Goal: Information Seeking & Learning: Learn about a topic

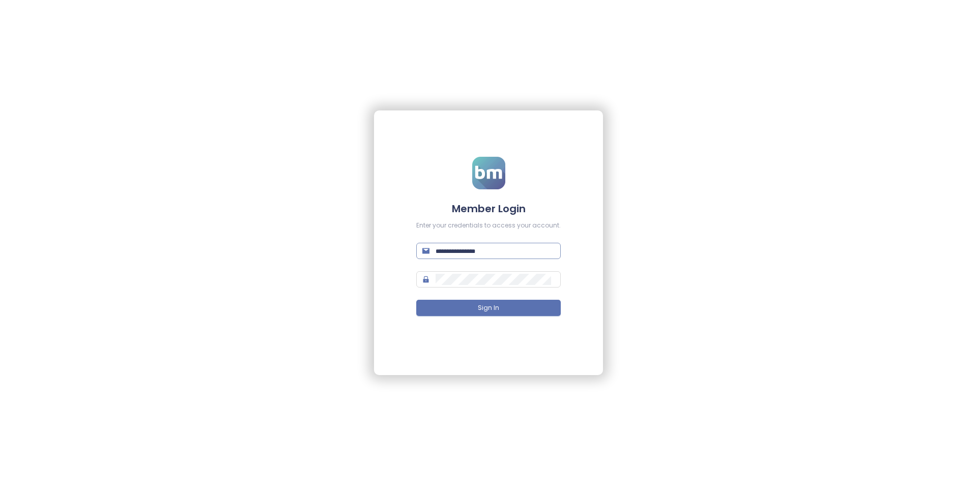
type input "**********"
click at [523, 251] on input "**********" at bounding box center [495, 250] width 119 height 11
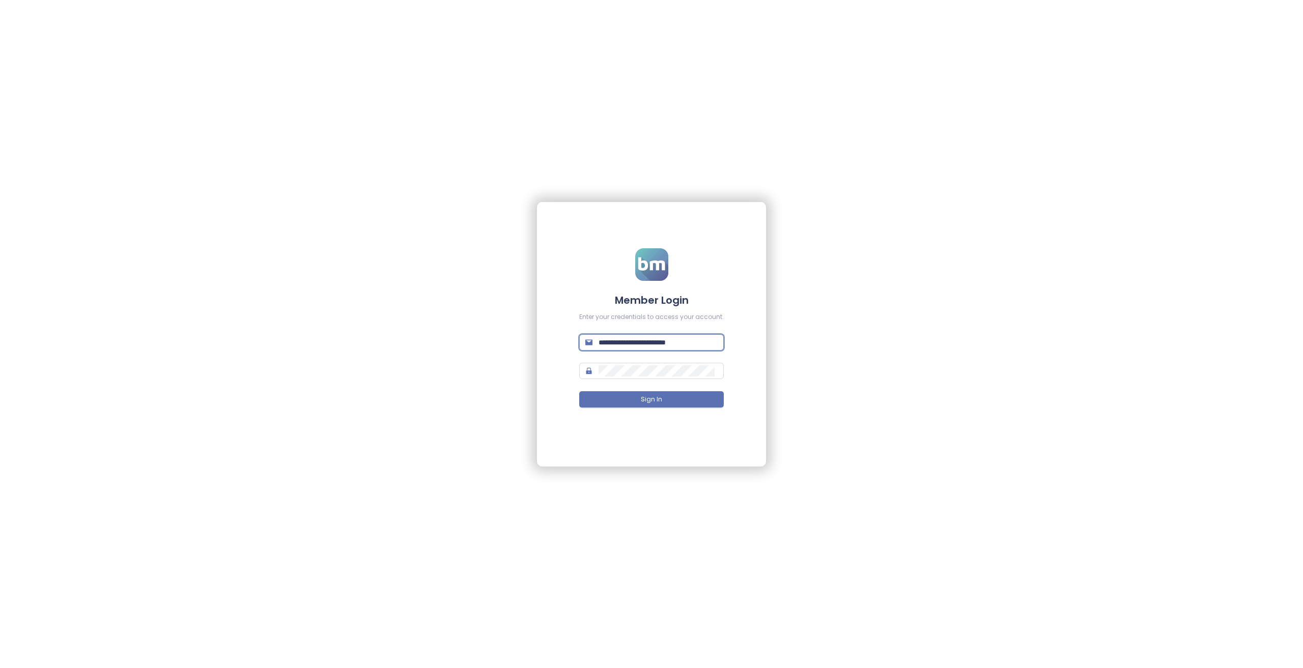
click at [689, 343] on input "**********" at bounding box center [658, 342] width 119 height 11
type input "**********"
click at [579, 391] on button "Sign In" at bounding box center [651, 399] width 145 height 16
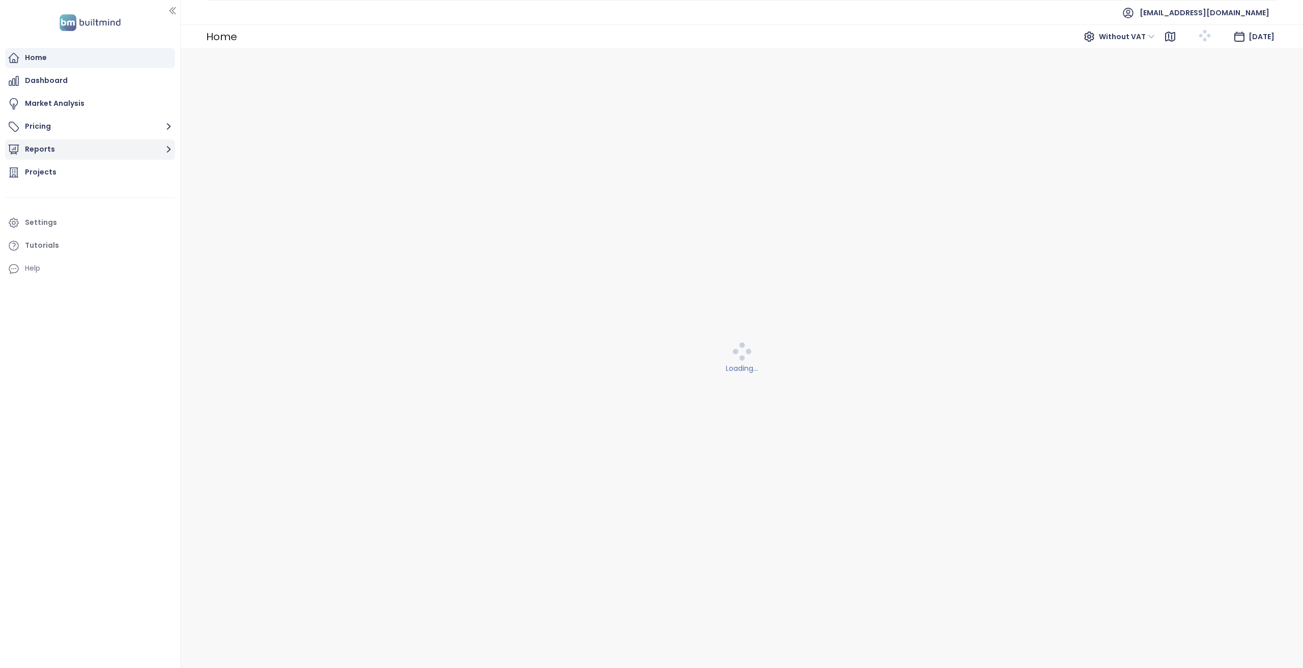
click at [100, 147] on button "Reports" at bounding box center [90, 149] width 170 height 20
click at [49, 175] on div "Add a report" at bounding box center [55, 172] width 44 height 13
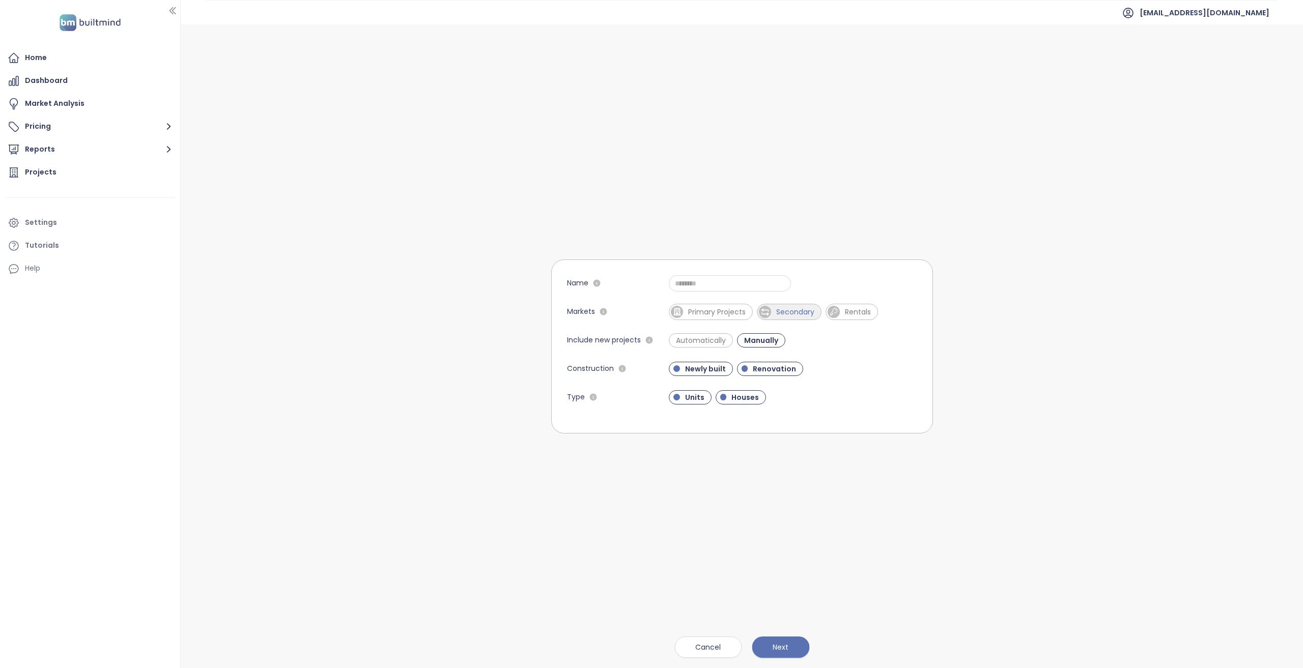
click at [757, 316] on span "Secondary" at bounding box center [789, 312] width 65 height 16
click at [782, 290] on span "Secondary" at bounding box center [790, 298] width 67 height 16
click at [132, 182] on button "Reports" at bounding box center [90, 172] width 170 height 20
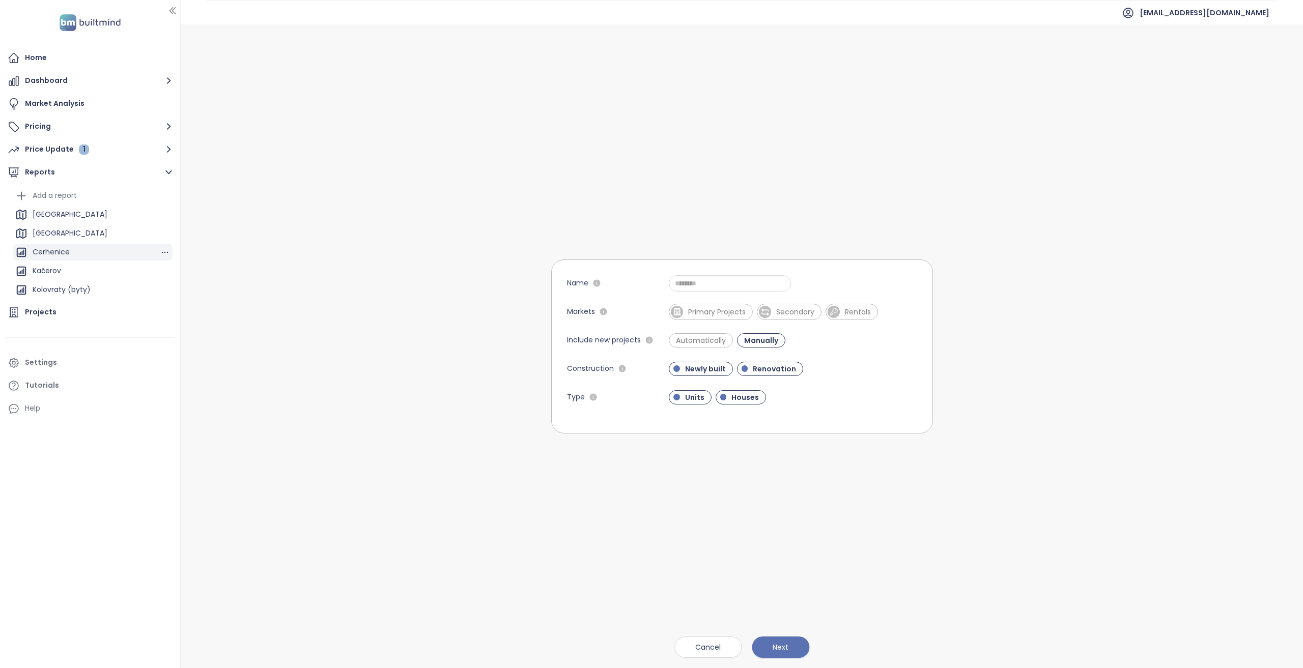
click at [93, 248] on div "Cerhenice" at bounding box center [93, 252] width 160 height 16
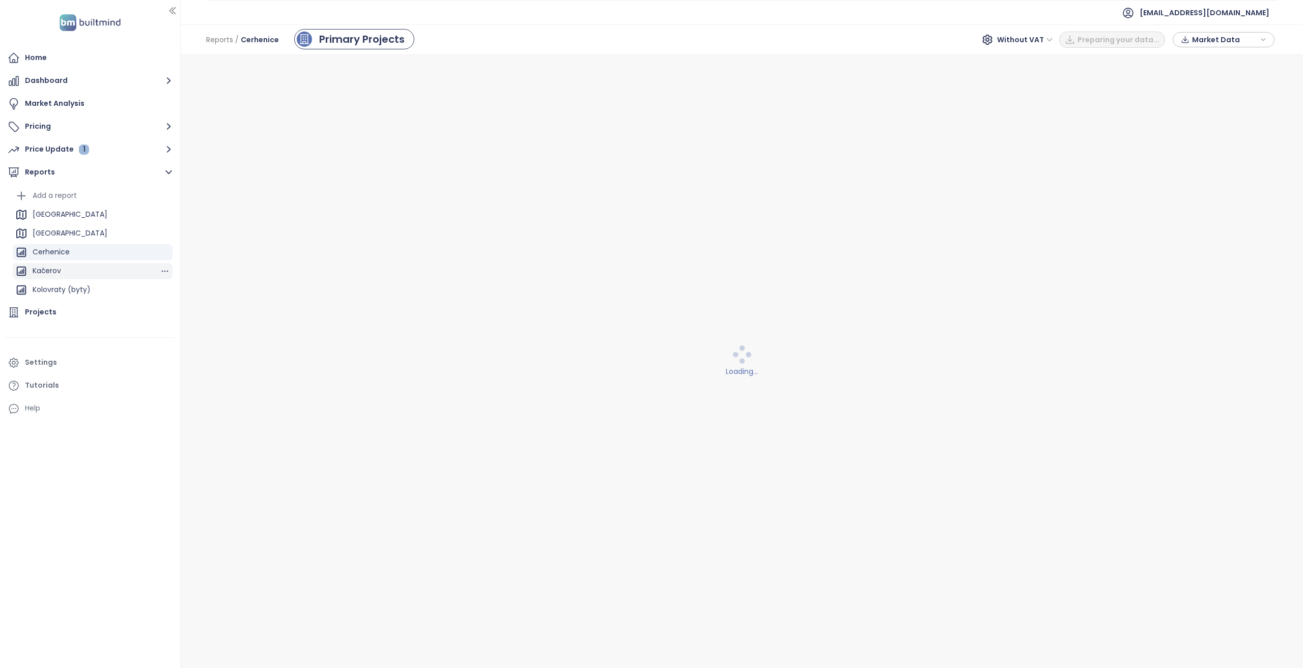
click at [83, 269] on div "Kačerov" at bounding box center [93, 271] width 160 height 16
click at [87, 290] on div "Kolovraty (byty)" at bounding box center [62, 290] width 58 height 13
click at [90, 257] on div "Druzstevni bydleni" at bounding box center [65, 257] width 65 height 13
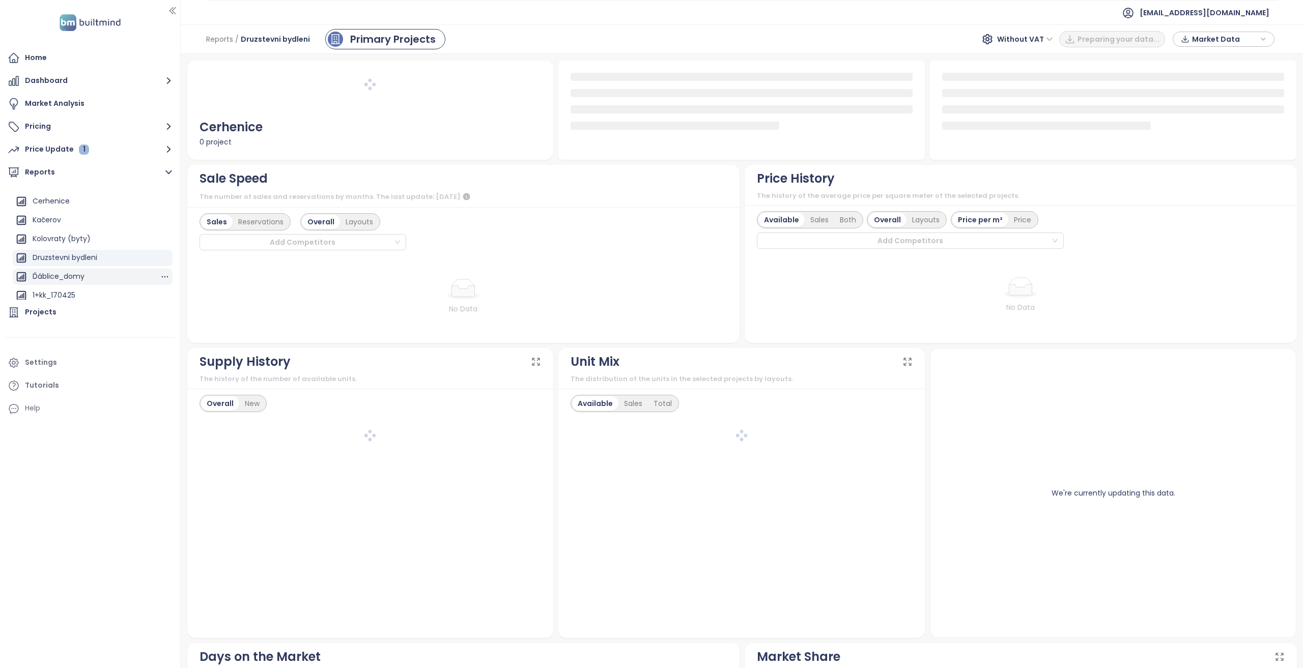
click at [91, 276] on div "Ďáblice_domy" at bounding box center [93, 277] width 160 height 16
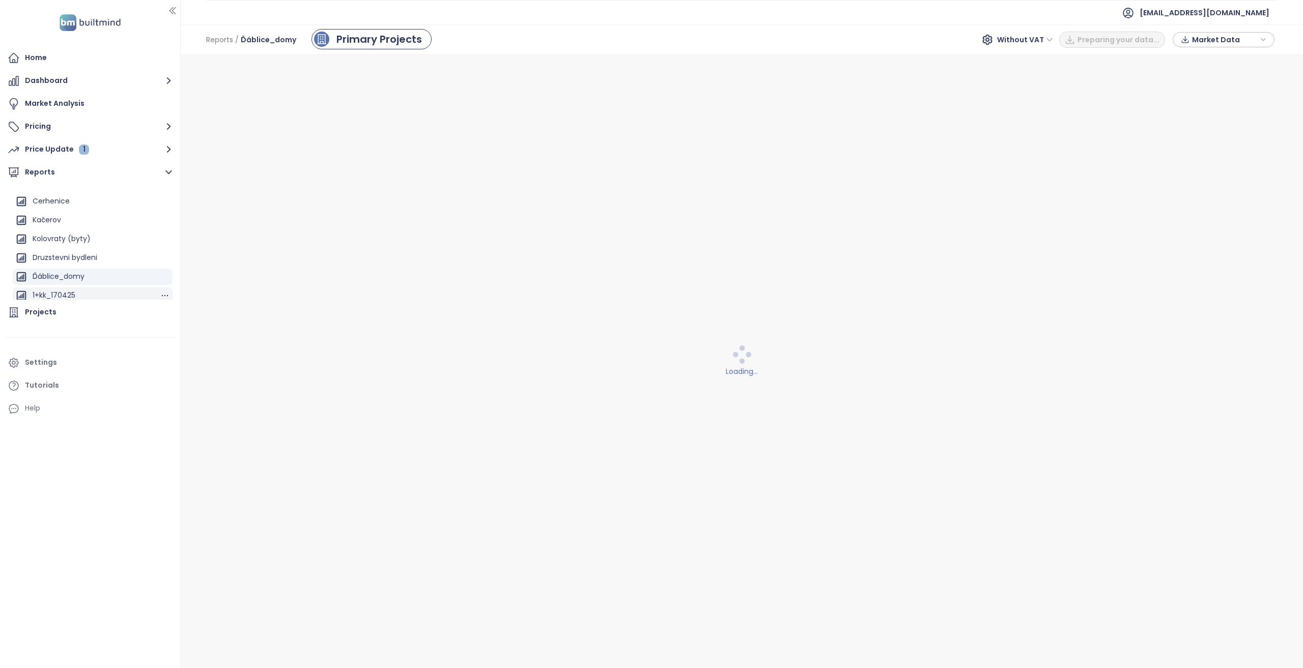
click at [91, 297] on div "1+kk_170425" at bounding box center [93, 296] width 160 height 16
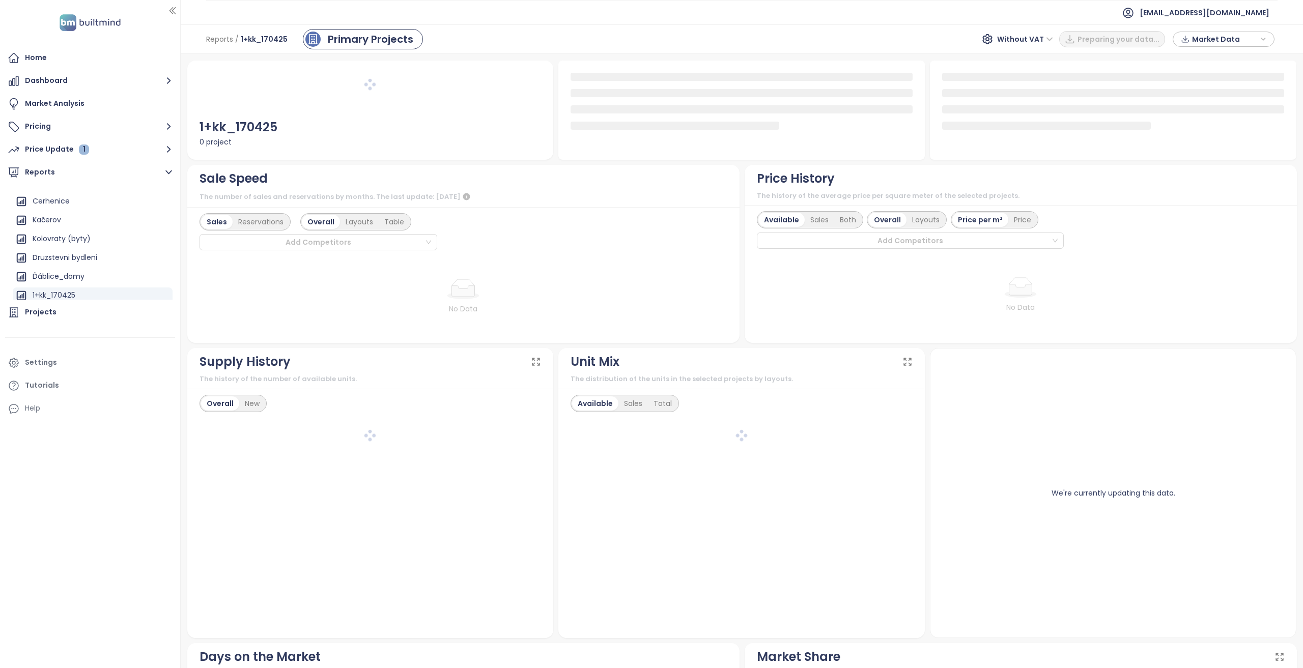
scroll to position [153, 0]
click at [86, 216] on div "Čimice_nová skladba" at bounding box center [71, 212] width 77 height 13
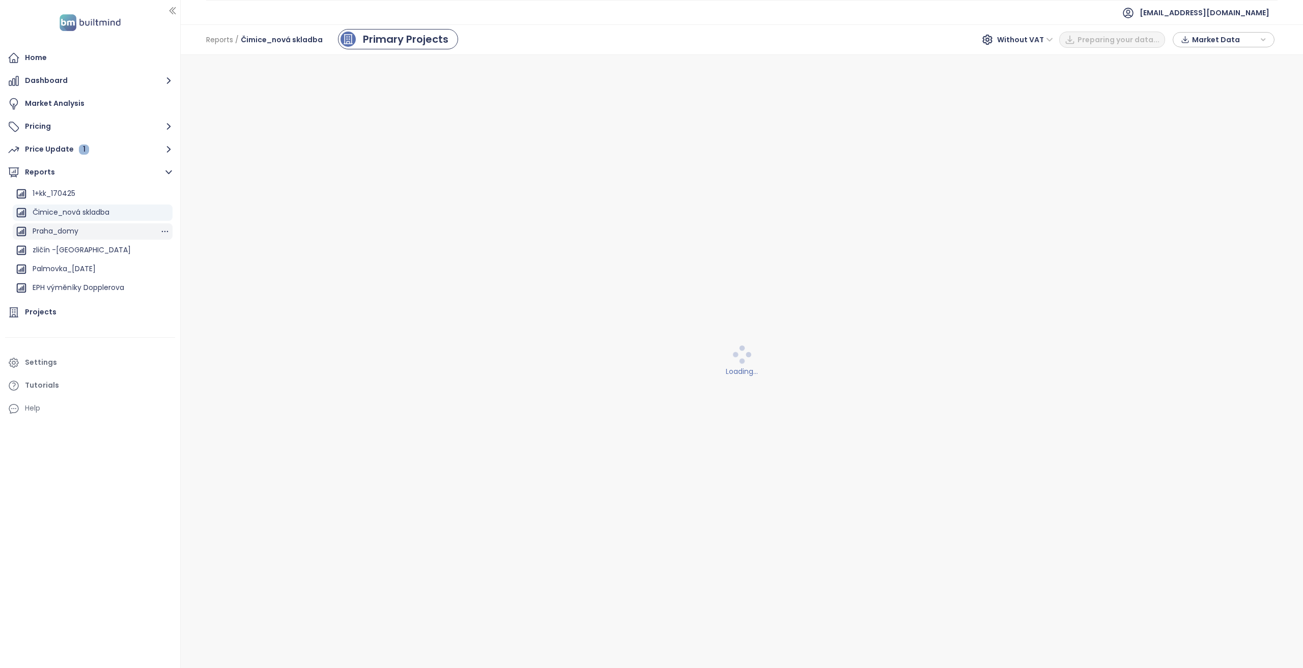
click at [86, 234] on div "Praha_domy" at bounding box center [93, 231] width 160 height 16
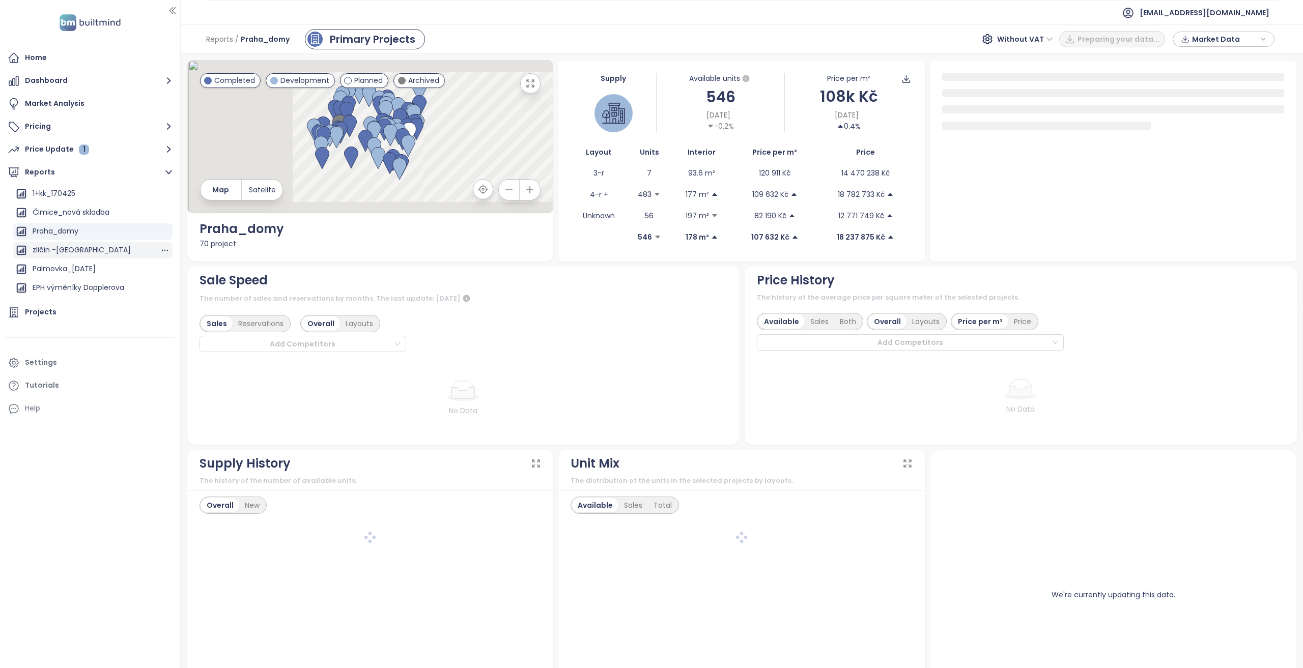
click at [90, 252] on div "zličín -zličín gate" at bounding box center [82, 250] width 98 height 13
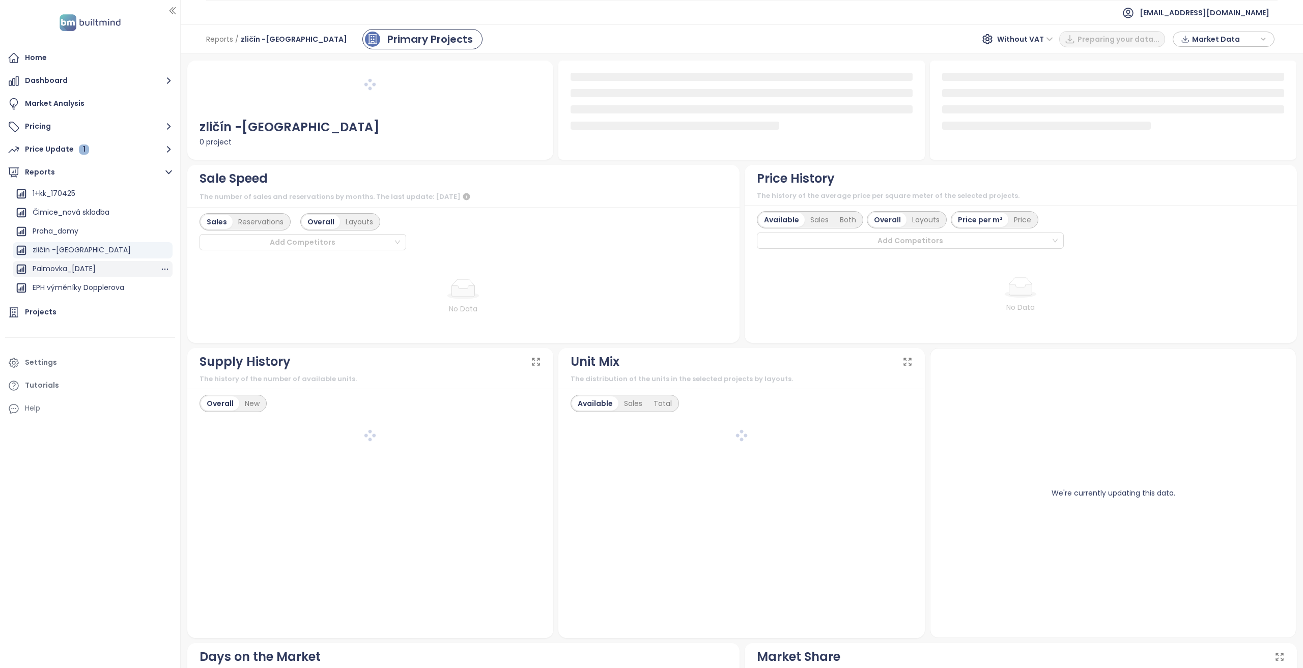
click at [96, 272] on div "Palmovka_17.02.2025" at bounding box center [64, 269] width 63 height 13
click at [101, 284] on div "EPH výměníky Dopplerova" at bounding box center [79, 287] width 92 height 13
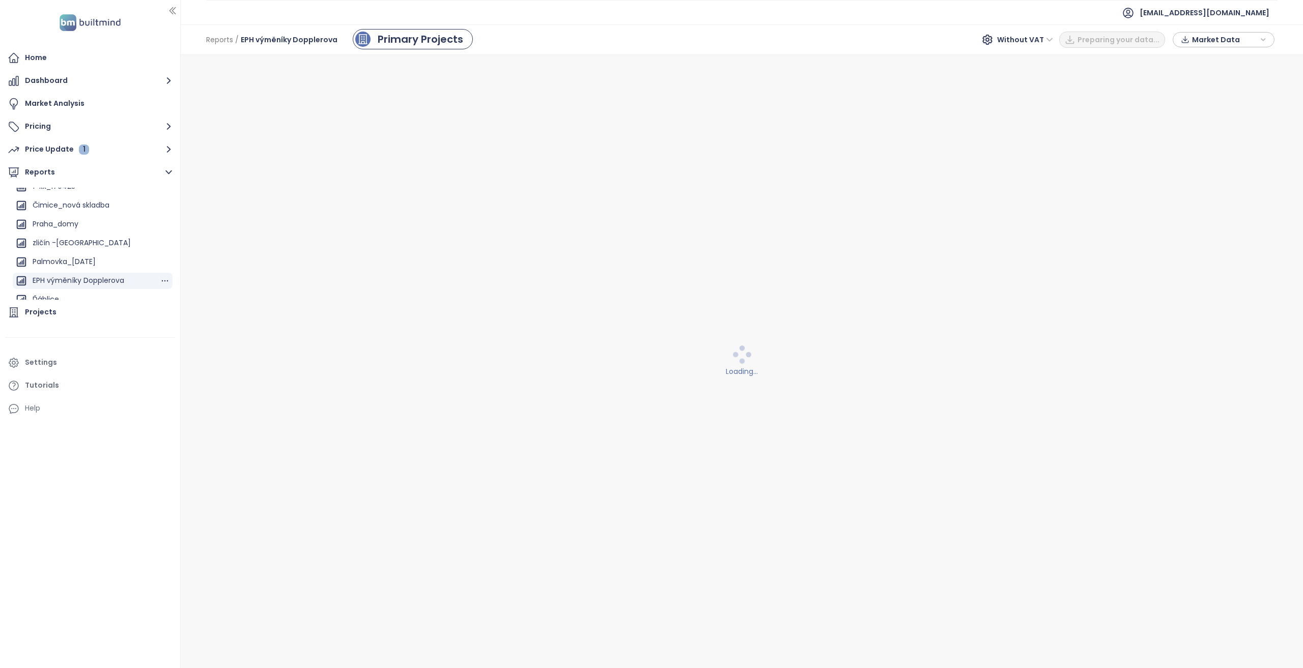
scroll to position [204, 0]
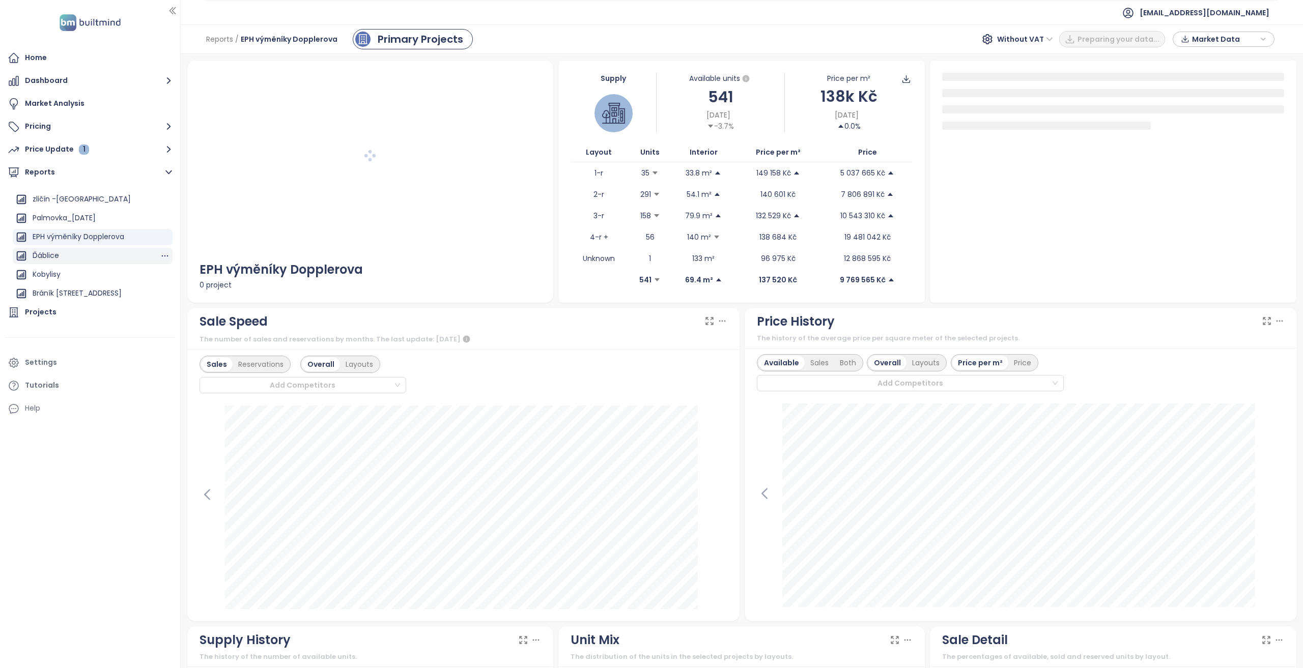
click at [97, 250] on div "Ďáblice" at bounding box center [93, 256] width 160 height 16
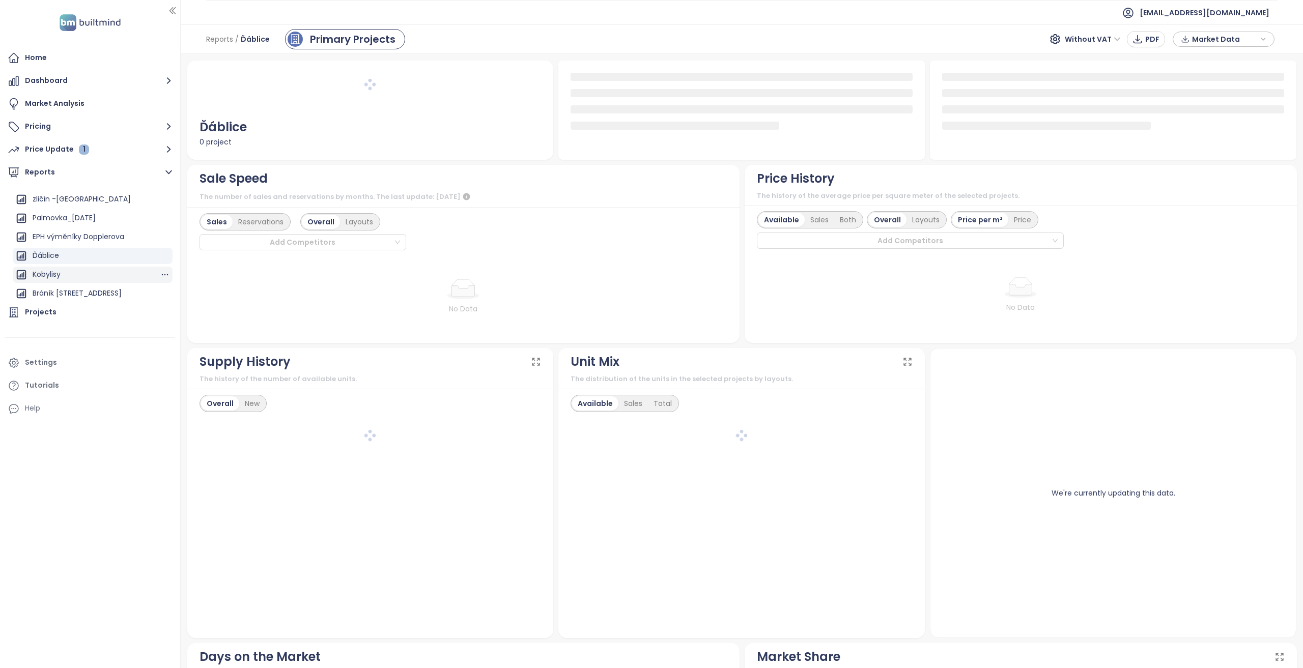
click at [106, 272] on div "Kobylisy" at bounding box center [93, 275] width 160 height 16
click at [107, 289] on div "Bráník Vavřenova 14a" at bounding box center [77, 293] width 89 height 13
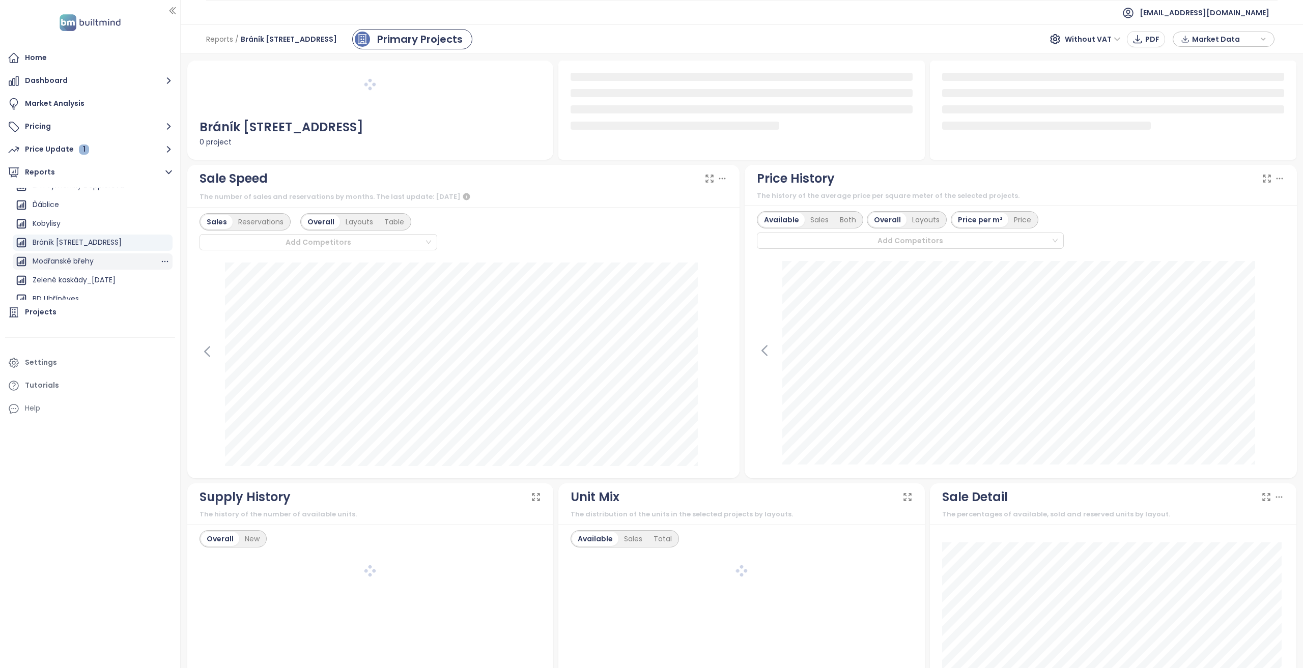
click at [100, 257] on div "Modřanské břehy" at bounding box center [93, 261] width 160 height 16
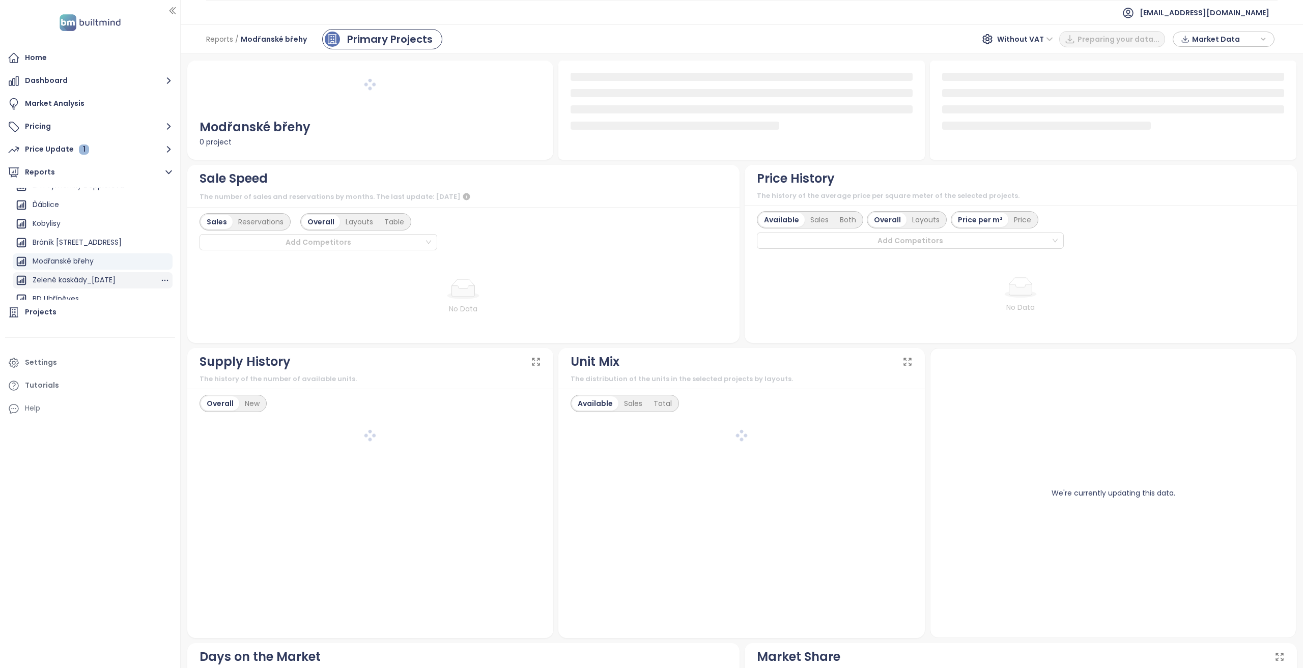
click at [103, 284] on div "Zelené kaskády_15.3.2025" at bounding box center [74, 280] width 83 height 13
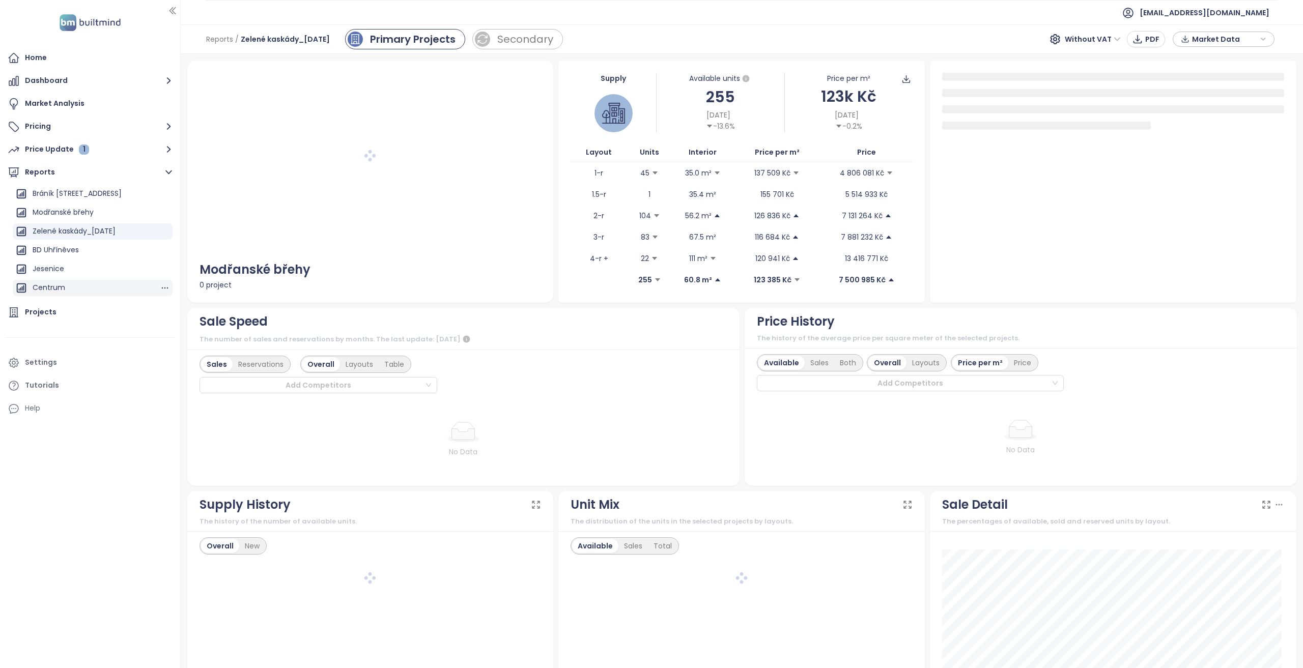
scroll to position [305, 0]
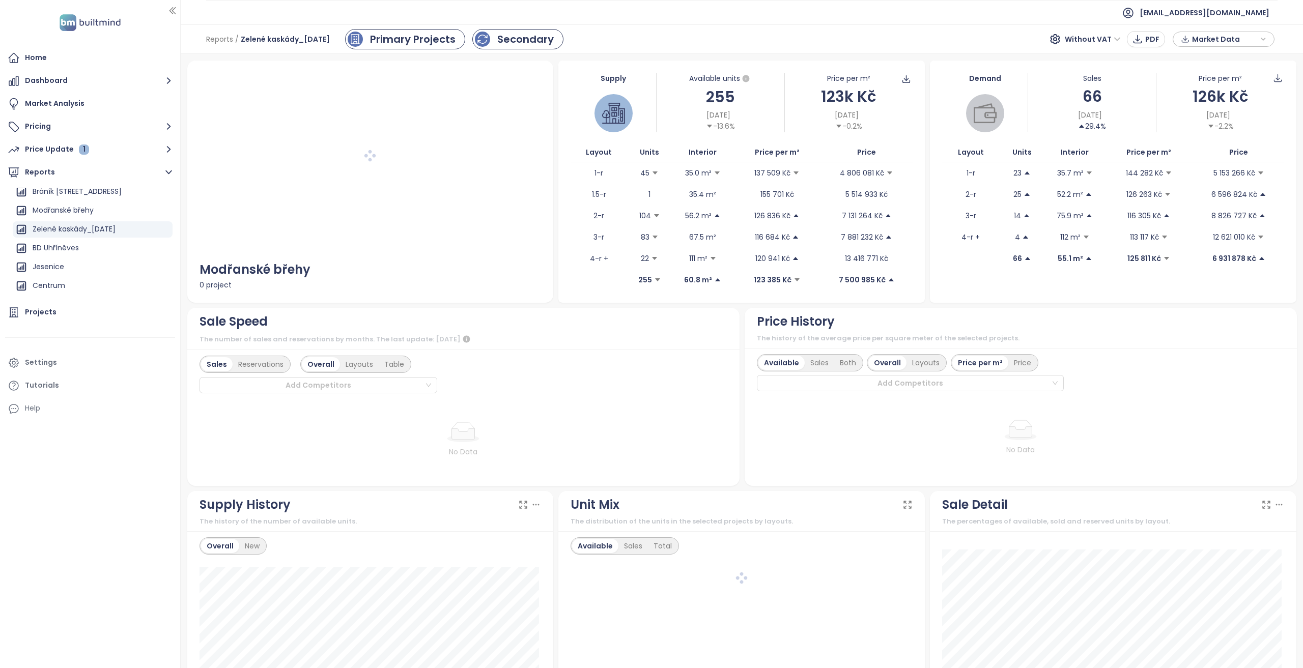
click at [503, 47] on div "Secondary" at bounding box center [517, 39] width 91 height 20
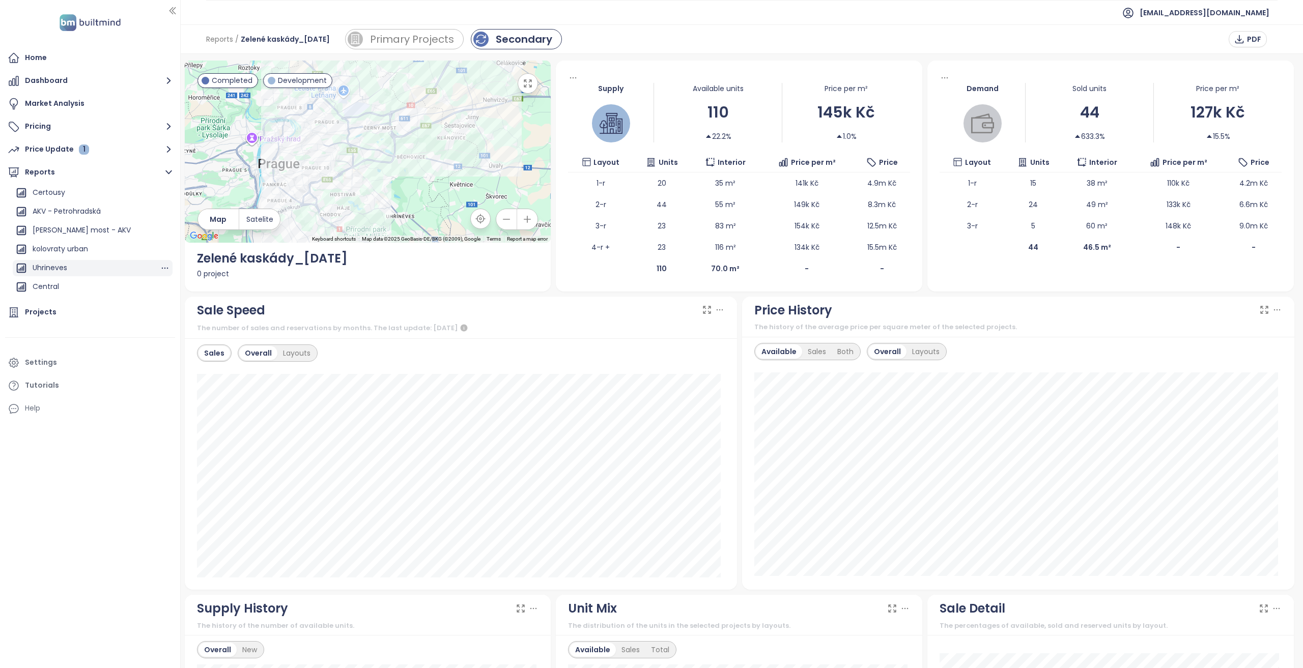
scroll to position [1298, 0]
click at [1214, 18] on span "gartal@gartal.cz" at bounding box center [1205, 13] width 130 height 24
click at [1206, 44] on span "Log out" at bounding box center [1213, 41] width 26 height 10
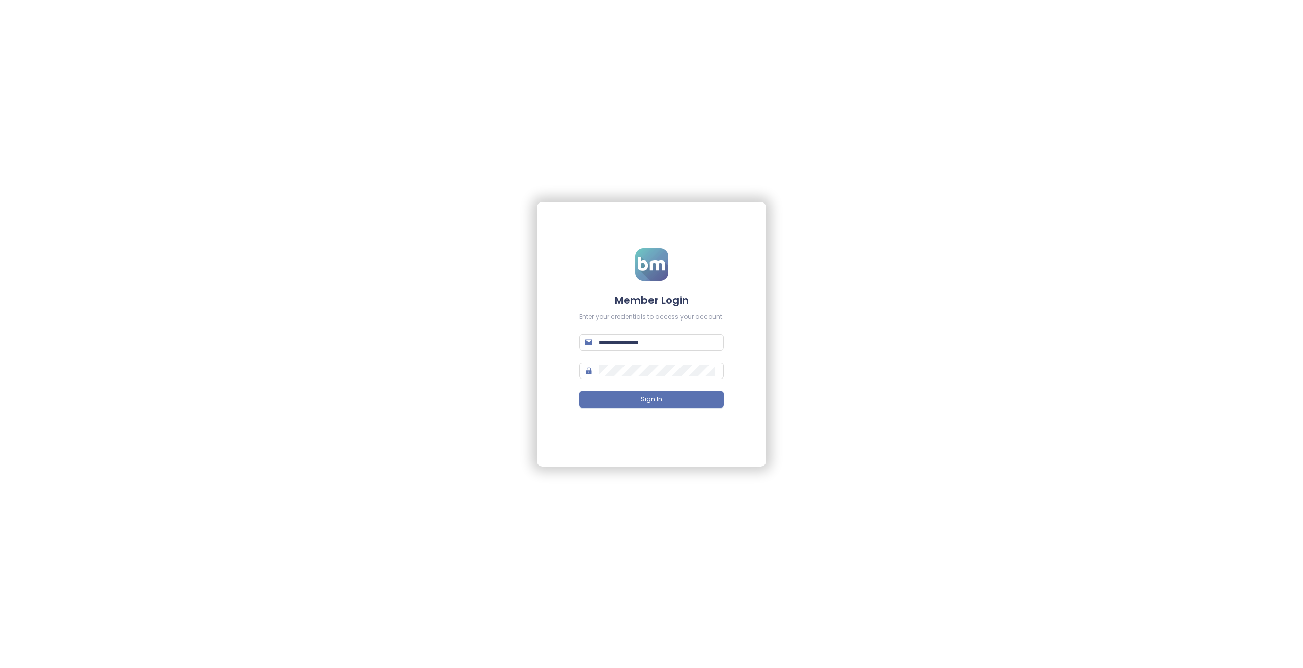
type input "**********"
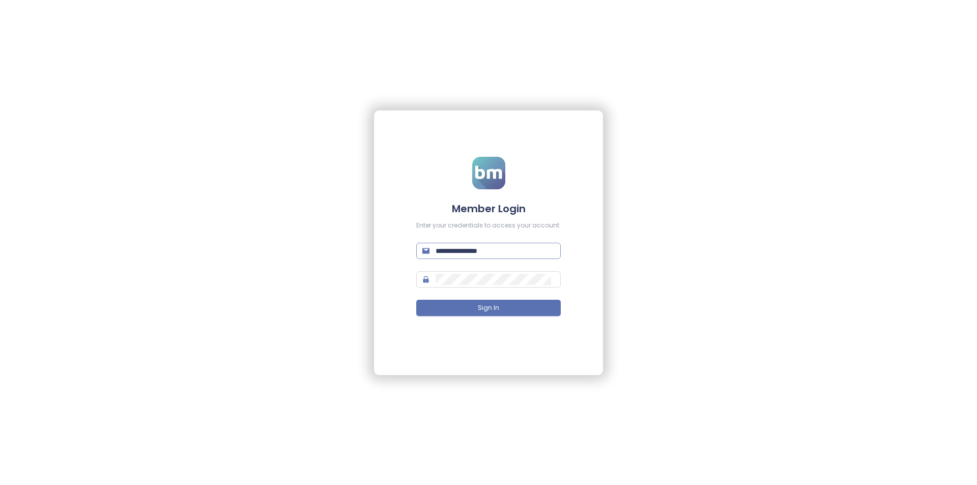
click at [466, 255] on input "**********" at bounding box center [495, 250] width 119 height 11
click at [466, 254] on input "**********" at bounding box center [495, 250] width 119 height 11
type input "**********"
click at [416, 300] on button "Sign In" at bounding box center [488, 308] width 145 height 16
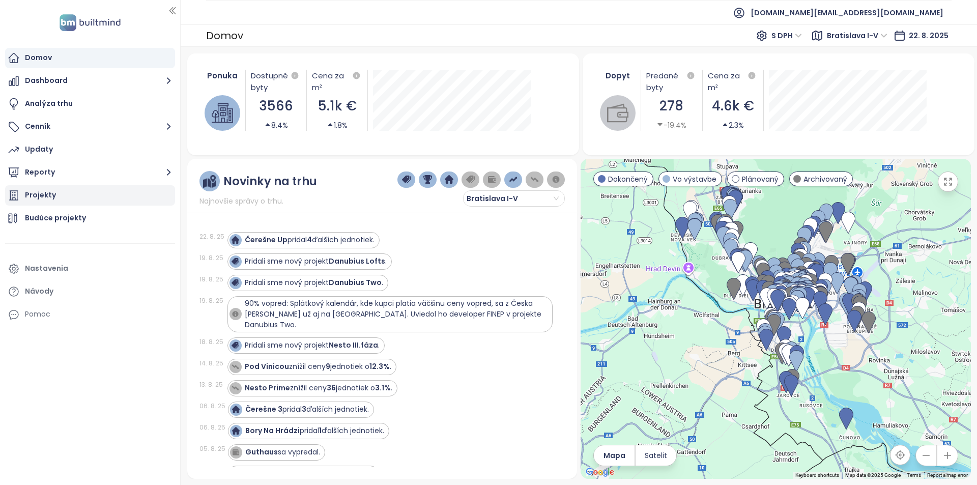
drag, startPoint x: 88, startPoint y: 186, endPoint x: 78, endPoint y: 191, distance: 10.7
click at [88, 186] on div "Projekty" at bounding box center [90, 195] width 170 height 20
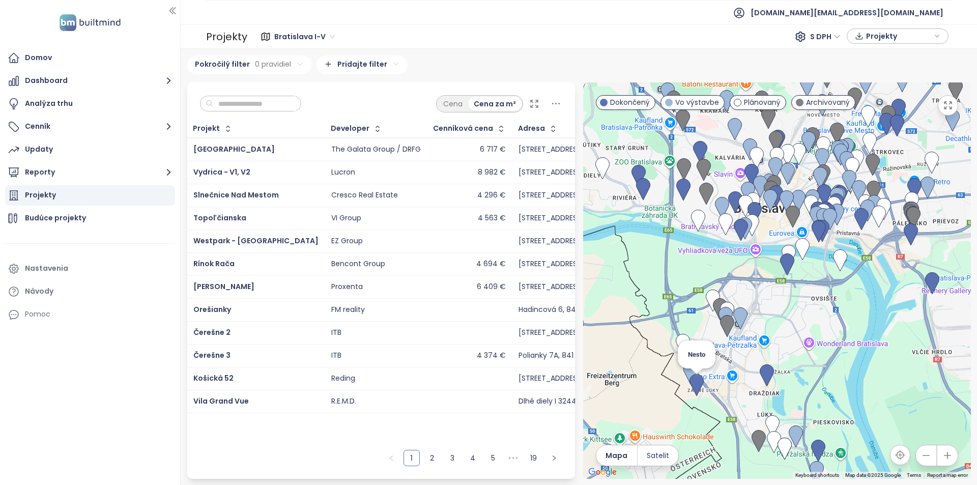
click at [697, 392] on img at bounding box center [697, 385] width 14 height 22
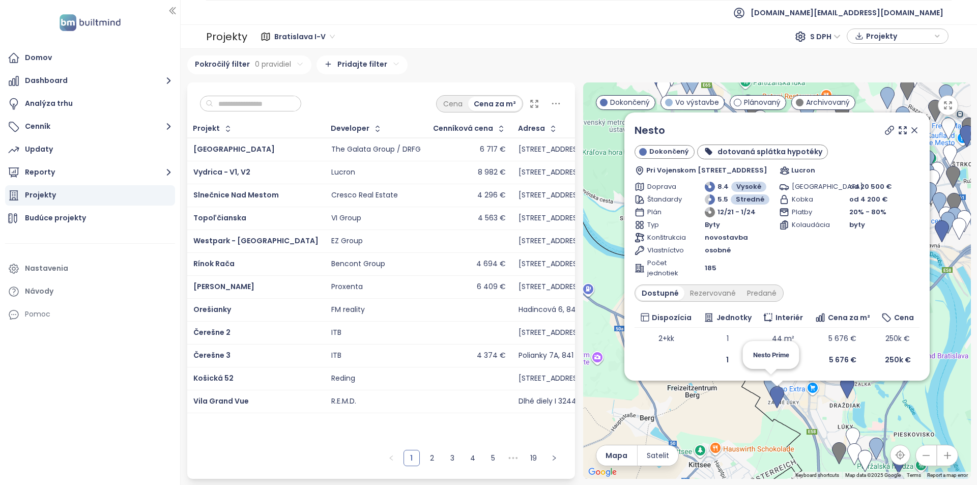
click at [767, 390] on img at bounding box center [771, 386] width 14 height 22
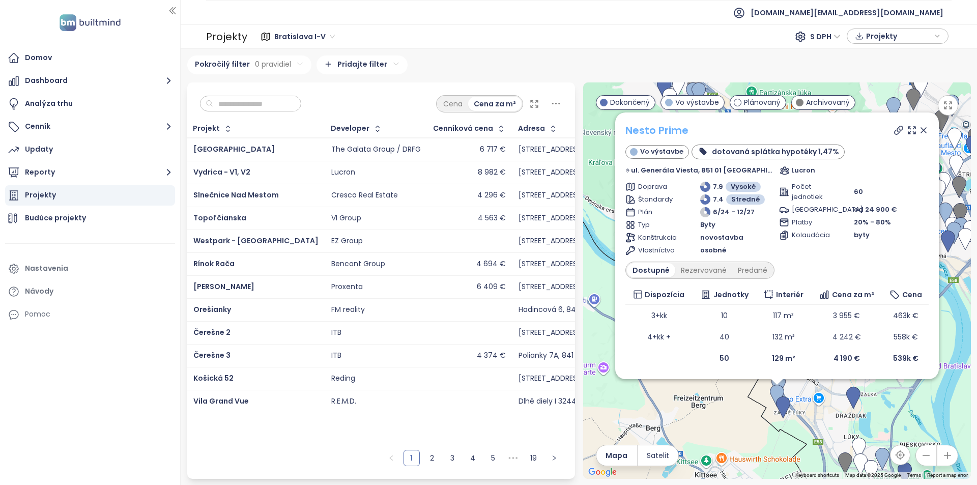
click at [679, 132] on link "Nesto Prime" at bounding box center [657, 130] width 63 height 14
click at [66, 122] on button "Cenník" at bounding box center [90, 127] width 170 height 20
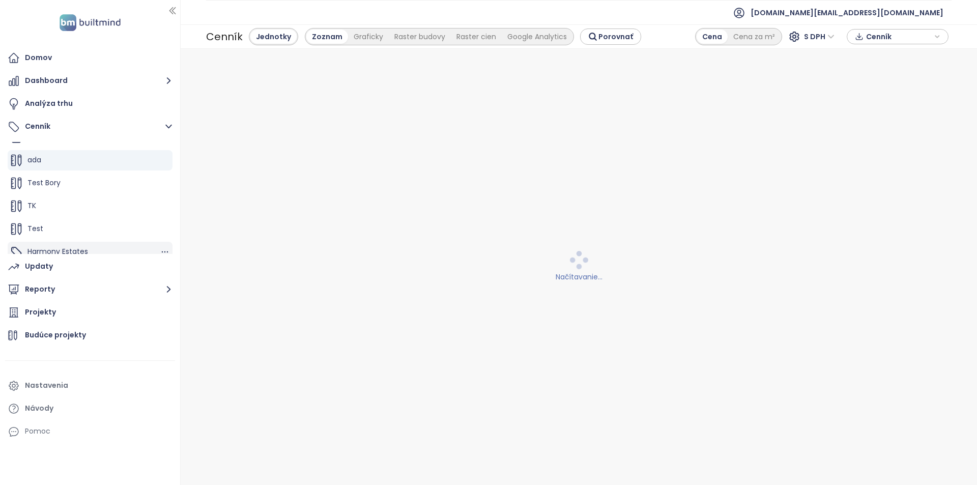
scroll to position [23, 0]
click at [77, 241] on span "Harmony Estates" at bounding box center [57, 243] width 61 height 10
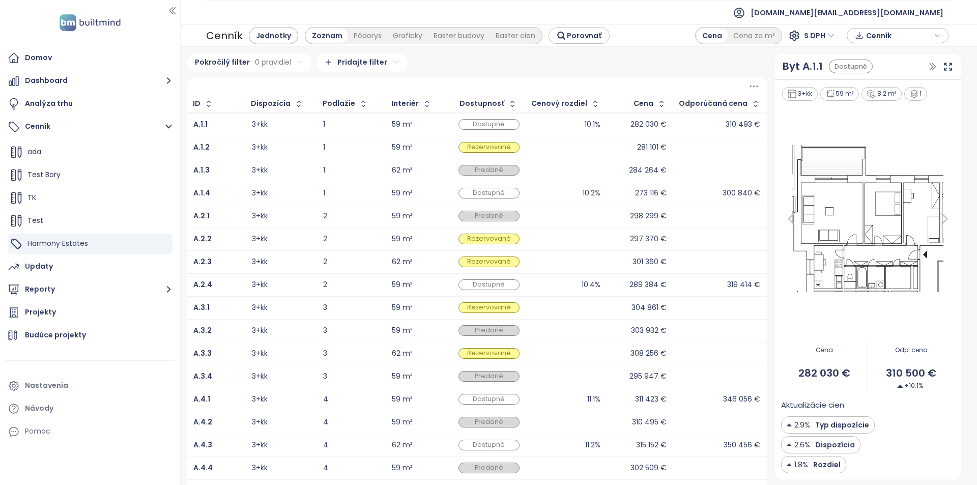
click at [308, 122] on div "3+kk" at bounding box center [281, 125] width 59 height 12
click at [412, 39] on div "Graficky" at bounding box center [407, 36] width 41 height 14
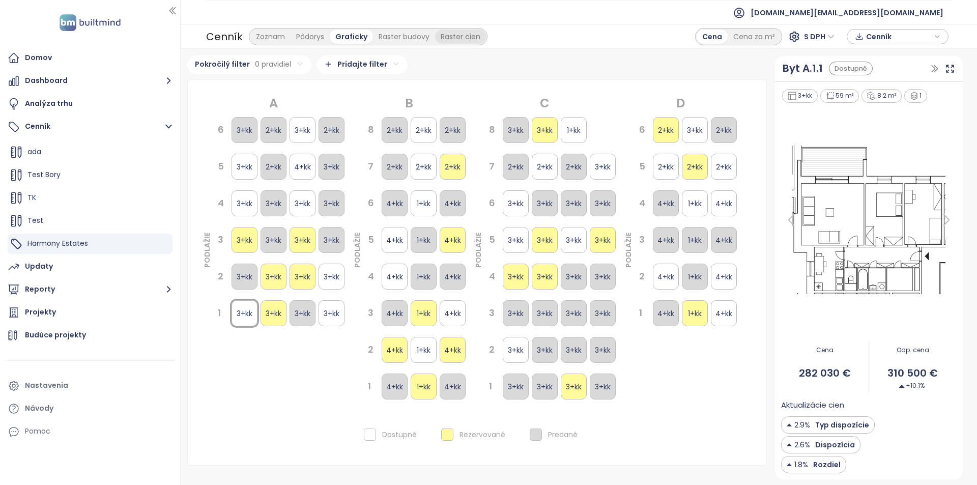
drag, startPoint x: 411, startPoint y: 38, endPoint x: 431, endPoint y: 37, distance: 20.4
click at [411, 37] on div "Raster budovy" at bounding box center [404, 37] width 62 height 14
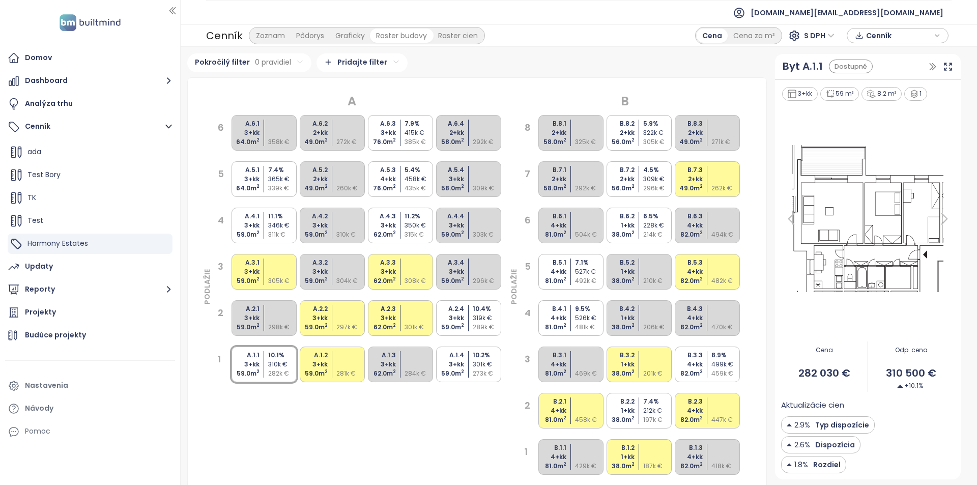
click at [455, 39] on div "Raster cien" at bounding box center [458, 36] width 51 height 14
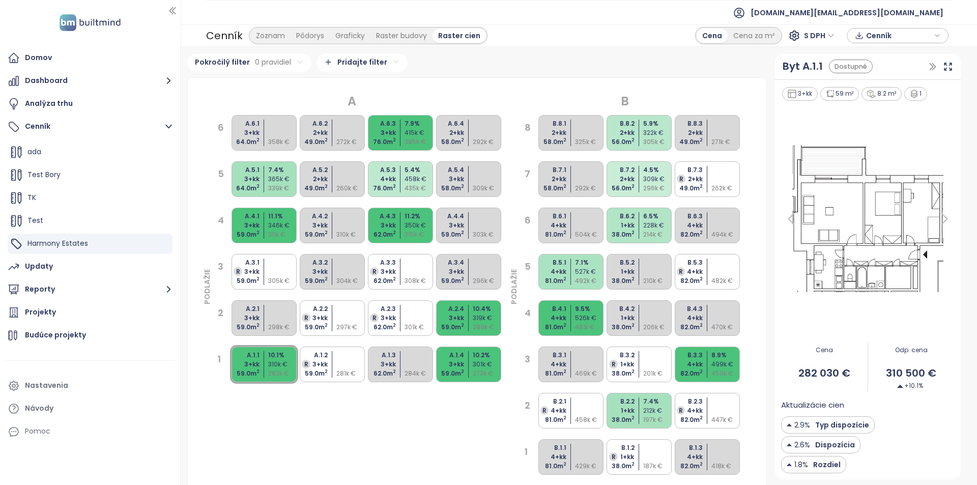
click at [414, 125] on div "7.9 %" at bounding box center [420, 123] width 30 height 9
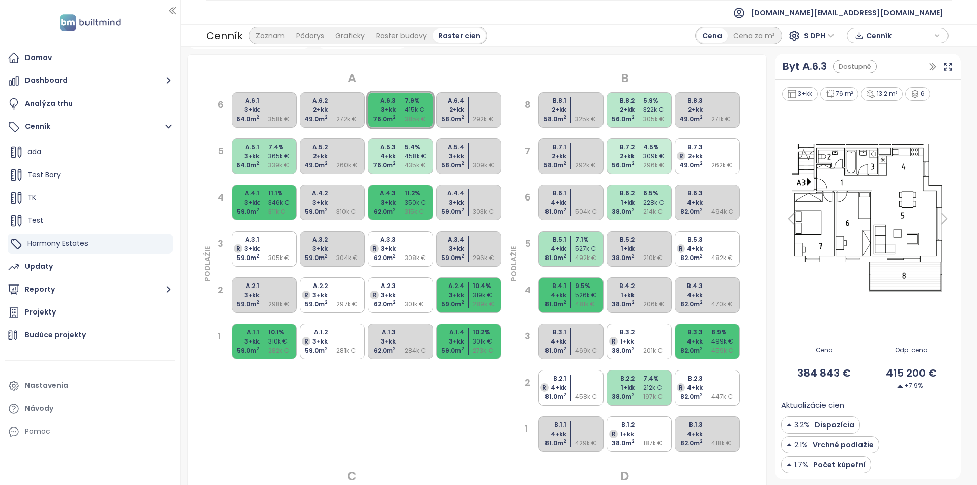
scroll to position [0, 0]
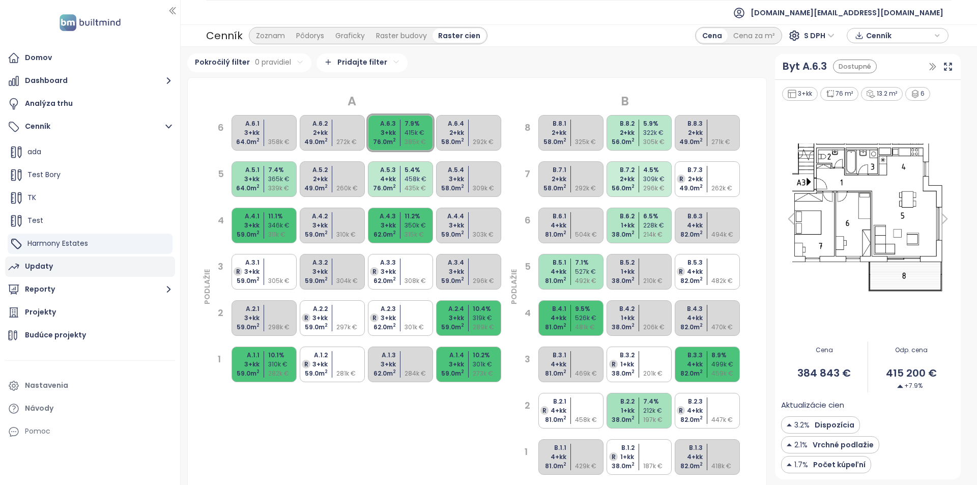
click at [93, 266] on div "Updaty" at bounding box center [90, 267] width 170 height 20
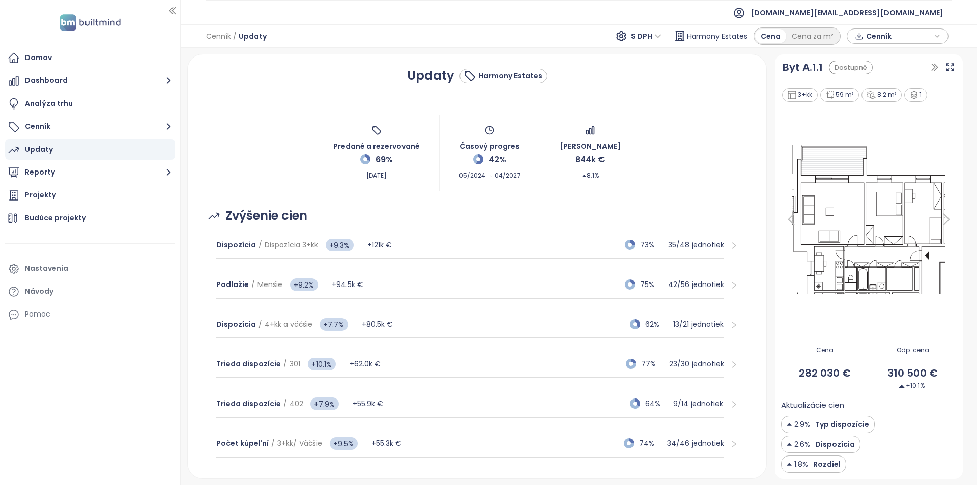
click at [882, 33] on span "Cenník" at bounding box center [899, 36] width 66 height 15
click at [897, 50] on div "XLSX" at bounding box center [882, 55] width 37 height 16
click at [648, 28] on div "S DPH" at bounding box center [648, 36] width 40 height 16
click at [645, 76] on div "Bez DPH" at bounding box center [652, 72] width 28 height 11
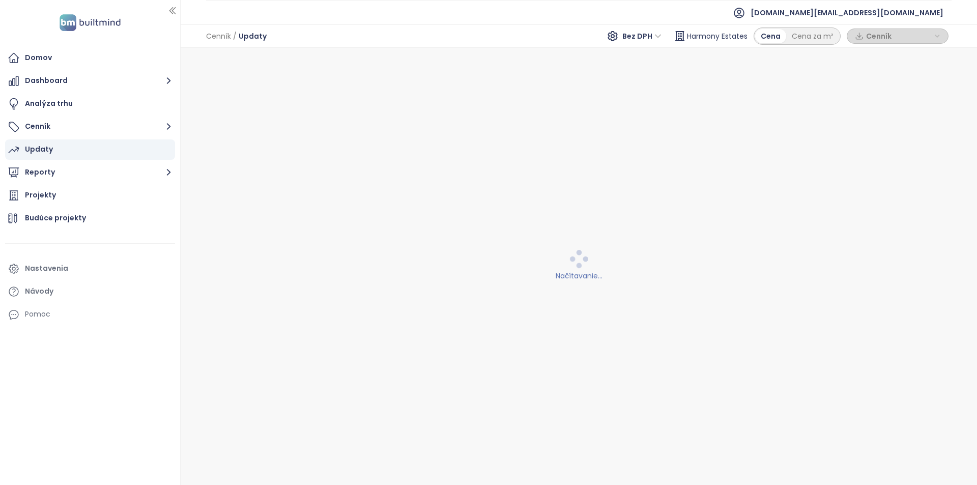
click at [648, 38] on span "Bez DPH" at bounding box center [642, 36] width 39 height 15
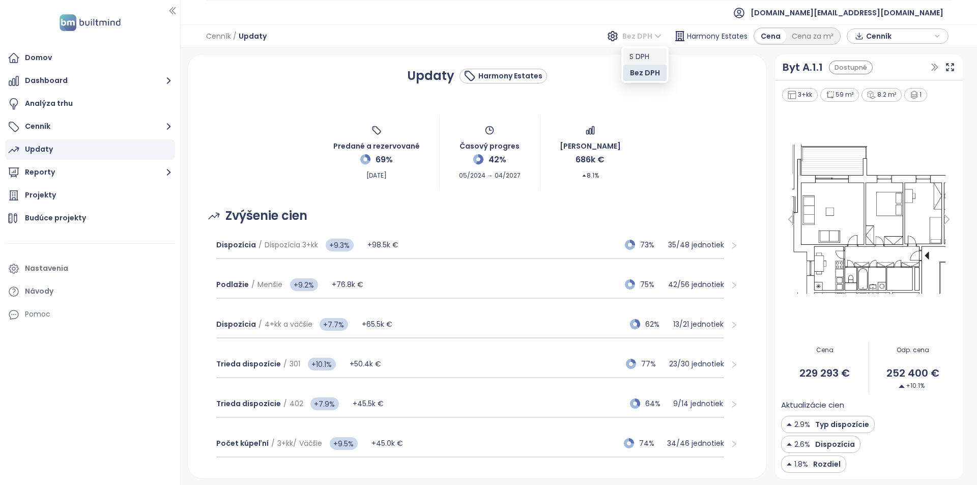
click at [645, 54] on div "S DPH" at bounding box center [645, 56] width 31 height 11
click at [49, 187] on div "Projekty" at bounding box center [90, 195] width 170 height 20
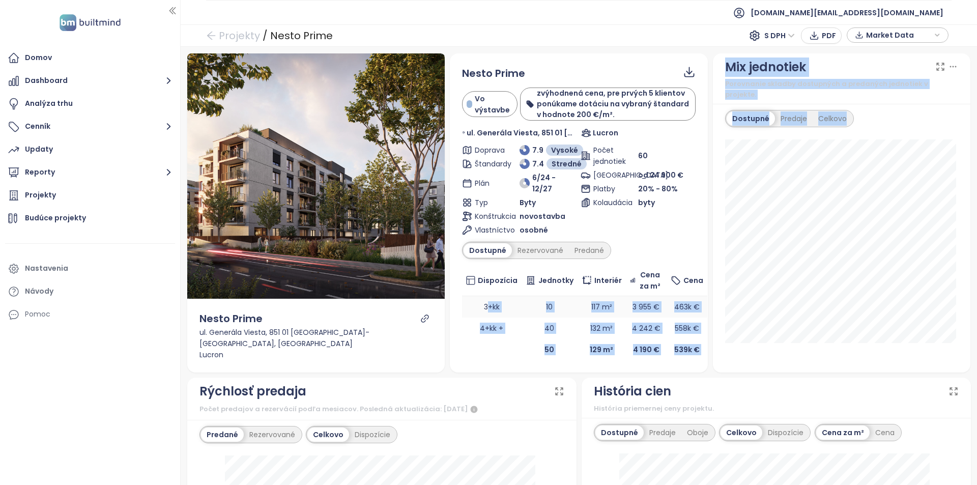
drag, startPoint x: 693, startPoint y: 320, endPoint x: 484, endPoint y: 301, distance: 209.6
click at [484, 301] on body "Domov Dashboard Analýza trhu Cenník Updaty Reporty Projekty Budúce projekty Nas…" at bounding box center [488, 242] width 977 height 485
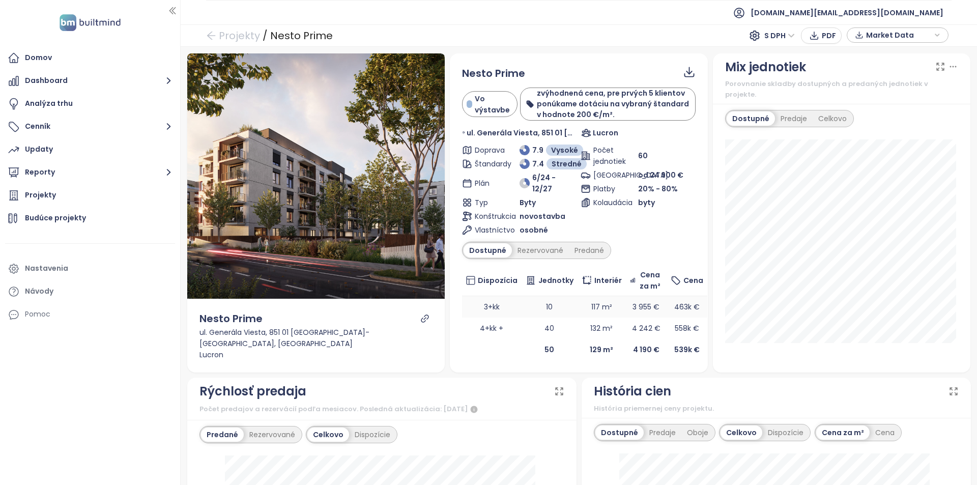
click at [466, 303] on td "3+kk" at bounding box center [492, 306] width 60 height 21
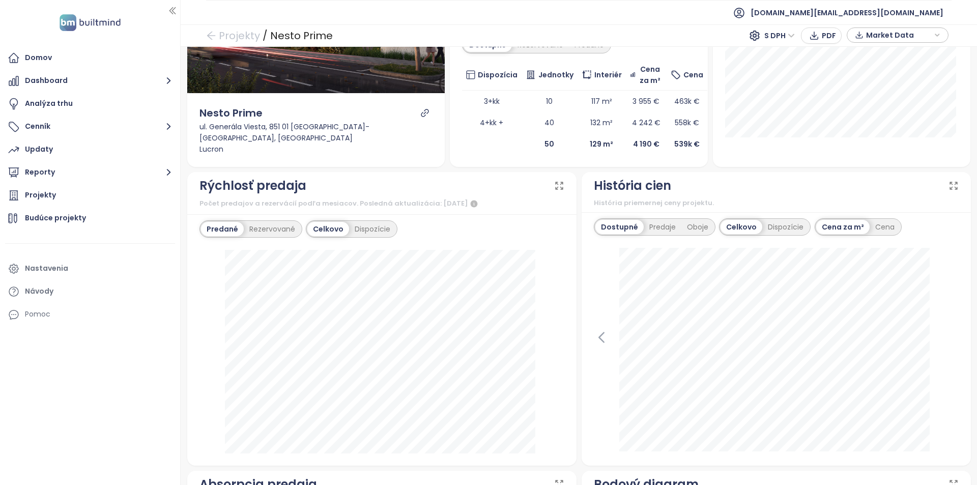
scroll to position [153, 0]
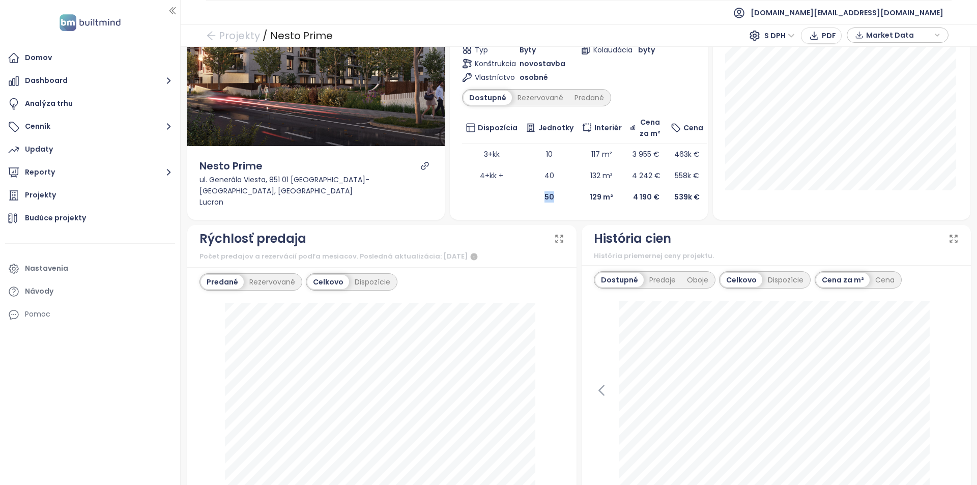
drag, startPoint x: 538, startPoint y: 188, endPoint x: 550, endPoint y: 189, distance: 12.8
click at [550, 189] on td "50" at bounding box center [550, 196] width 56 height 21
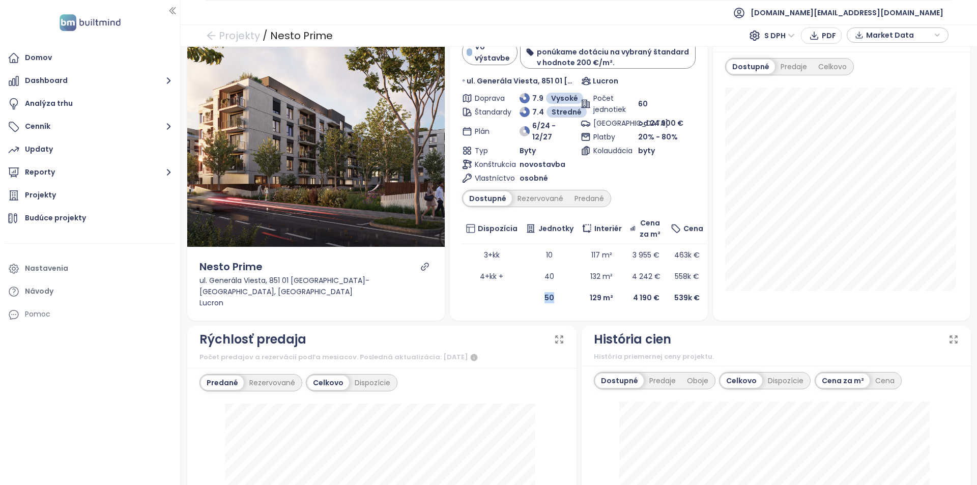
scroll to position [0, 0]
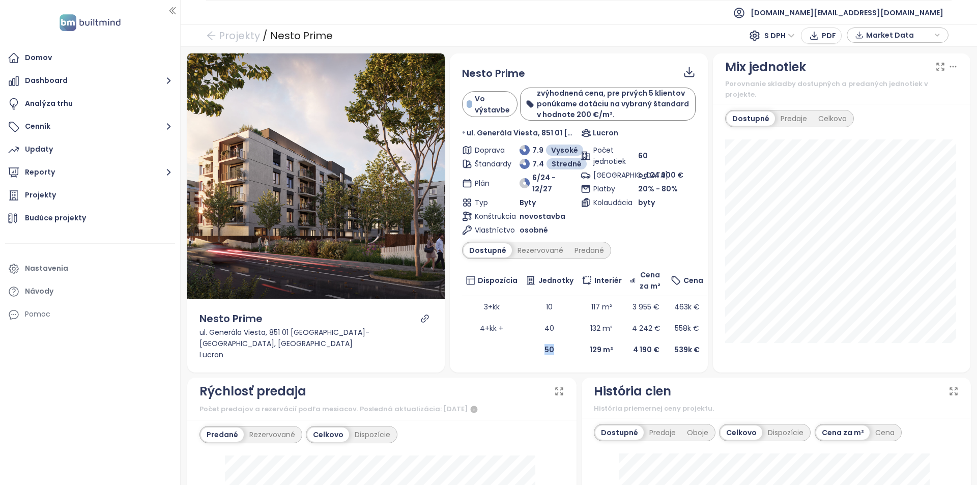
click at [422, 319] on icon "link" at bounding box center [425, 319] width 8 height 8
click at [569, 244] on div "Predané" at bounding box center [589, 250] width 41 height 14
drag, startPoint x: 540, startPoint y: 339, endPoint x: 554, endPoint y: 340, distance: 13.8
click at [554, 340] on td "8" at bounding box center [550, 349] width 56 height 21
click at [502, 243] on div "Dostupné" at bounding box center [487, 250] width 46 height 14
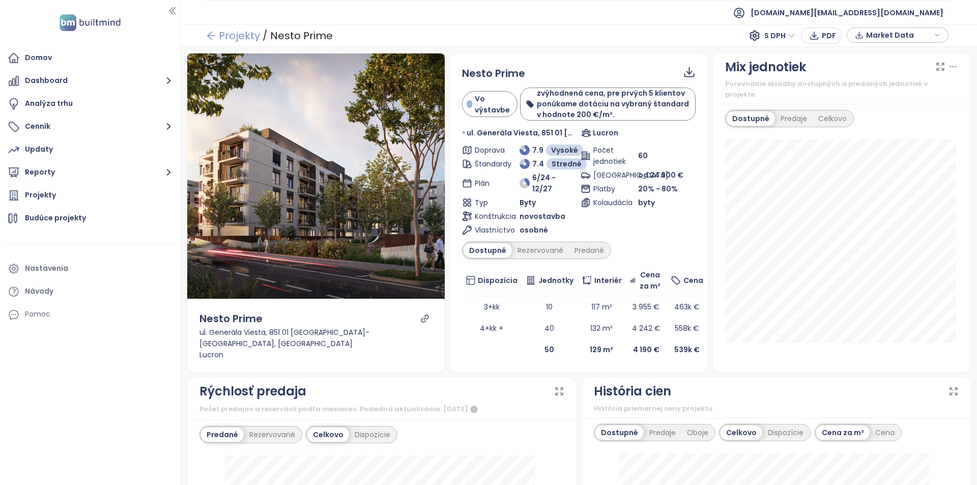
click at [248, 39] on link "Projekty" at bounding box center [233, 35] width 54 height 18
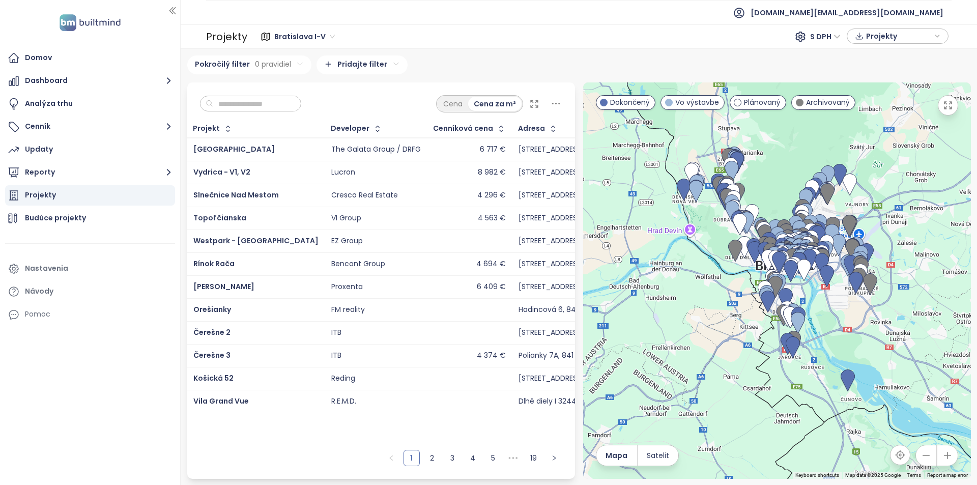
click at [258, 107] on input "text" at bounding box center [254, 103] width 82 height 15
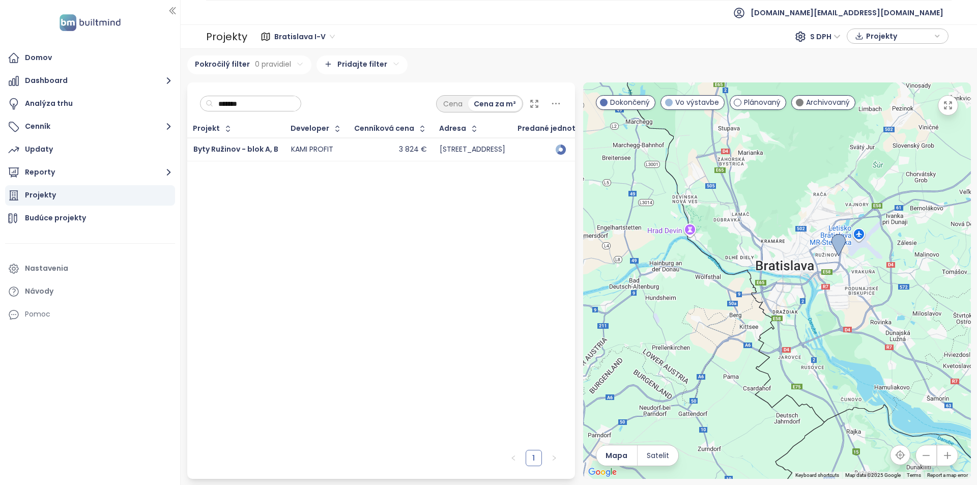
type input "*******"
click at [366, 137] on th "Cenníková cena" at bounding box center [391, 129] width 85 height 18
click at [366, 147] on div "3 824 €" at bounding box center [391, 150] width 72 height 12
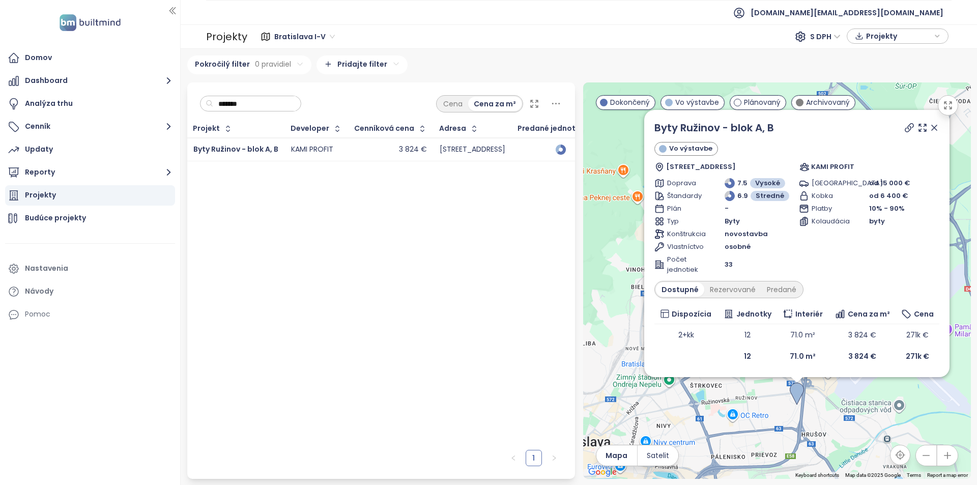
click at [273, 100] on input "*******" at bounding box center [254, 103] width 82 height 15
click at [271, 102] on input "*******" at bounding box center [254, 103] width 82 height 15
click at [910, 129] on icon at bounding box center [910, 128] width 10 height 10
drag, startPoint x: 794, startPoint y: 128, endPoint x: 778, endPoint y: 131, distance: 16.7
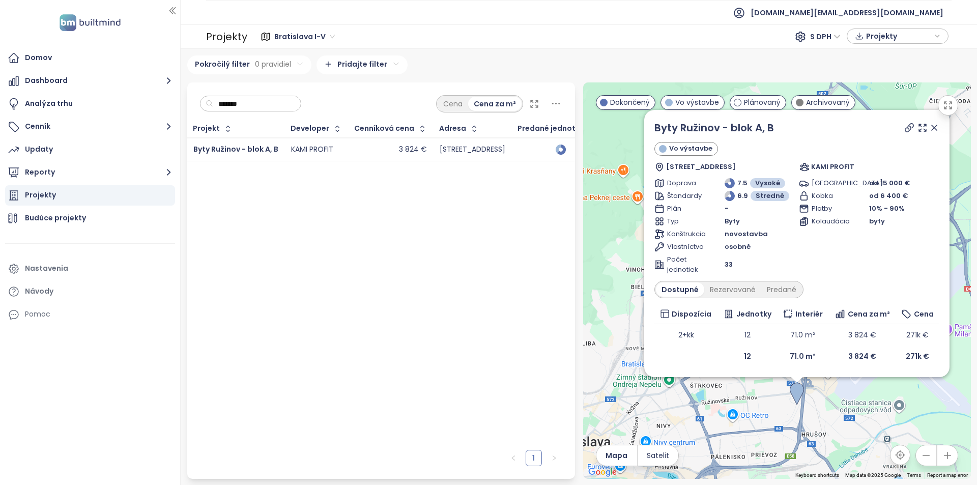
click at [778, 131] on div "Byty Ružinov - blok A, B" at bounding box center [797, 127] width 285 height 15
drag, startPoint x: 731, startPoint y: 264, endPoint x: 720, endPoint y: 262, distance: 11.4
click at [720, 262] on div "Počet jednotiek 33" at bounding box center [725, 265] width 140 height 20
drag, startPoint x: 784, startPoint y: 129, endPoint x: 731, endPoint y: 127, distance: 53.0
click at [731, 127] on div "Byty Ružinov - blok A, B" at bounding box center [797, 127] width 285 height 15
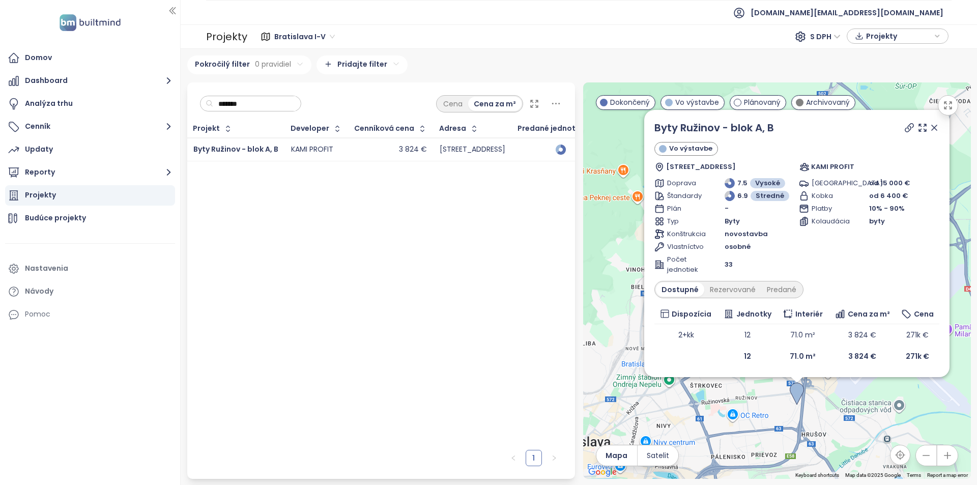
click at [937, 128] on icon at bounding box center [934, 128] width 10 height 10
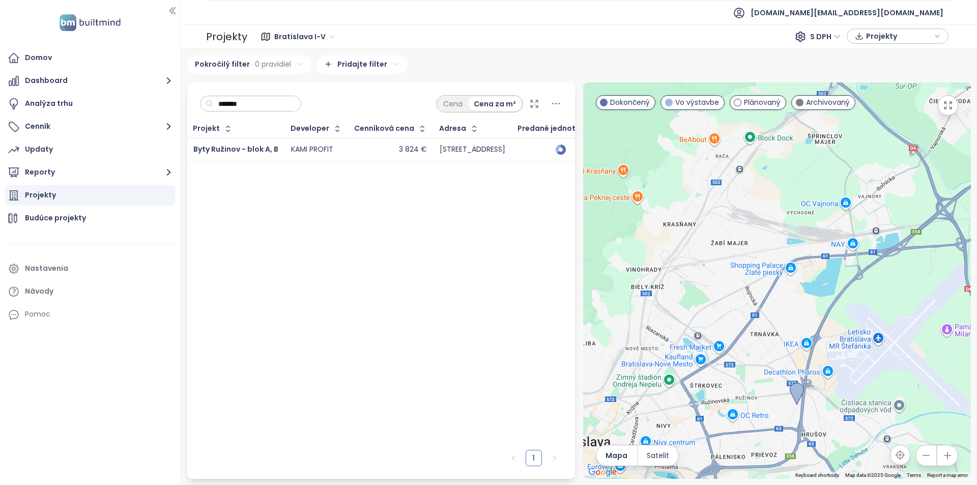
click at [260, 103] on input "*******" at bounding box center [254, 103] width 82 height 15
click at [212, 148] on span "Byty Ružinov - blok A, B" at bounding box center [235, 149] width 85 height 10
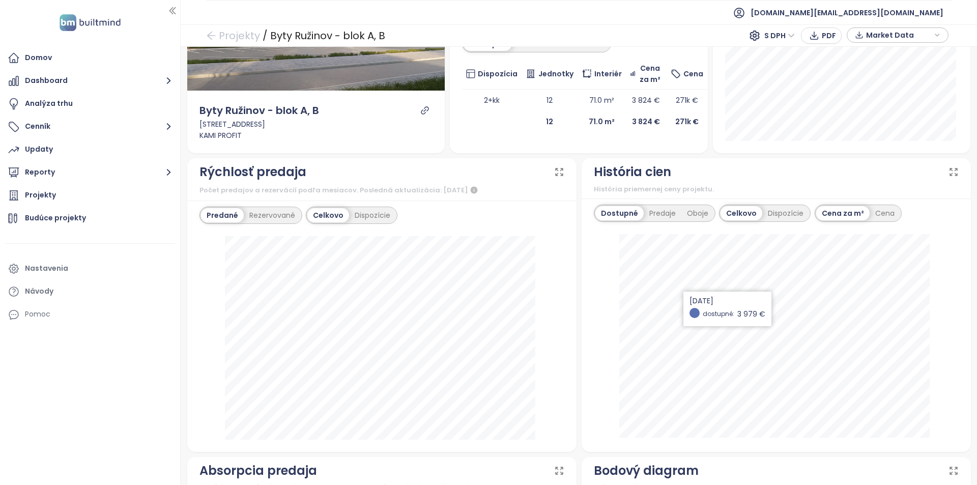
scroll to position [204, 0]
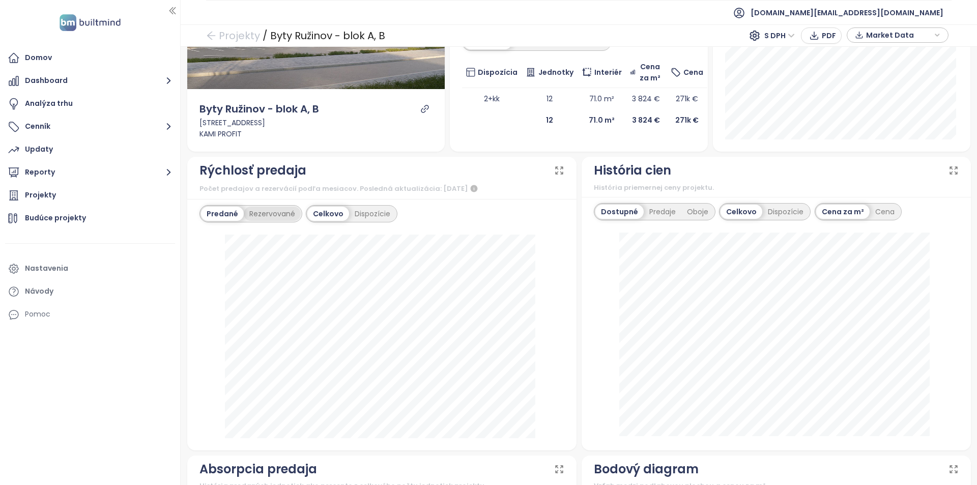
click at [277, 207] on div "Rezervované" at bounding box center [272, 214] width 57 height 14
click at [227, 207] on div "Predané" at bounding box center [221, 214] width 41 height 14
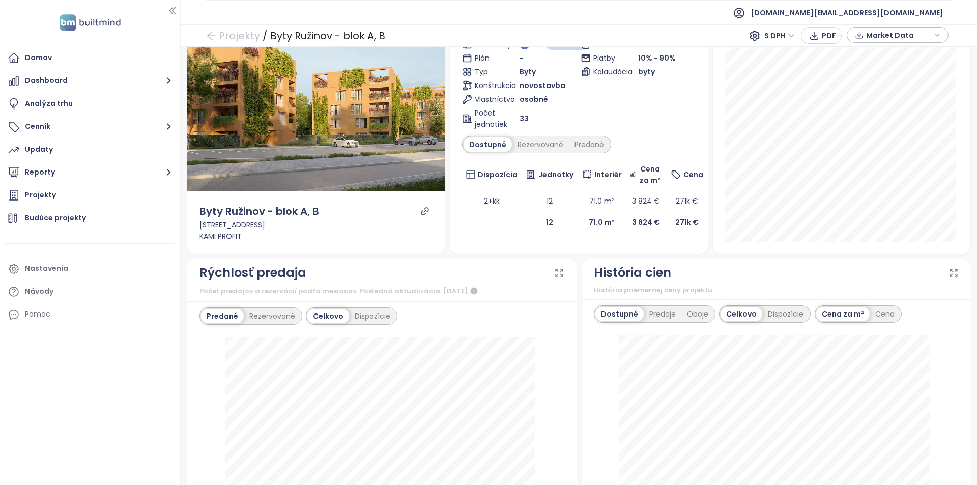
scroll to position [102, 0]
click at [419, 208] on div at bounding box center [424, 211] width 15 height 16
click at [420, 206] on icon "link" at bounding box center [424, 210] width 9 height 9
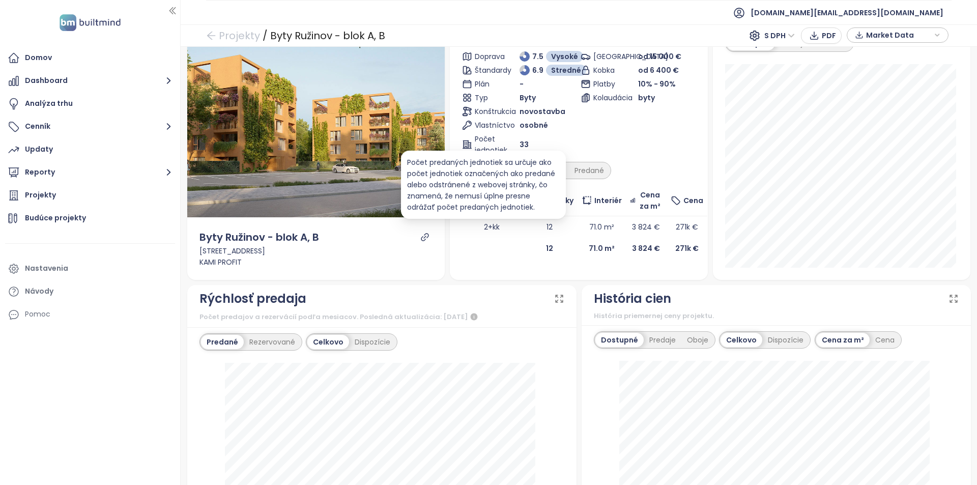
scroll to position [0, 0]
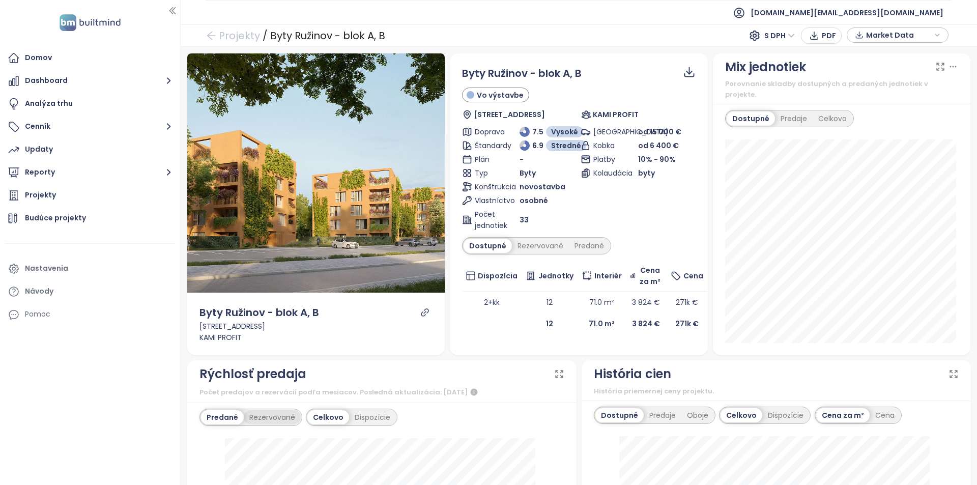
click at [282, 412] on div "Rezervované" at bounding box center [272, 417] width 57 height 14
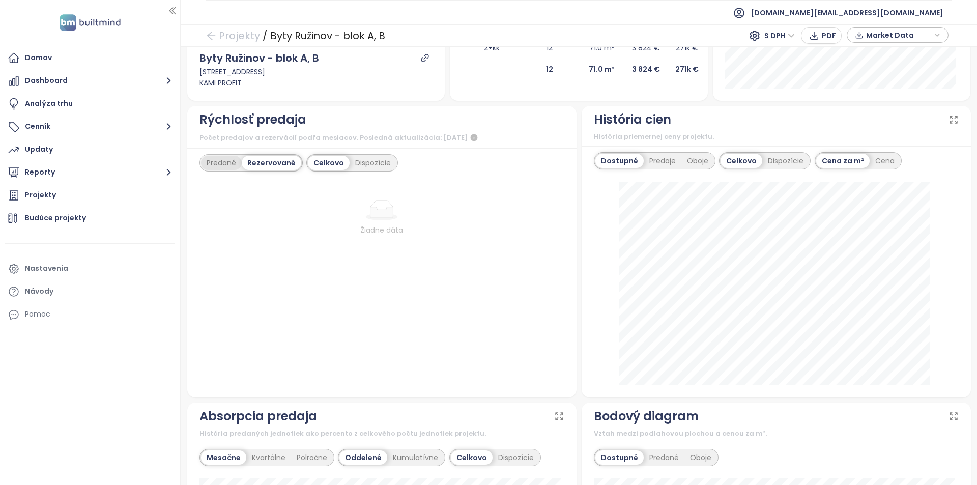
click at [213, 156] on div "Predané" at bounding box center [221, 163] width 41 height 14
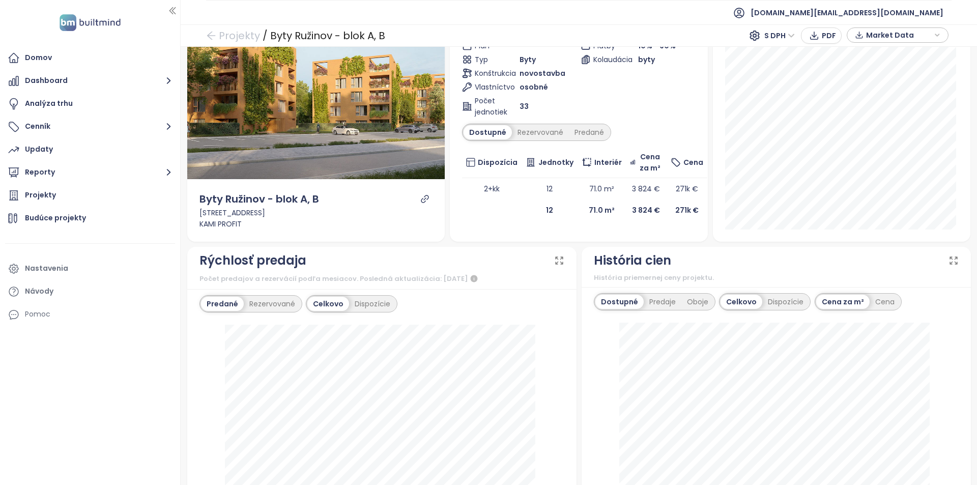
scroll to position [51, 0]
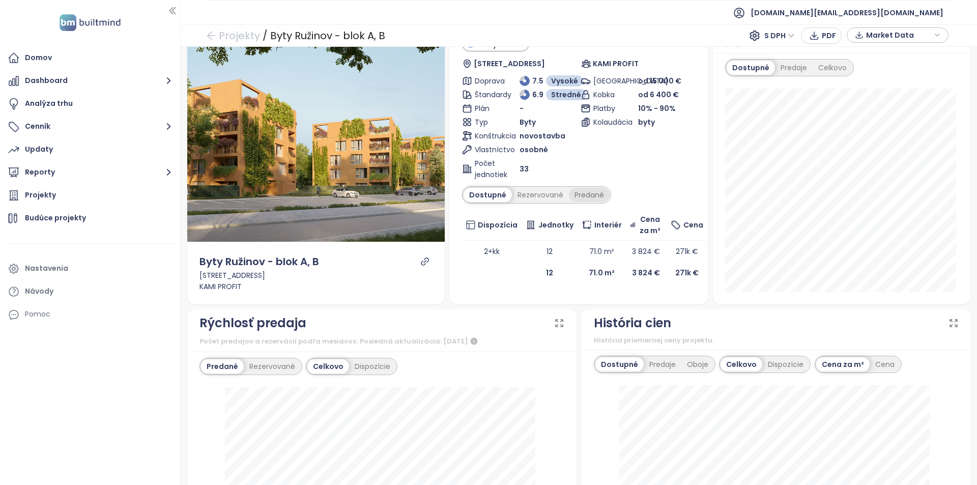
click at [575, 199] on div "Predané" at bounding box center [589, 195] width 41 height 14
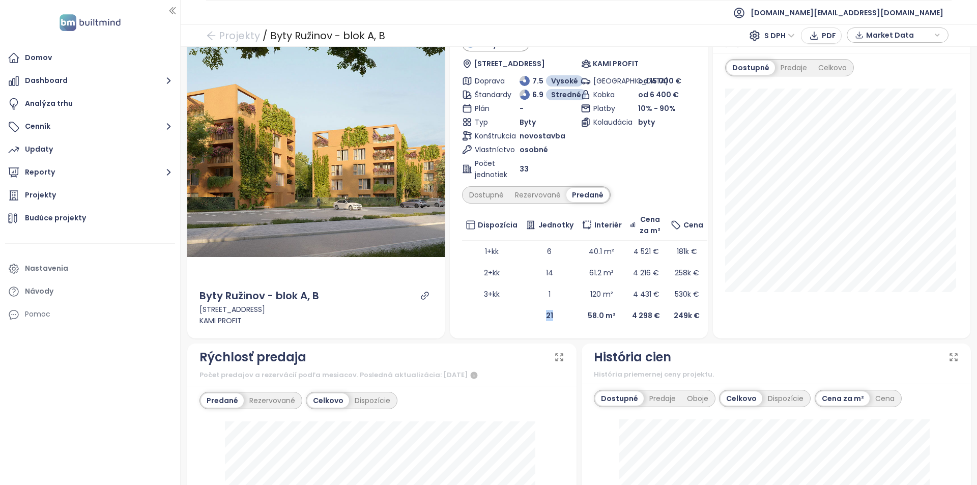
drag, startPoint x: 533, startPoint y: 318, endPoint x: 553, endPoint y: 318, distance: 20.4
click at [553, 318] on td "21" at bounding box center [550, 315] width 56 height 21
click at [547, 314] on b "21" at bounding box center [549, 315] width 7 height 10
click at [547, 317] on b "21" at bounding box center [549, 315] width 7 height 10
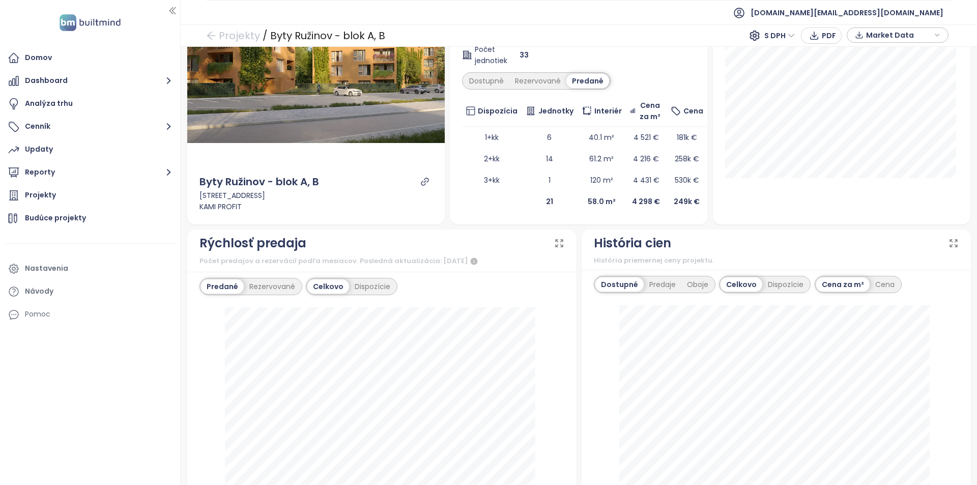
scroll to position [102, 0]
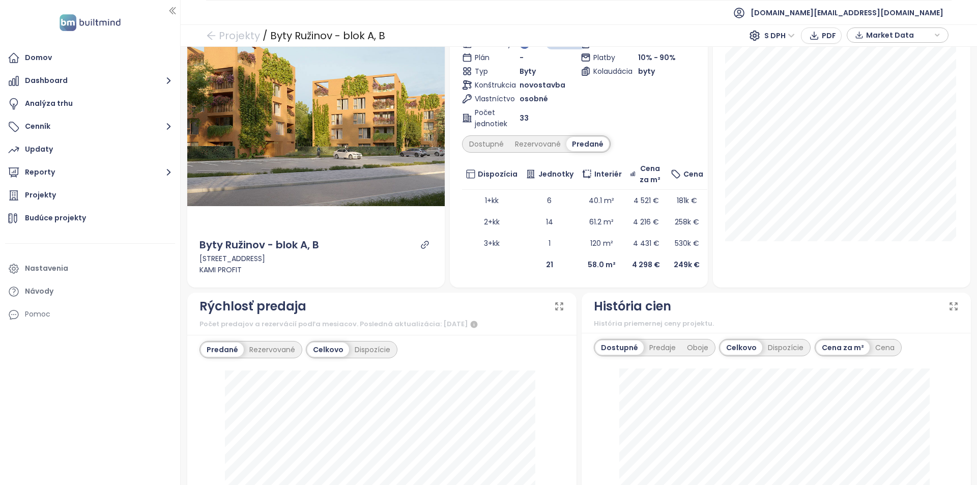
click at [534, 265] on td "21" at bounding box center [550, 264] width 56 height 21
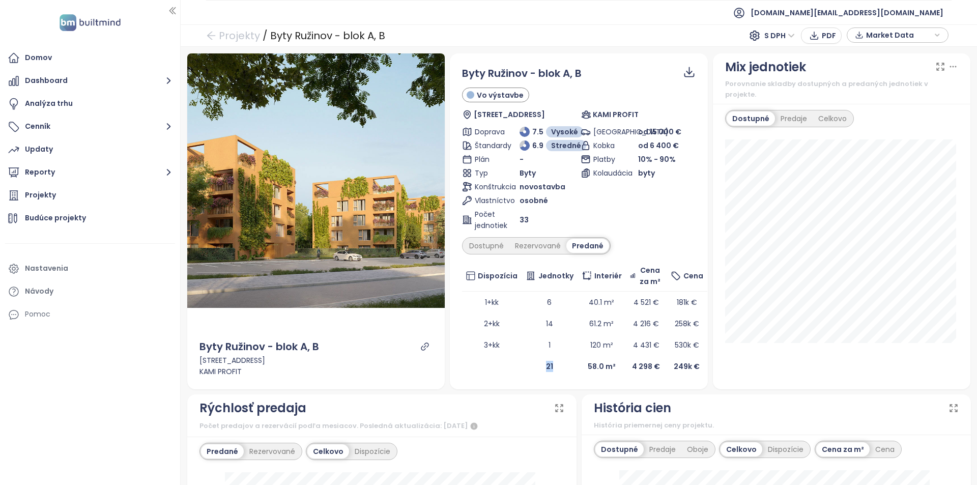
click at [527, 371] on td "21" at bounding box center [550, 366] width 56 height 21
click at [546, 368] on b "21" at bounding box center [549, 366] width 7 height 10
click at [96, 202] on div "Projekty" at bounding box center [90, 195] width 170 height 20
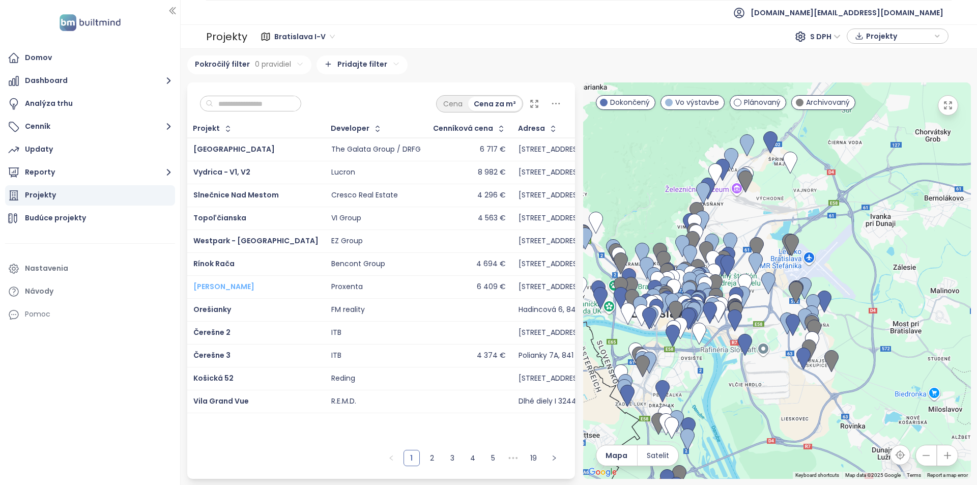
click at [211, 284] on span "Kesselbauer" at bounding box center [223, 286] width 61 height 10
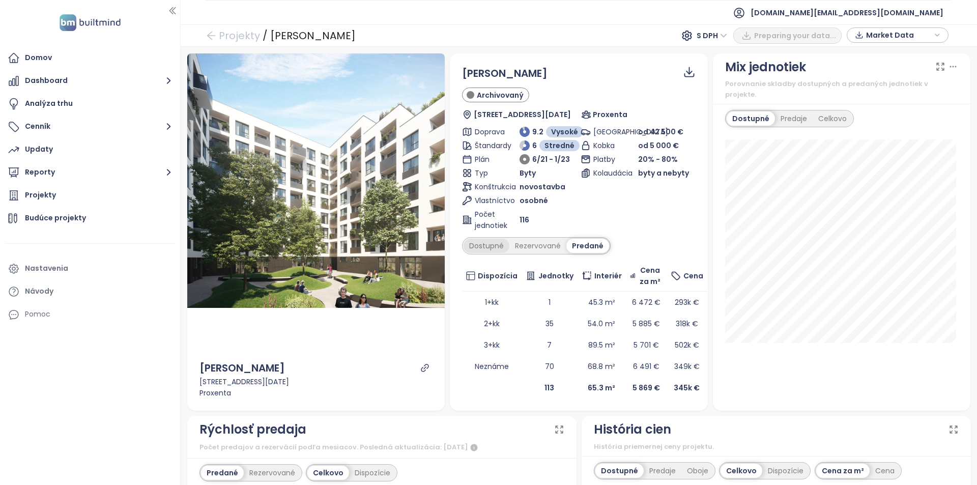
click at [475, 243] on div "Dostupné" at bounding box center [487, 246] width 46 height 14
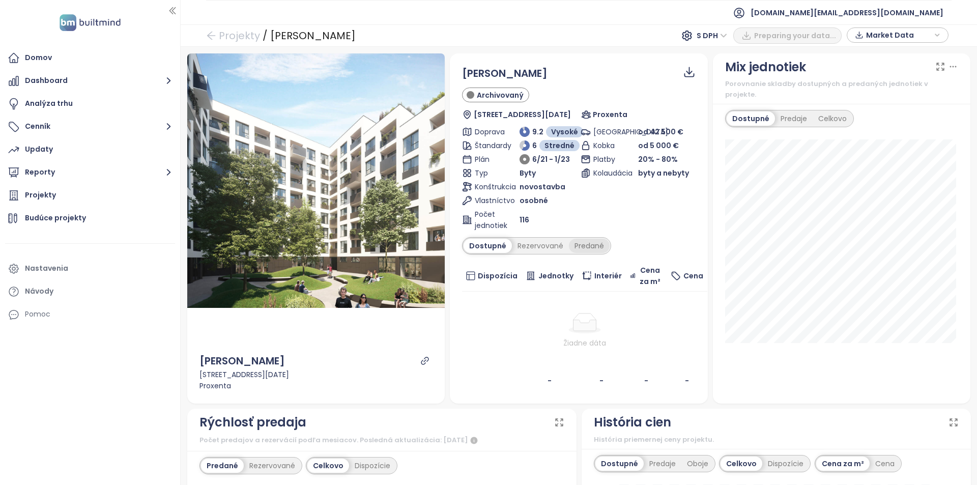
click at [588, 251] on div "Predané" at bounding box center [589, 246] width 41 height 14
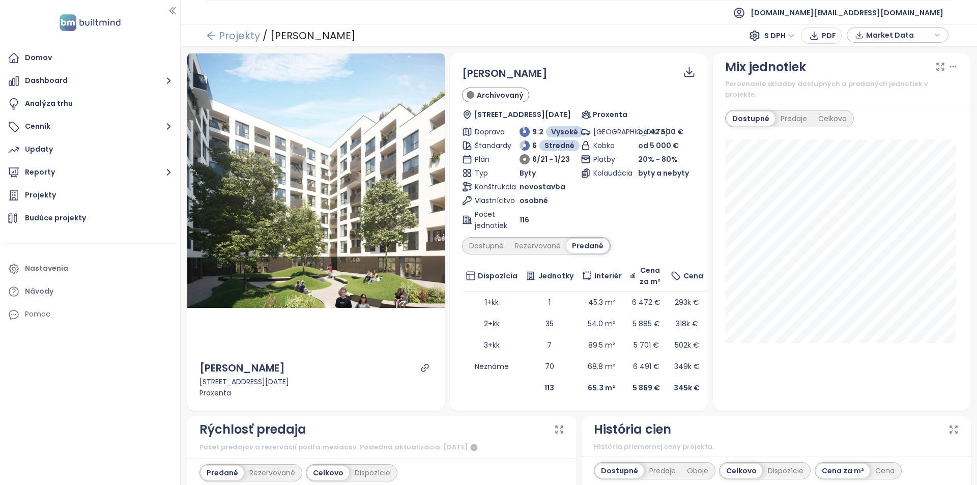
click at [245, 38] on link "Projekty" at bounding box center [233, 35] width 54 height 18
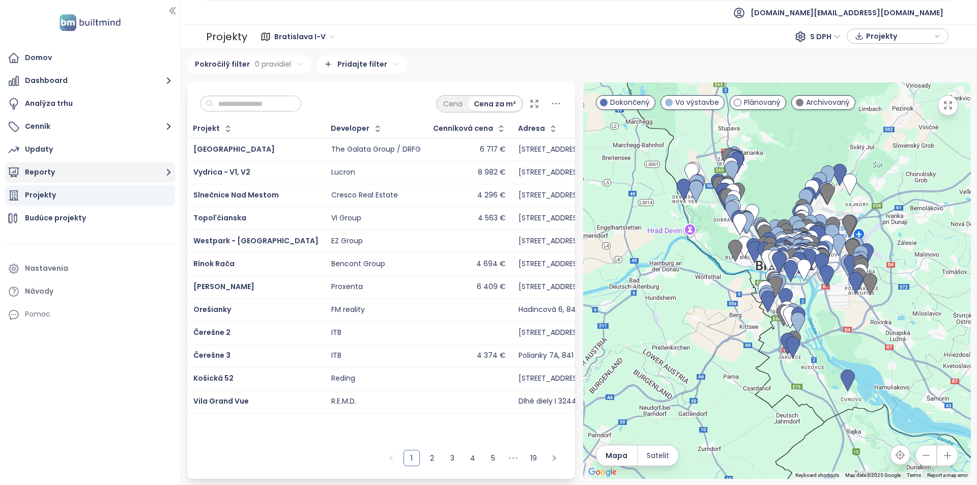
click at [74, 171] on button "Reporty" at bounding box center [90, 172] width 170 height 20
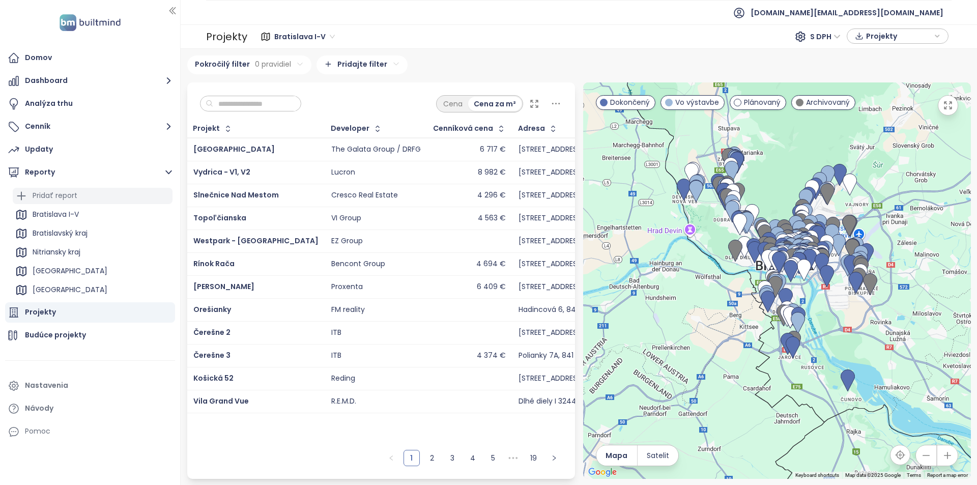
click at [92, 199] on div "Pridať report" at bounding box center [93, 196] width 160 height 16
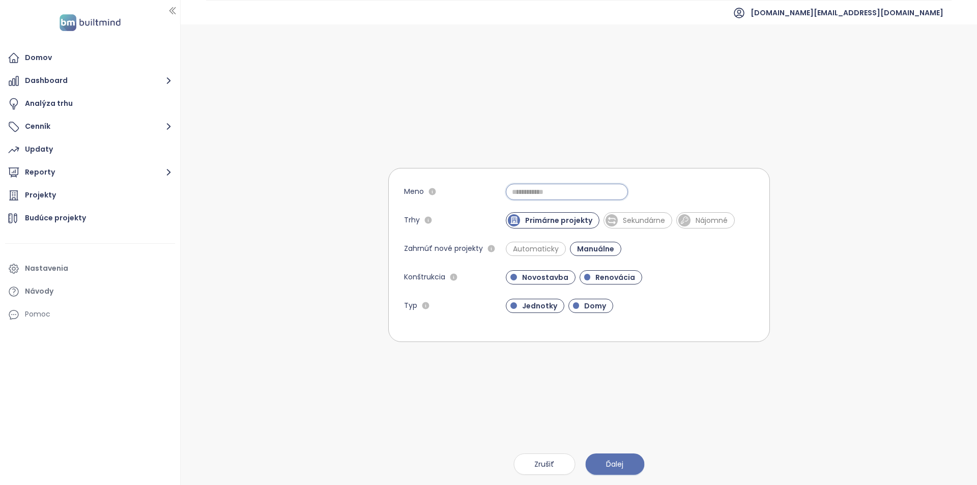
click at [543, 193] on input "Meno" at bounding box center [567, 192] width 122 height 16
click at [549, 469] on span "Zrušiť" at bounding box center [544, 464] width 20 height 11
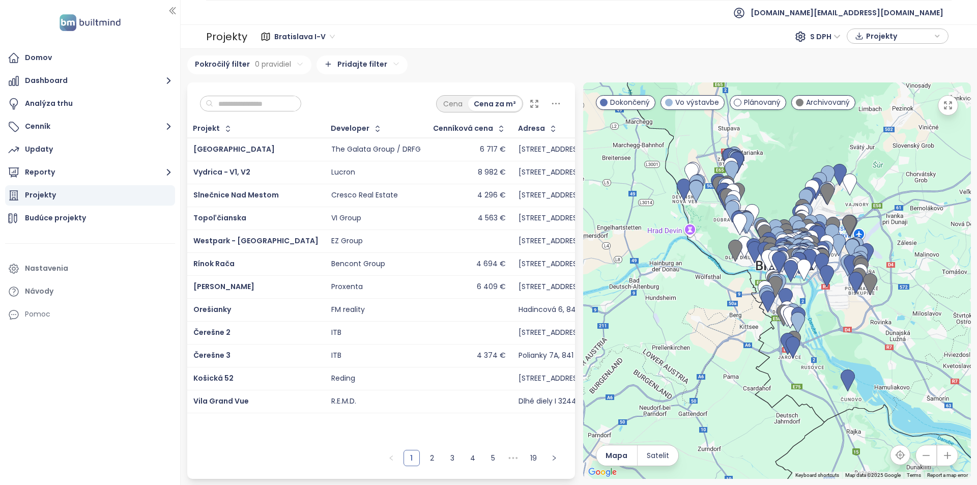
click at [828, 105] on span "Archivovaný" at bounding box center [828, 102] width 44 height 11
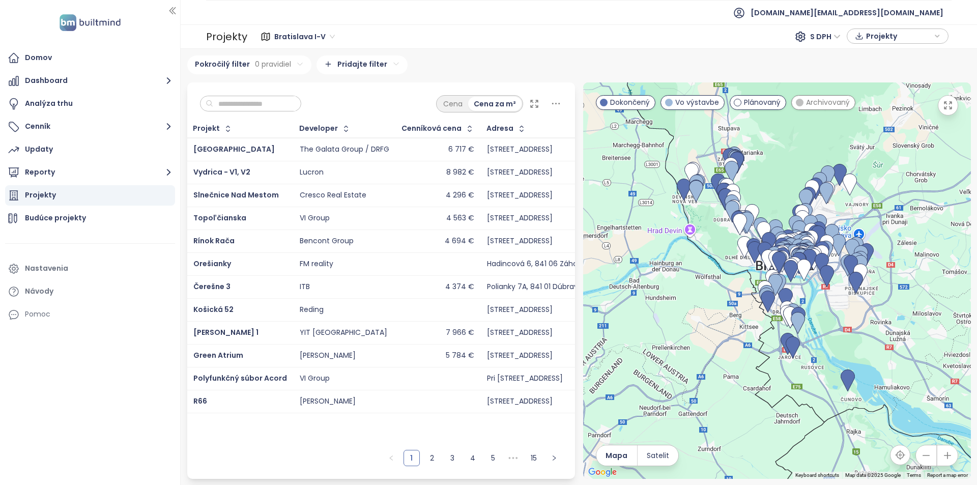
click at [828, 105] on span "Archivovaný" at bounding box center [828, 102] width 44 height 11
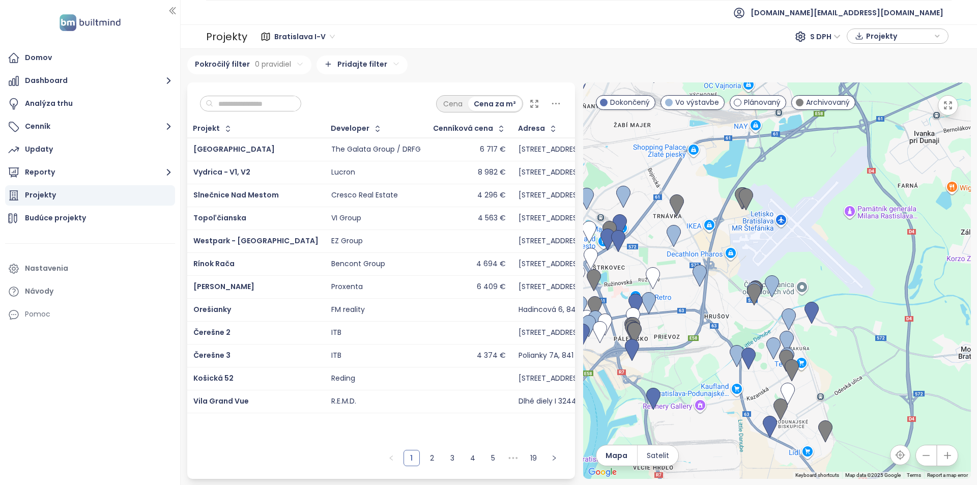
click at [835, 105] on span "Archivovaný" at bounding box center [828, 102] width 44 height 11
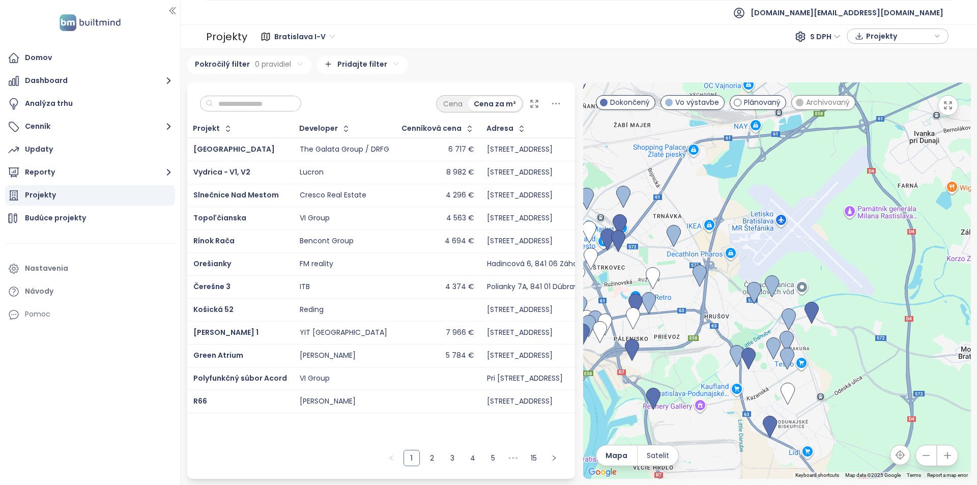
click at [835, 105] on span "Archivovaný" at bounding box center [828, 102] width 44 height 11
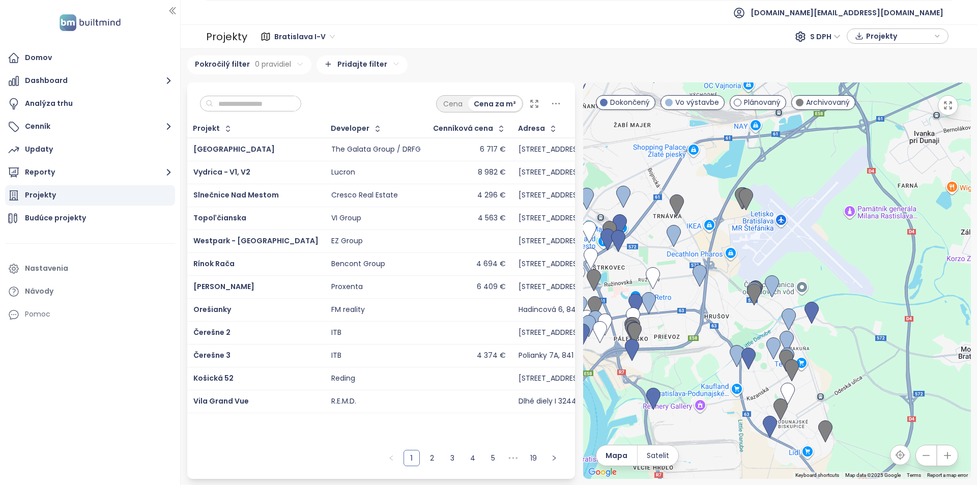
click at [778, 105] on span "Plánovaný" at bounding box center [762, 102] width 37 height 11
click at [829, 102] on span "Archivovaný" at bounding box center [828, 102] width 44 height 11
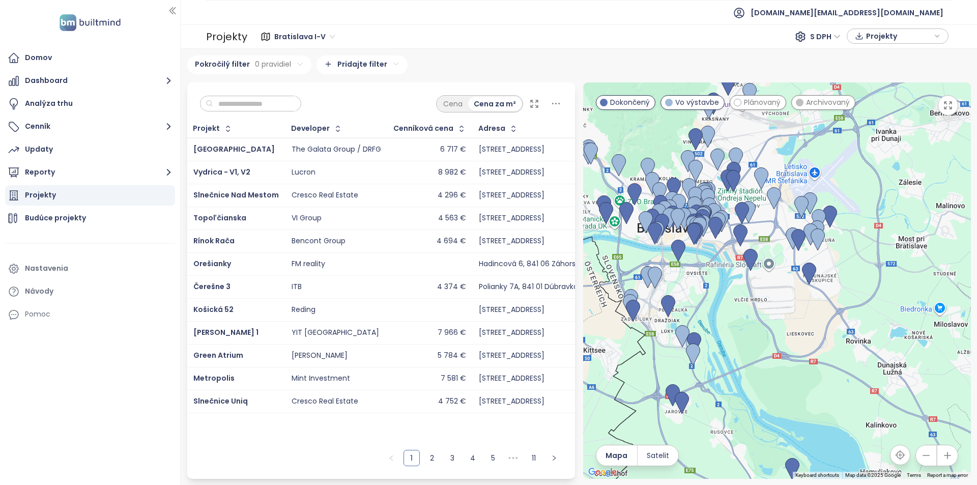
click at [841, 99] on span "Archivovaný" at bounding box center [828, 102] width 44 height 11
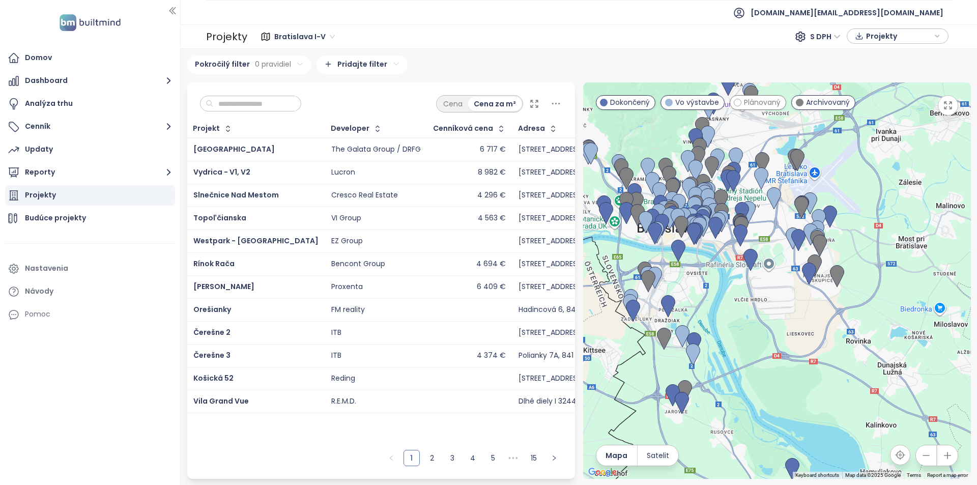
click at [767, 104] on span "Plánovaný" at bounding box center [762, 102] width 37 height 11
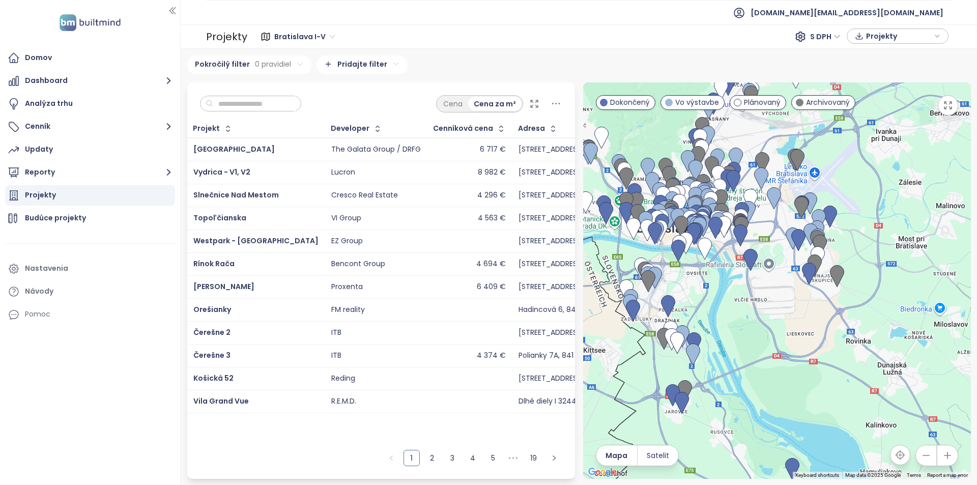
click at [236, 110] on input "text" at bounding box center [254, 103] width 82 height 15
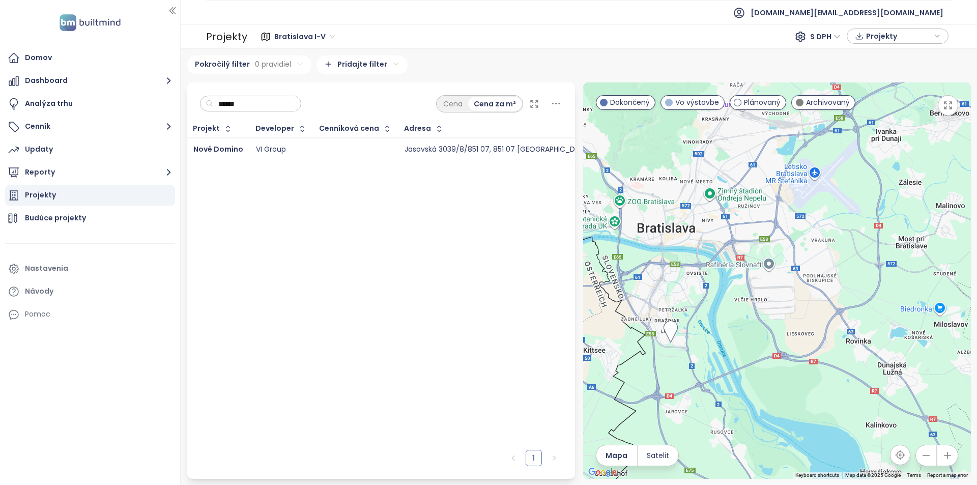
type input "******"
click at [382, 142] on td at bounding box center [356, 149] width 85 height 23
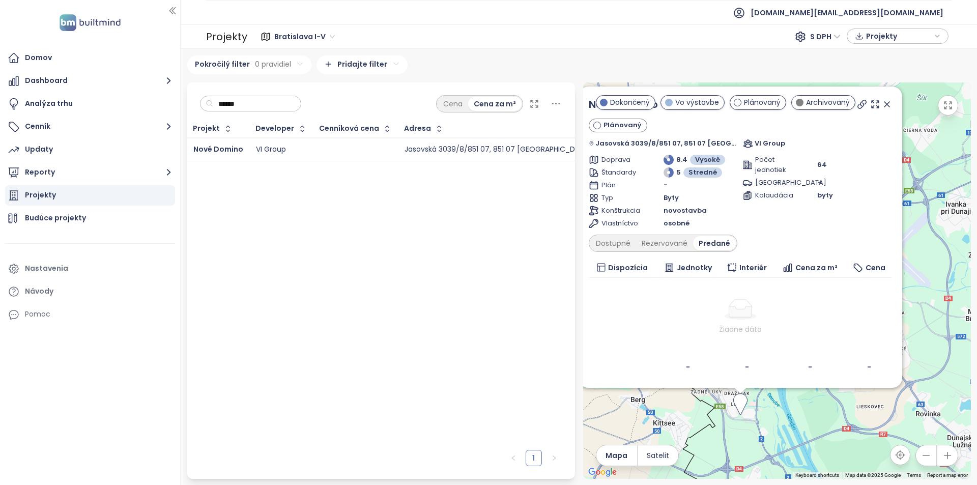
click at [259, 104] on input "******" at bounding box center [254, 103] width 82 height 15
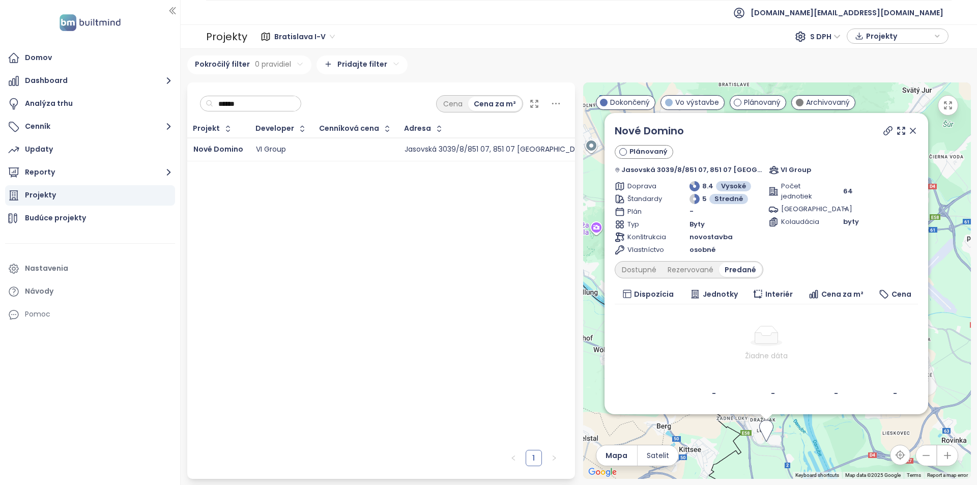
click at [259, 104] on input "******" at bounding box center [254, 103] width 82 height 15
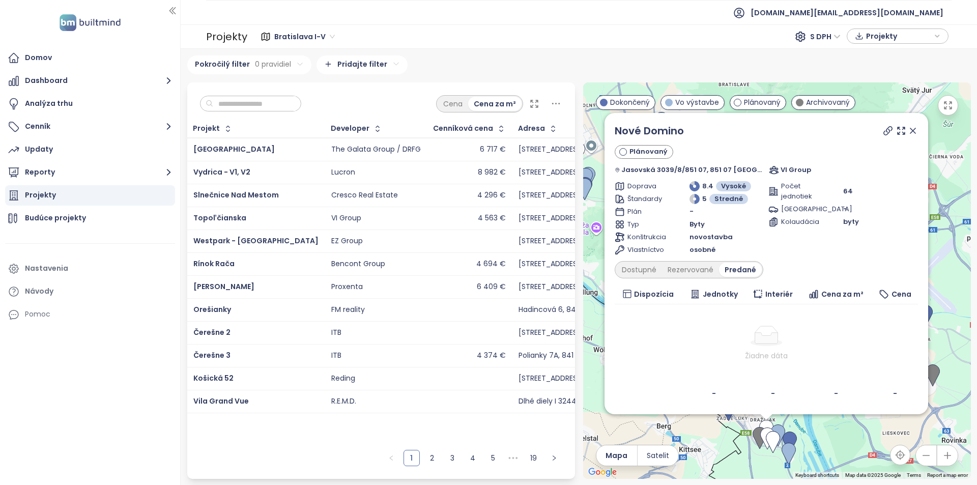
click at [908, 131] on icon at bounding box center [913, 131] width 10 height 10
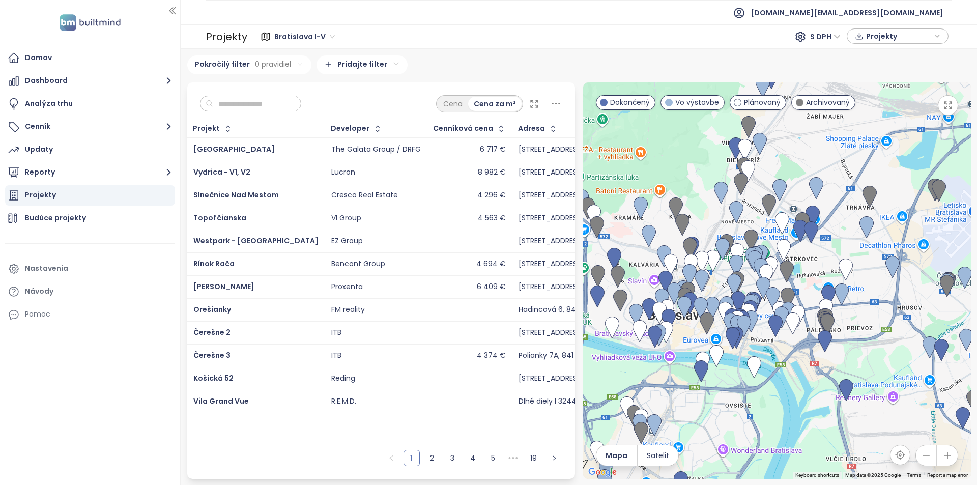
drag, startPoint x: 858, startPoint y: 331, endPoint x: 760, endPoint y: 439, distance: 145.6
click at [760, 439] on div at bounding box center [777, 280] width 388 height 397
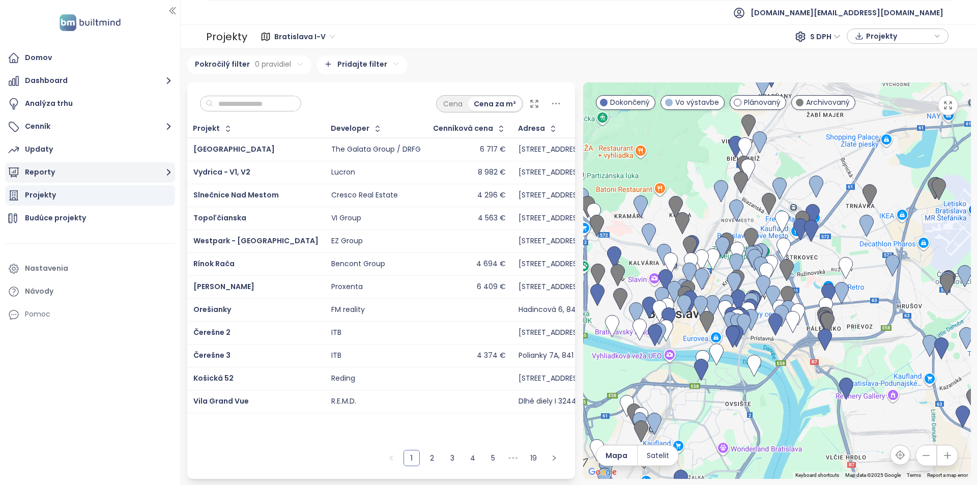
click at [95, 171] on button "Reporty" at bounding box center [90, 172] width 170 height 20
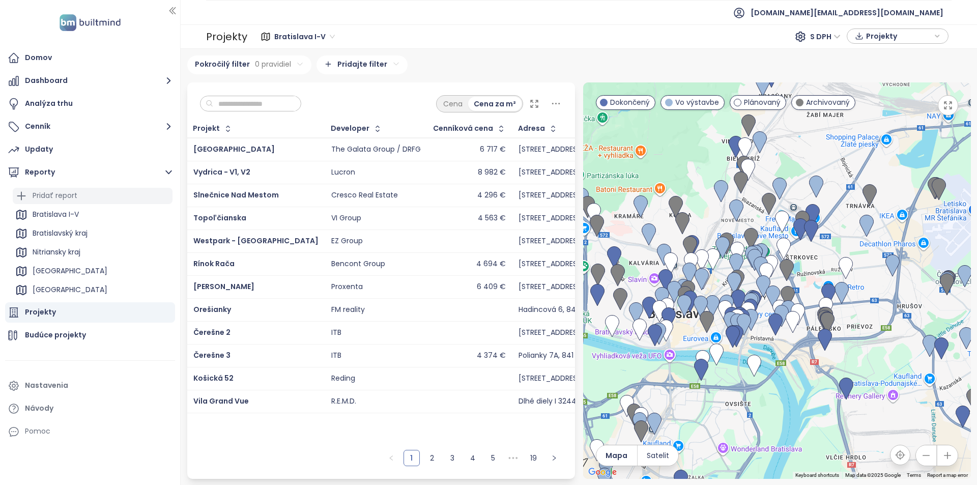
click at [114, 193] on div "Pridať report" at bounding box center [93, 196] width 160 height 16
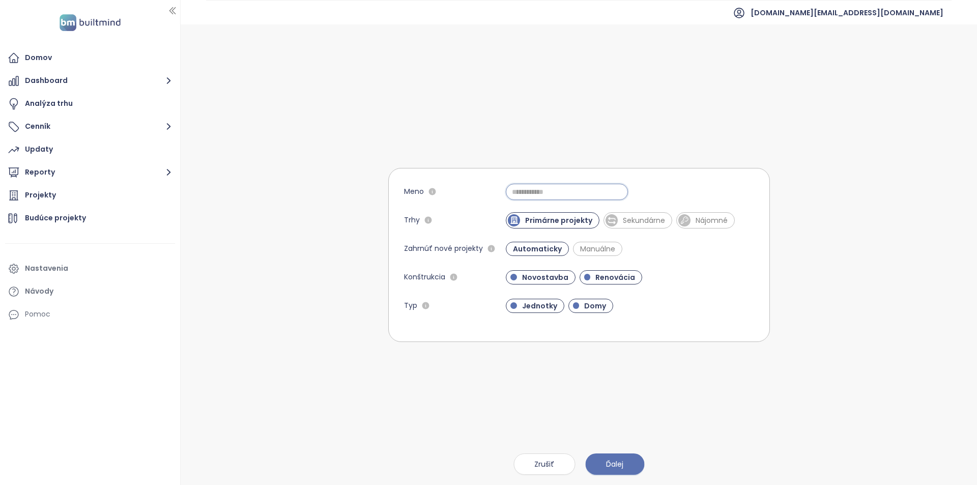
click at [550, 194] on input "Meno" at bounding box center [567, 192] width 122 height 16
type input "**********"
click at [646, 218] on span "Sekundárne" at bounding box center [644, 220] width 52 height 10
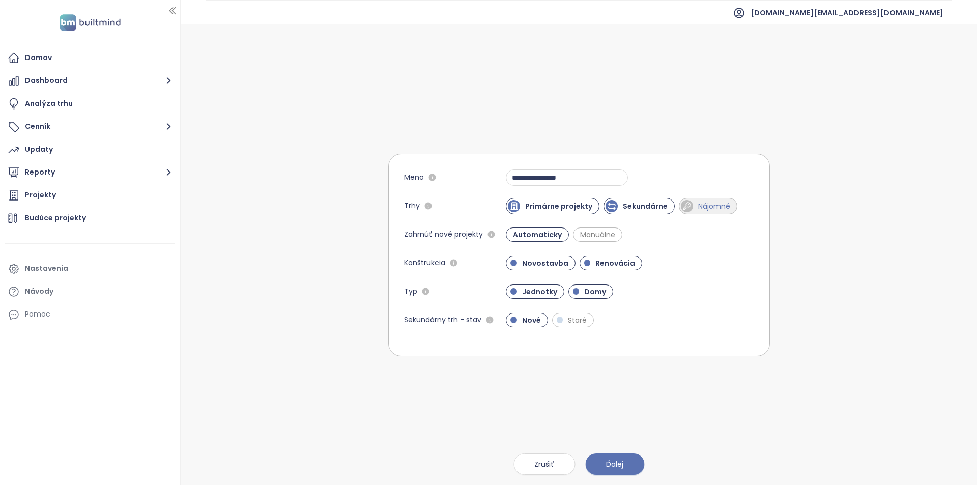
click at [690, 206] on div at bounding box center [687, 206] width 12 height 12
click at [604, 262] on span "Renovácia" at bounding box center [615, 263] width 50 height 10
click at [609, 288] on span "Domy" at bounding box center [595, 292] width 32 height 10
click at [624, 466] on button "Ďalej" at bounding box center [614, 464] width 59 height 21
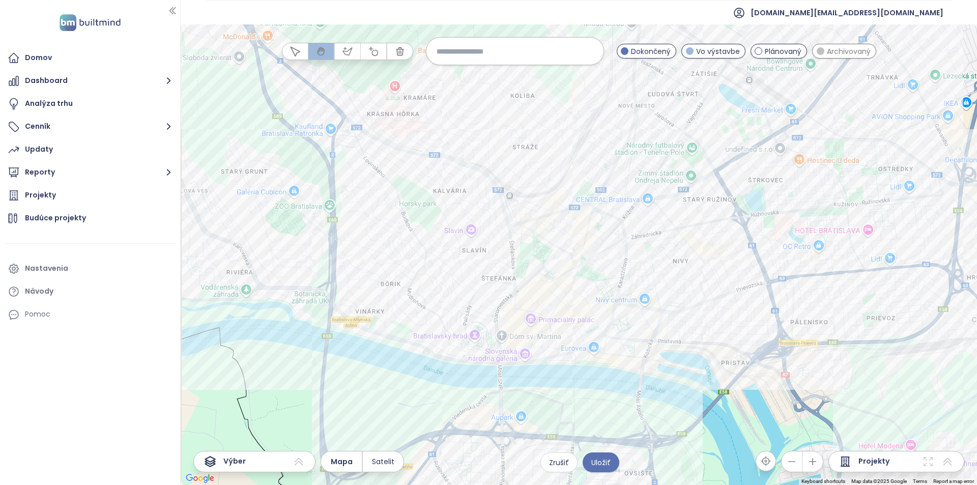
drag, startPoint x: 531, startPoint y: 346, endPoint x: 624, endPoint y: 147, distance: 220.2
click at [624, 147] on div at bounding box center [579, 254] width 797 height 461
click at [378, 54] on icon "button" at bounding box center [374, 51] width 10 height 10
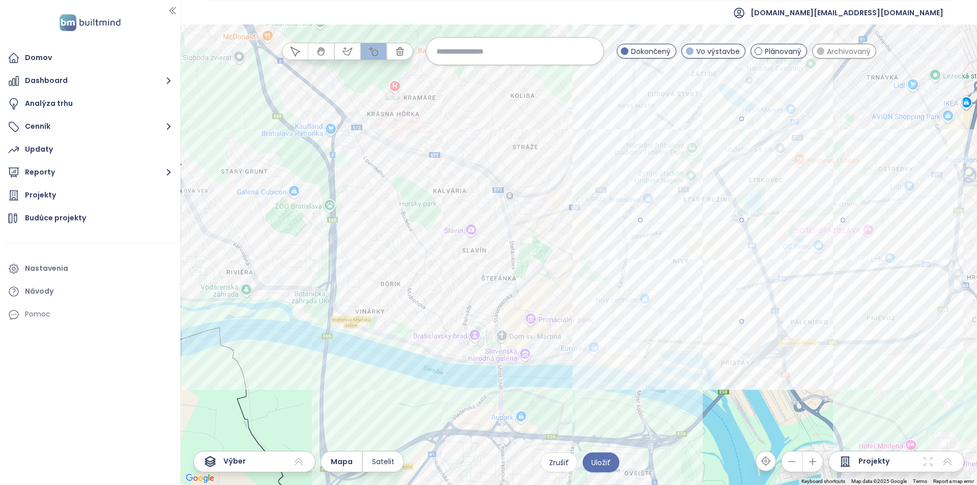
drag, startPoint x: 811, startPoint y: 236, endPoint x: 838, endPoint y: 251, distance: 31.3
click at [838, 251] on div at bounding box center [579, 255] width 797 height 461
click at [542, 47] on input at bounding box center [515, 51] width 157 height 22
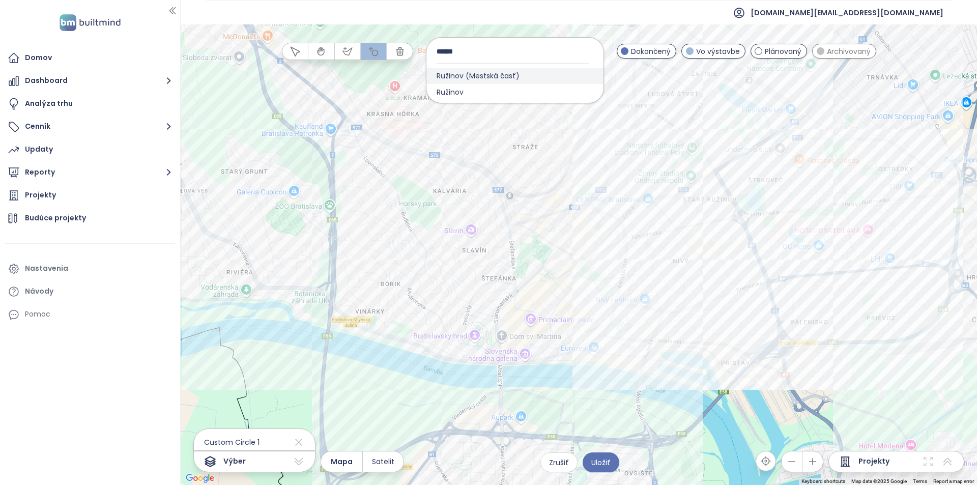
type input "******"
click at [530, 77] on div "Ružinov (Mestská časť)" at bounding box center [515, 76] width 177 height 16
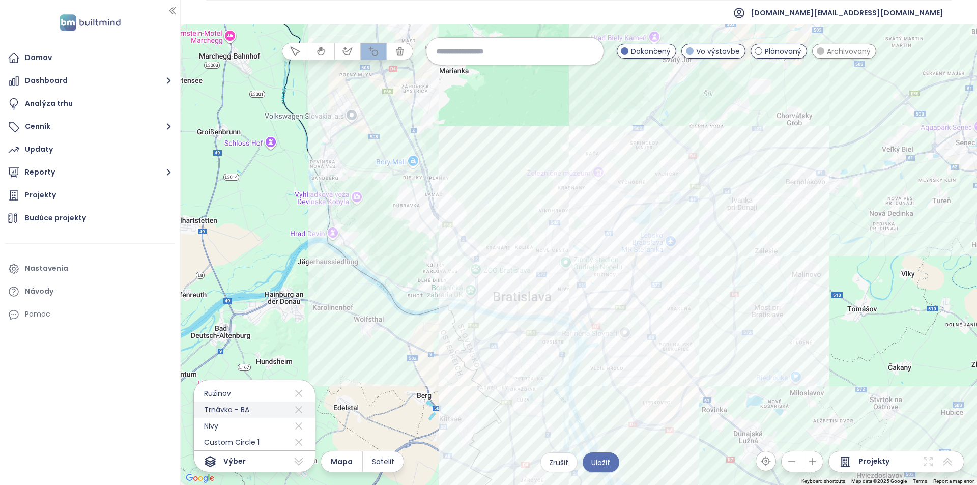
click at [295, 410] on icon at bounding box center [298, 409] width 7 height 7
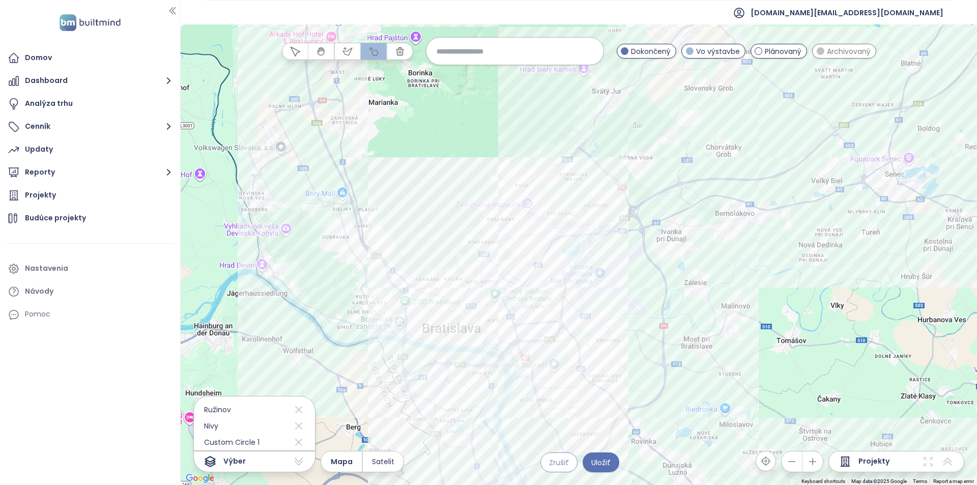
click at [567, 465] on span "Zrušiť" at bounding box center [559, 462] width 20 height 11
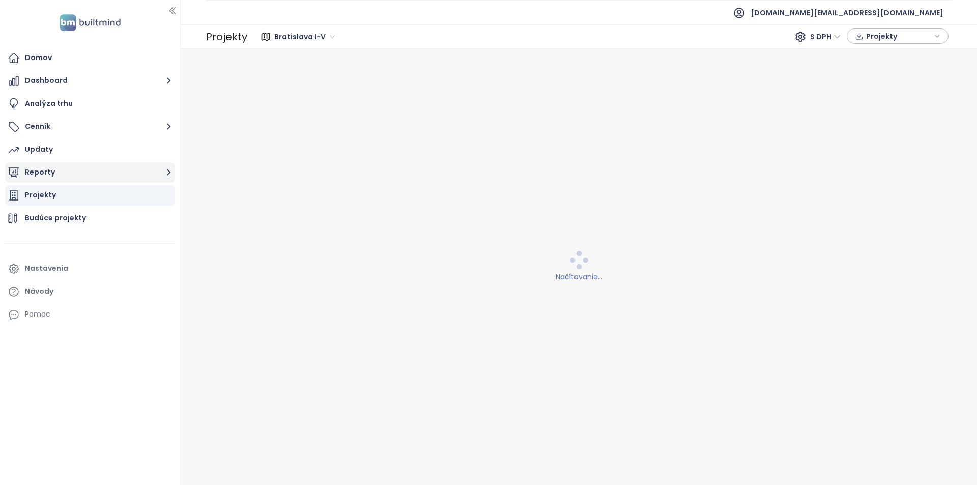
click at [81, 172] on button "Reporty" at bounding box center [90, 172] width 170 height 20
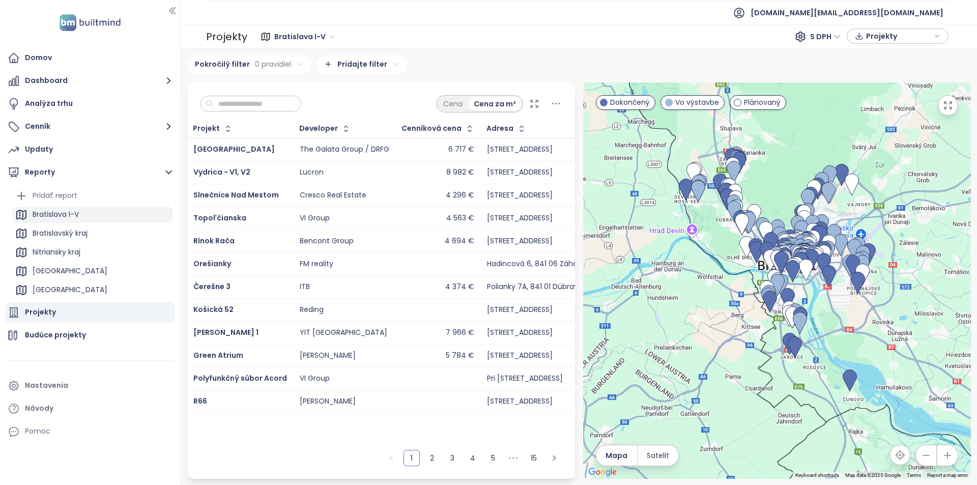
click at [77, 221] on div "Bratislava I-V" at bounding box center [56, 214] width 46 height 13
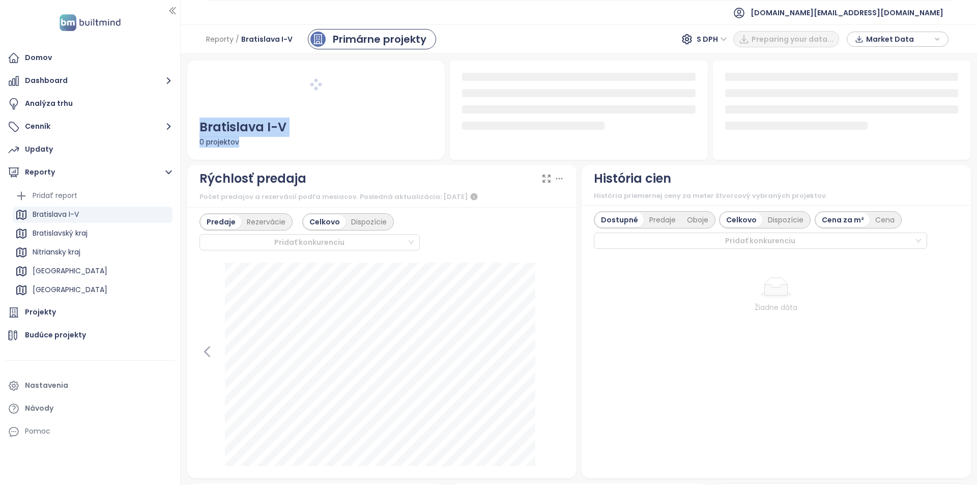
click at [197, 130] on div "Bratislava I-V 0 projektov" at bounding box center [316, 111] width 258 height 100
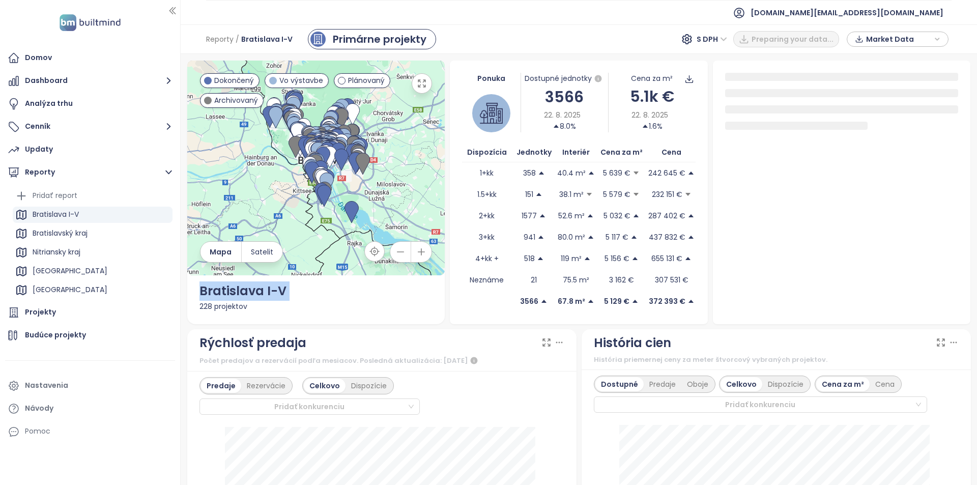
drag, startPoint x: 532, startPoint y: 113, endPoint x: 536, endPoint y: 106, distance: 8.0
click at [533, 111] on div "22. 8. 2025 8.0%" at bounding box center [564, 120] width 87 height 22
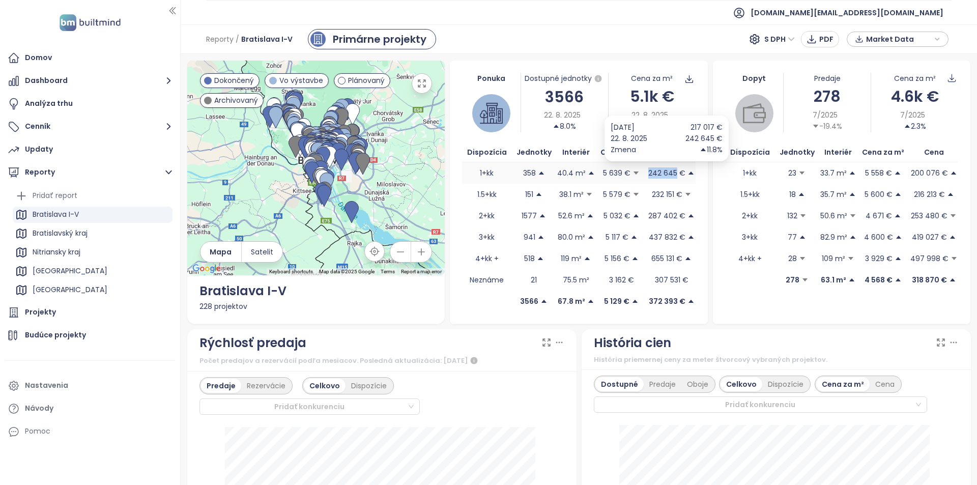
drag, startPoint x: 643, startPoint y: 173, endPoint x: 673, endPoint y: 172, distance: 29.5
click at [673, 172] on span "242 645 €" at bounding box center [672, 172] width 48 height 11
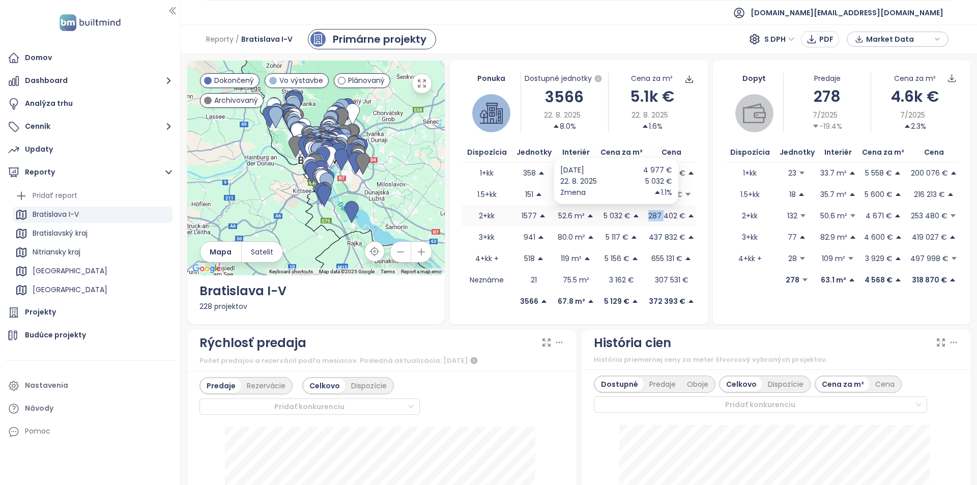
drag, startPoint x: 659, startPoint y: 218, endPoint x: 638, endPoint y: 216, distance: 21.0
click at [638, 216] on tr "2+kk 1577 52.6 m² 5 032 € 287 402 €" at bounding box center [579, 215] width 234 height 21
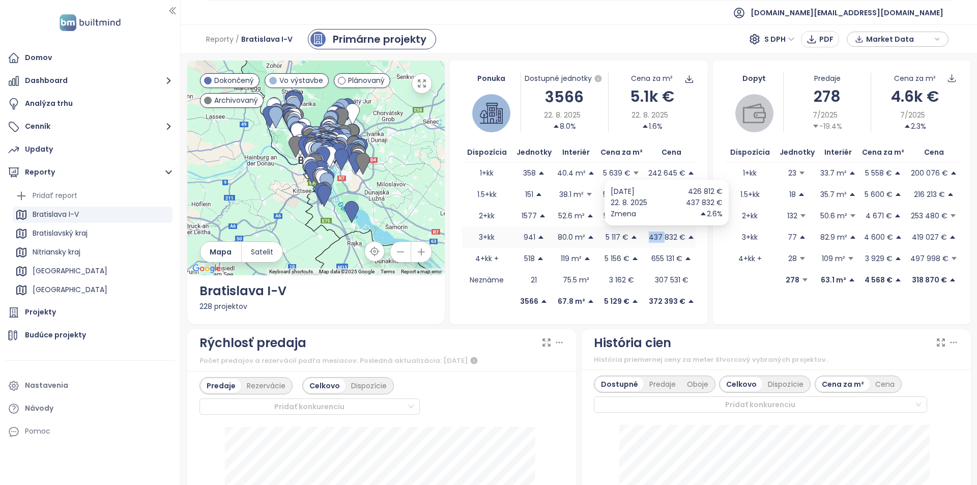
drag, startPoint x: 660, startPoint y: 239, endPoint x: 645, endPoint y: 238, distance: 14.8
click at [649, 238] on p "437 832 €" at bounding box center [667, 237] width 37 height 11
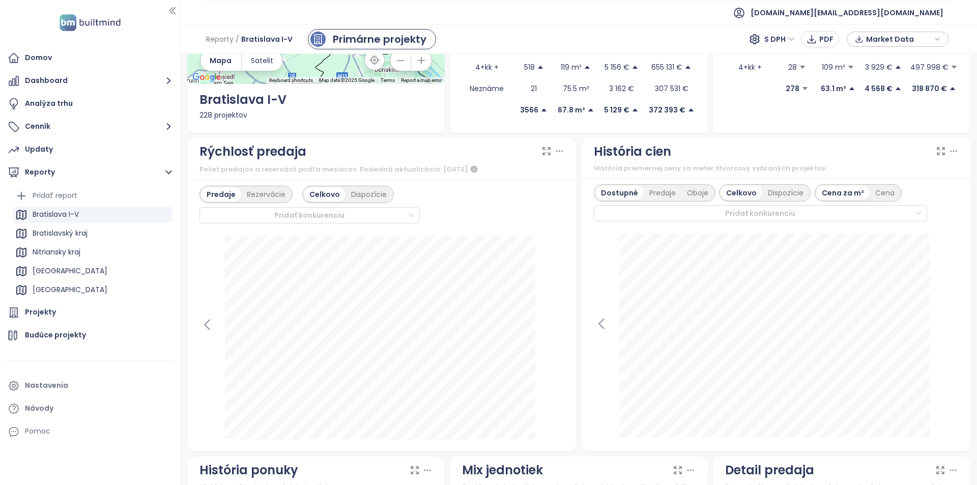
scroll to position [255, 0]
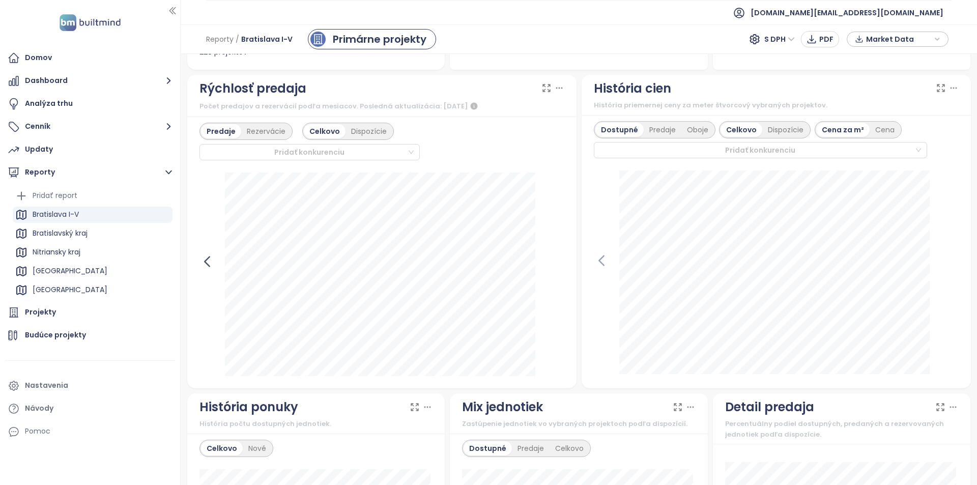
click at [209, 265] on icon at bounding box center [207, 261] width 15 height 15
click at [551, 265] on icon at bounding box center [556, 261] width 15 height 15
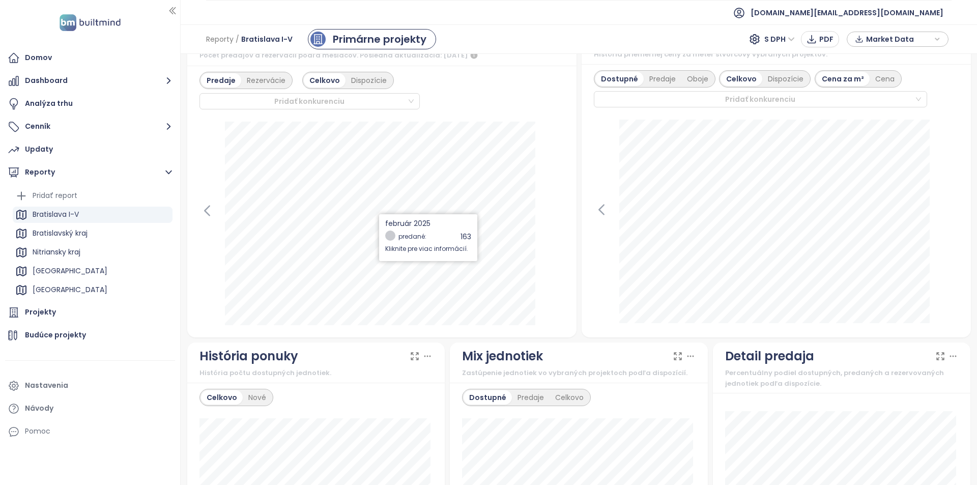
scroll to position [458, 0]
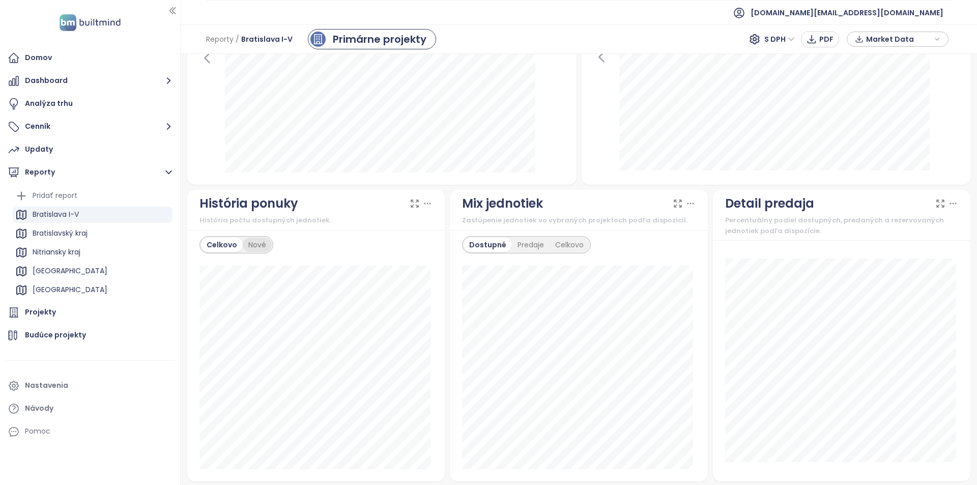
click at [257, 246] on div "Nové" at bounding box center [257, 245] width 29 height 14
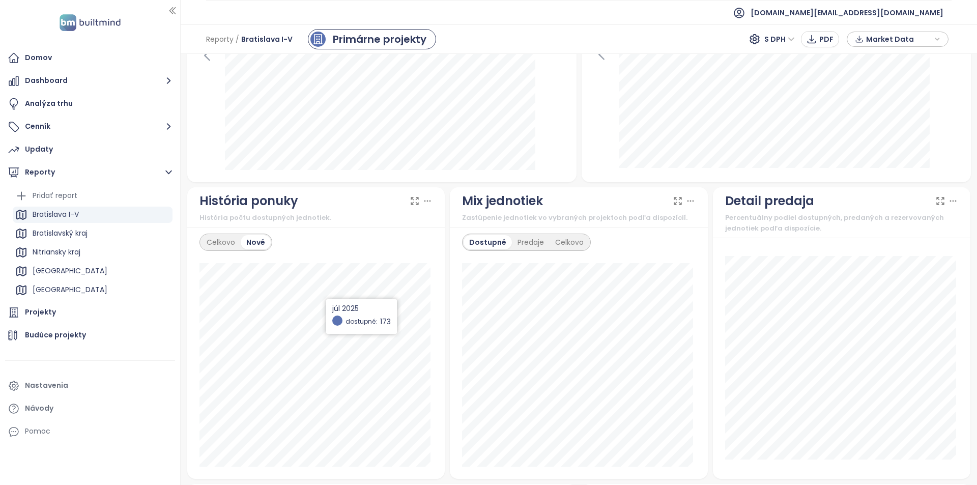
scroll to position [509, 0]
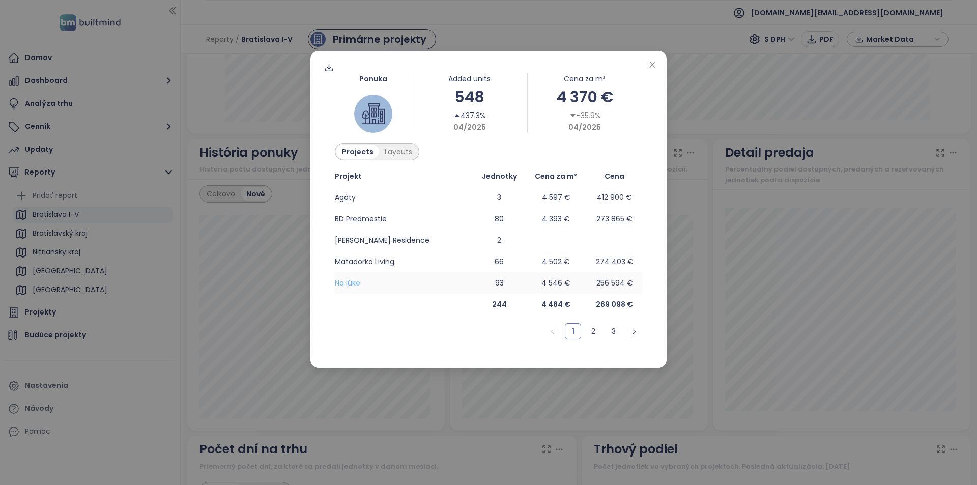
click at [350, 282] on span "Na lúke" at bounding box center [347, 283] width 25 height 10
drag, startPoint x: 486, startPoint y: 268, endPoint x: 464, endPoint y: 260, distance: 23.8
click at [474, 260] on td "66" at bounding box center [499, 261] width 51 height 21
click at [589, 335] on link "2" at bounding box center [593, 331] width 15 height 15
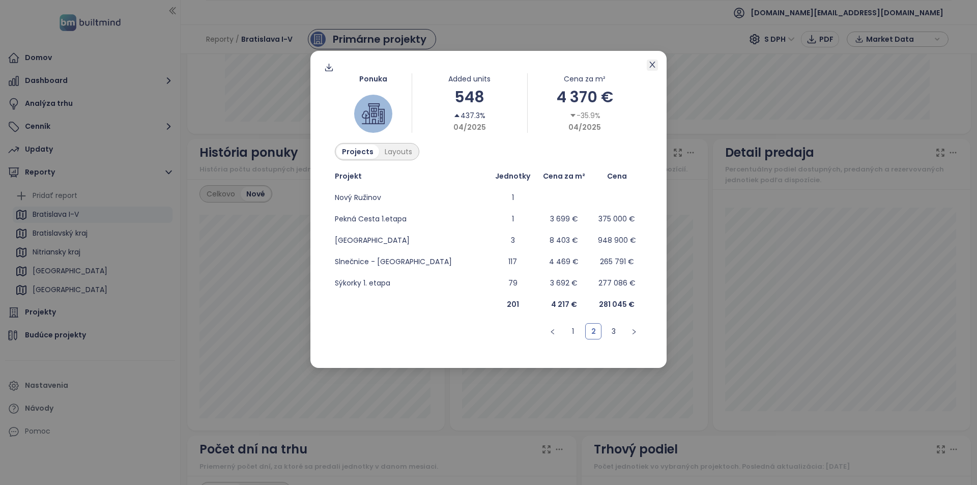
click at [653, 67] on icon "close" at bounding box center [652, 65] width 8 height 8
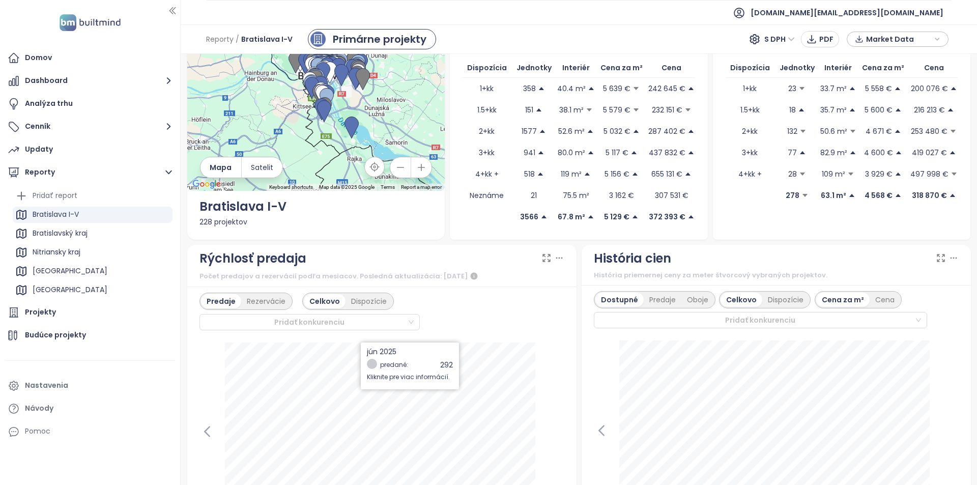
scroll to position [204, 0]
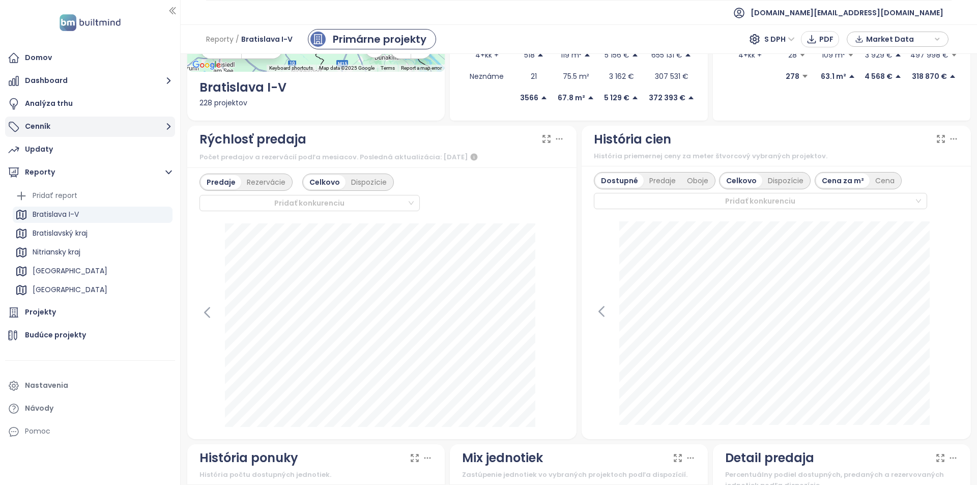
click at [123, 122] on button "Cenník" at bounding box center [90, 127] width 170 height 20
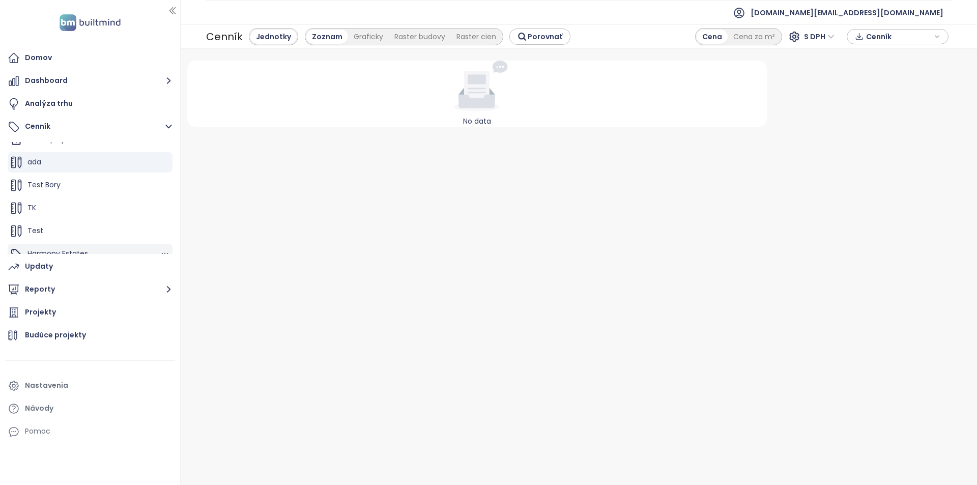
scroll to position [23, 0]
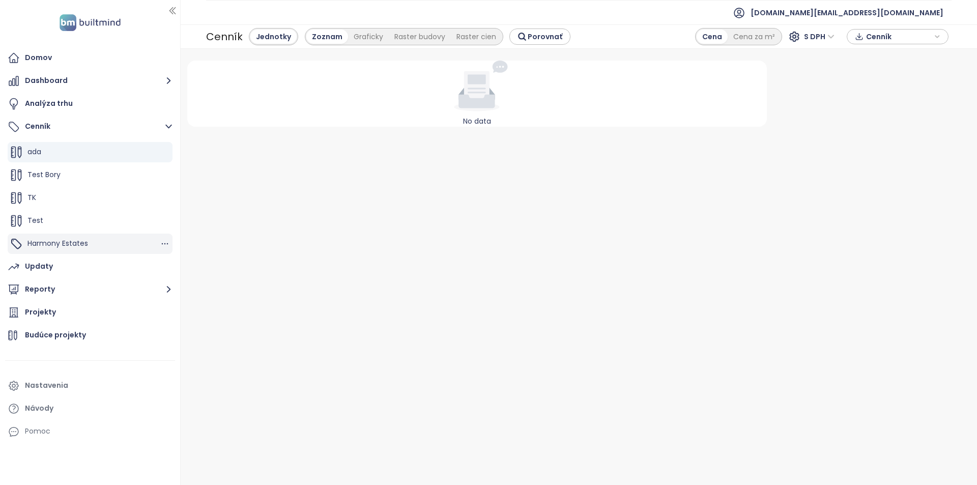
click at [93, 240] on div "Harmony Estates" at bounding box center [90, 244] width 165 height 20
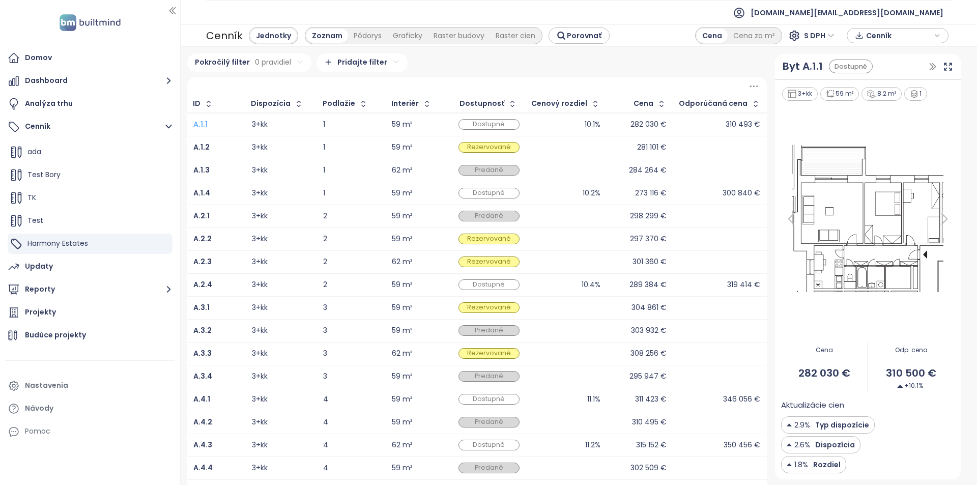
click at [205, 124] on b "A.1.1" at bounding box center [200, 124] width 14 height 10
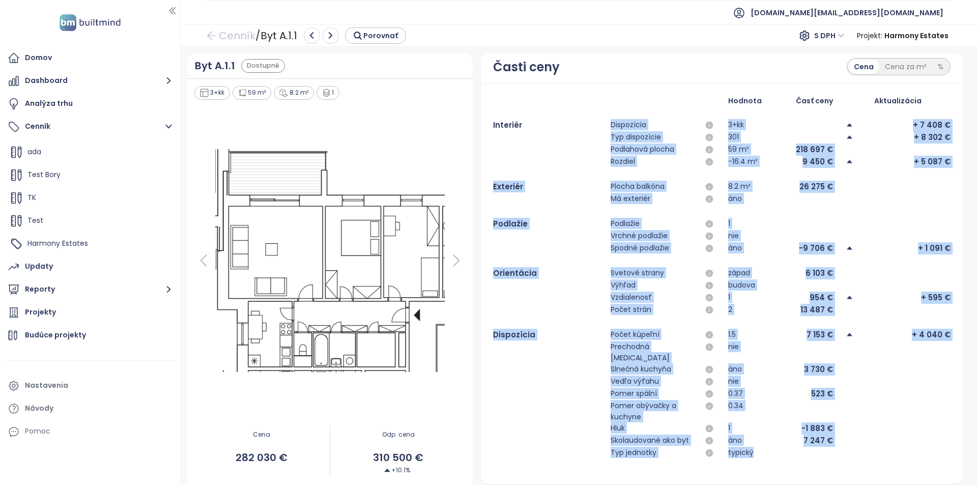
drag, startPoint x: 928, startPoint y: 457, endPoint x: 577, endPoint y: 119, distance: 487.4
click at [577, 119] on div "Hodnota Časť ceny Aktualizácia Interiér Dispozícia 3+kk + 7 408 € Typ dispozíci…" at bounding box center [722, 283] width 458 height 377
click at [568, 126] on div "Interiér" at bounding box center [545, 125] width 105 height 12
click at [761, 320] on div "Hodnota Časť ceny Aktualizácia Interiér Dispozícia 3+kk + 7 408 € Typ dispozíci…" at bounding box center [722, 283] width 458 height 377
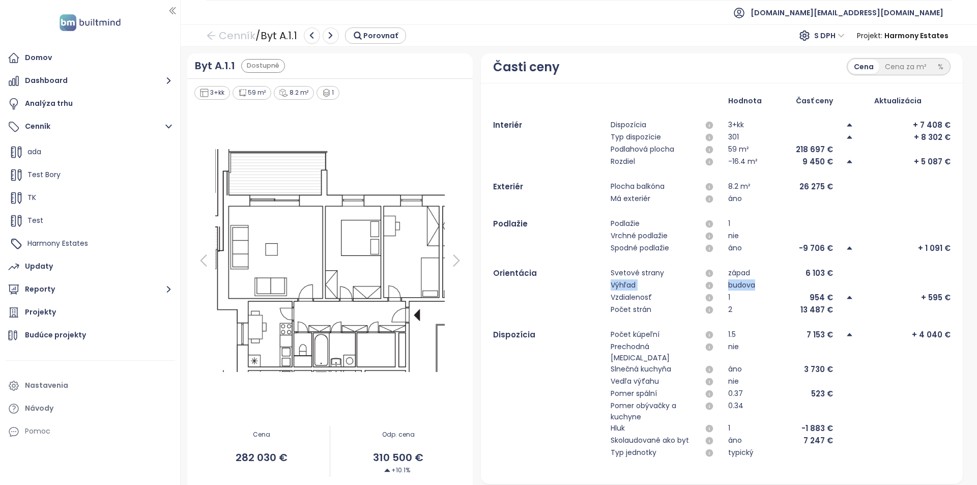
drag, startPoint x: 605, startPoint y: 286, endPoint x: 780, endPoint y: 286, distance: 175.1
click at [780, 286] on div "Výhľad budova" at bounding box center [722, 285] width 458 height 12
click at [814, 287] on div "budova" at bounding box center [780, 285] width 105 height 12
drag, startPoint x: 778, startPoint y: 284, endPoint x: 813, endPoint y: 304, distance: 40.6
click at [813, 304] on div "13 487 €" at bounding box center [817, 310] width 33 height 12
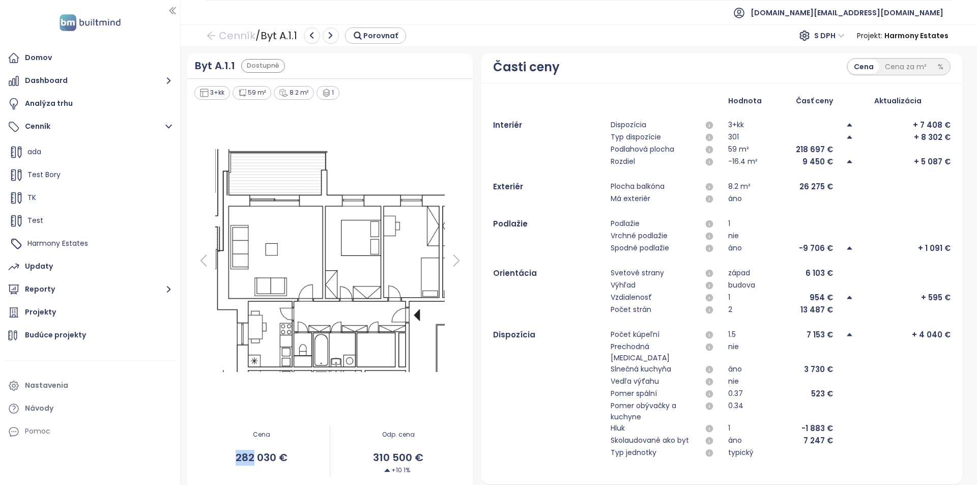
drag, startPoint x: 236, startPoint y: 445, endPoint x: 255, endPoint y: 448, distance: 19.2
click at [255, 450] on span "282 030 €" at bounding box center [261, 458] width 136 height 16
drag, startPoint x: 387, startPoint y: 444, endPoint x: 369, endPoint y: 447, distance: 18.6
click at [369, 450] on span "310 500 €" at bounding box center [398, 458] width 136 height 16
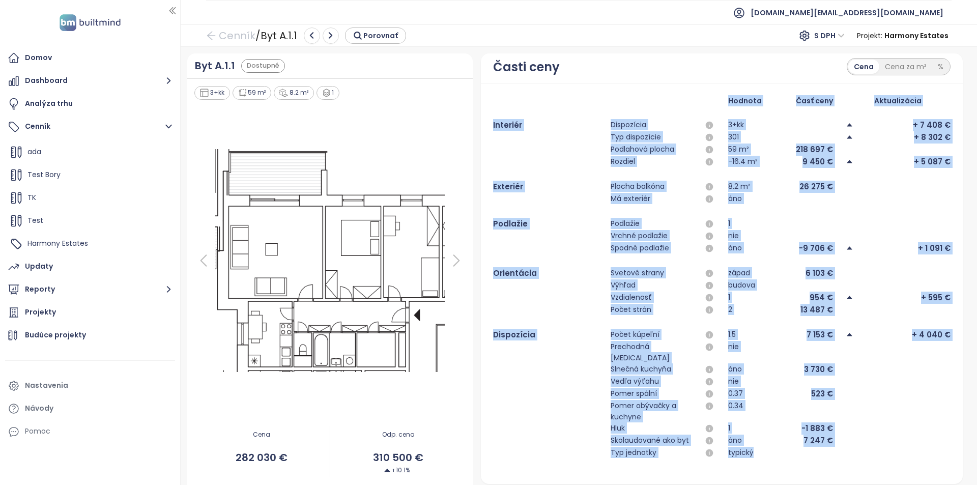
drag, startPoint x: 872, startPoint y: 438, endPoint x: 583, endPoint y: 108, distance: 438.7
click at [583, 108] on div "Hodnota Časť ceny Aktualizácia Interiér Dispozícia 3+kk + 7 408 € Typ dispozíci…" at bounding box center [722, 283] width 458 height 377
click at [588, 115] on div "Hodnota Časť ceny Aktualizácia Interiér Dispozícia 3+kk + 7 408 € Typ dispozíci…" at bounding box center [722, 283] width 458 height 377
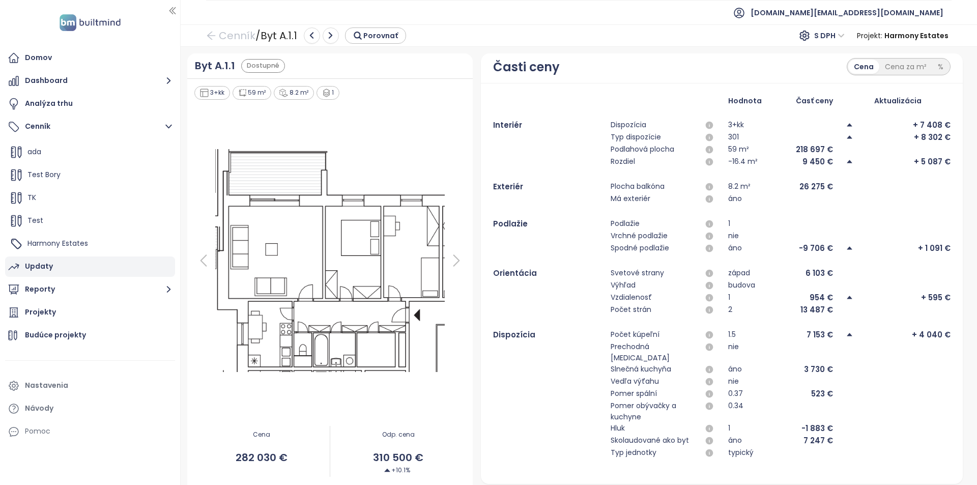
click at [117, 272] on div "Updaty" at bounding box center [90, 267] width 170 height 20
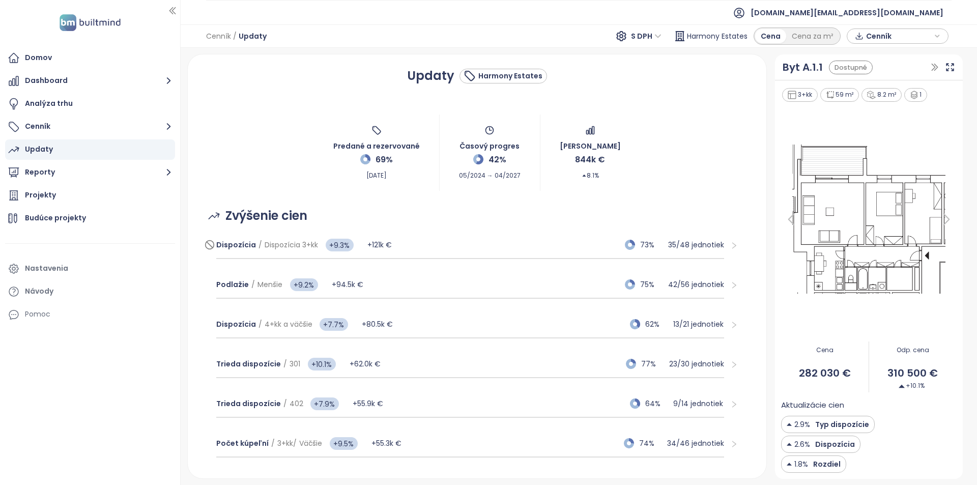
click at [479, 248] on div "Dispozícia / Dispozícia 3+kk +9.3% +121k € 73% 35 / 48 jednotiek" at bounding box center [470, 245] width 508 height 27
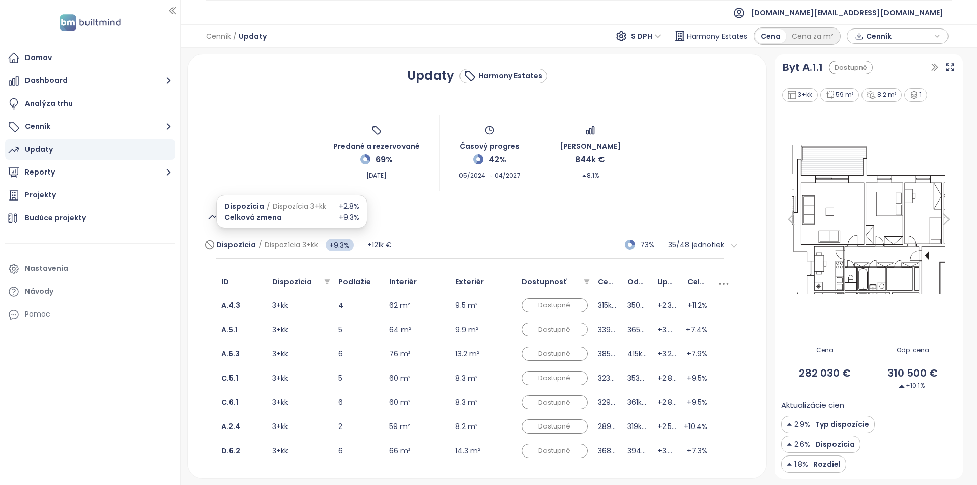
click at [478, 243] on div "Dispozícia / Dispozícia 3+kk +9.3% +121k € 73% 35 / 48 jednotiek" at bounding box center [470, 245] width 508 height 27
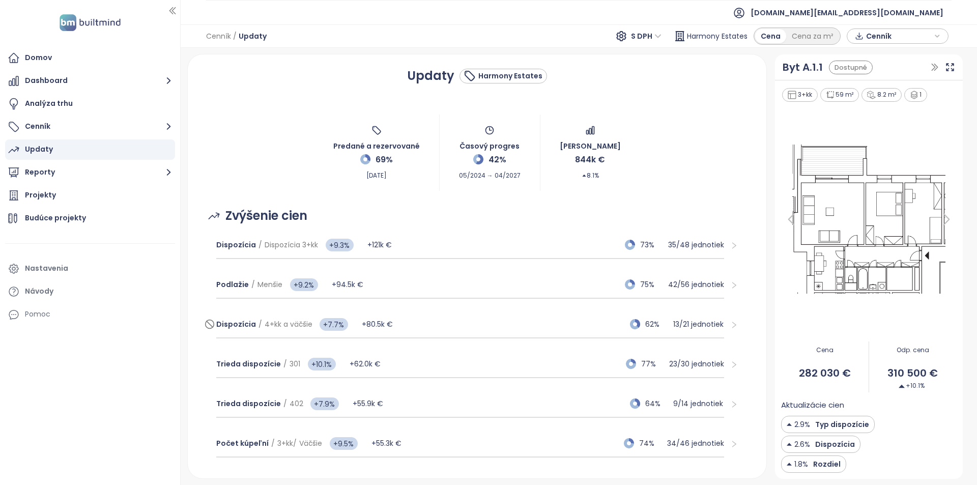
click at [447, 315] on div "Dispozícia / 4+kk a väčšie +7.7% +80.5k € 62% 13 / 21 jednotiek" at bounding box center [470, 324] width 508 height 27
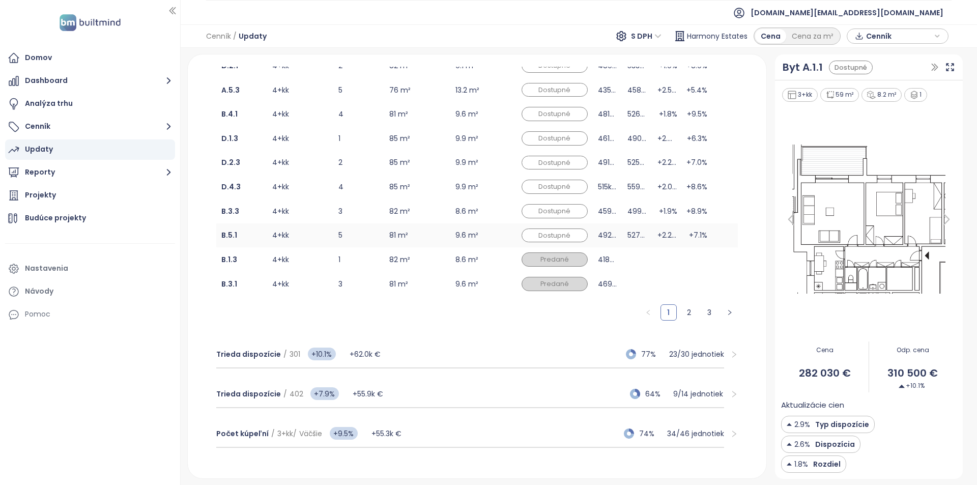
scroll to position [458, 0]
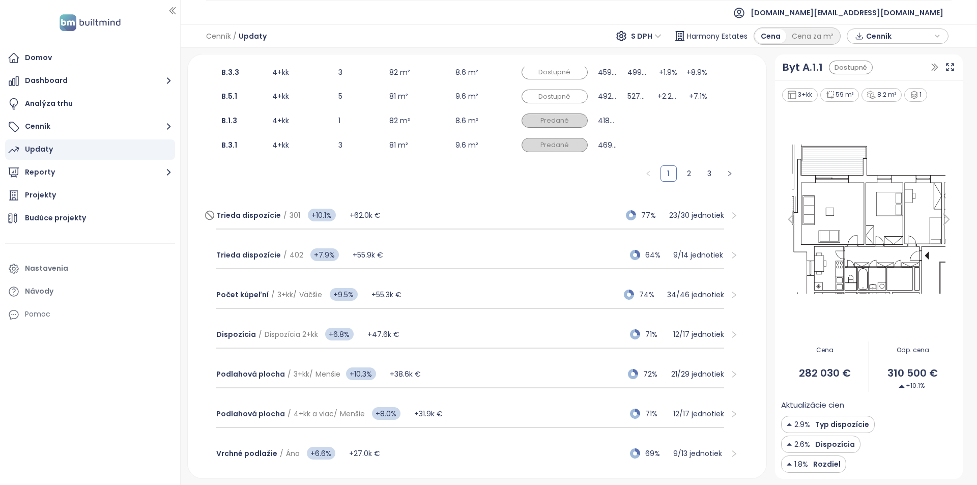
click at [440, 214] on div "Trieda dispozície / 301 +10.1% +62.0k € 77% 23 / 30 jednotiek" at bounding box center [470, 215] width 508 height 27
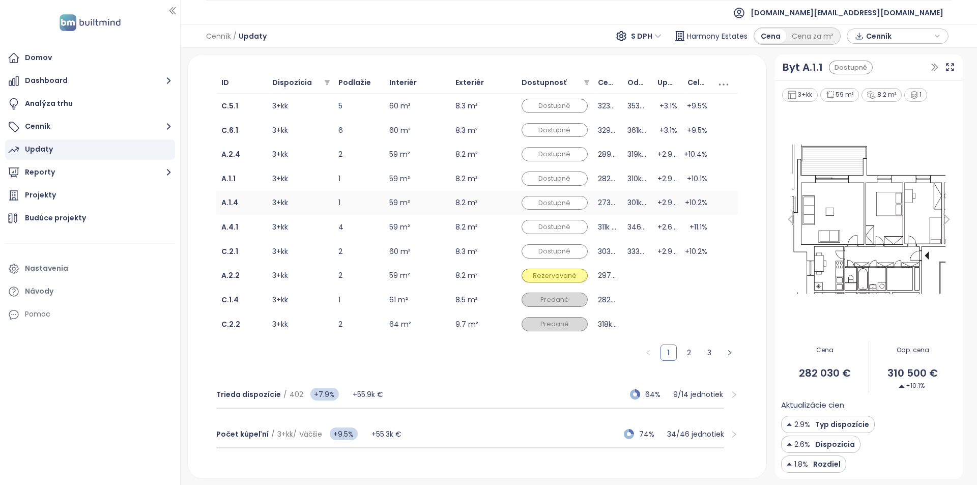
scroll to position [305, 0]
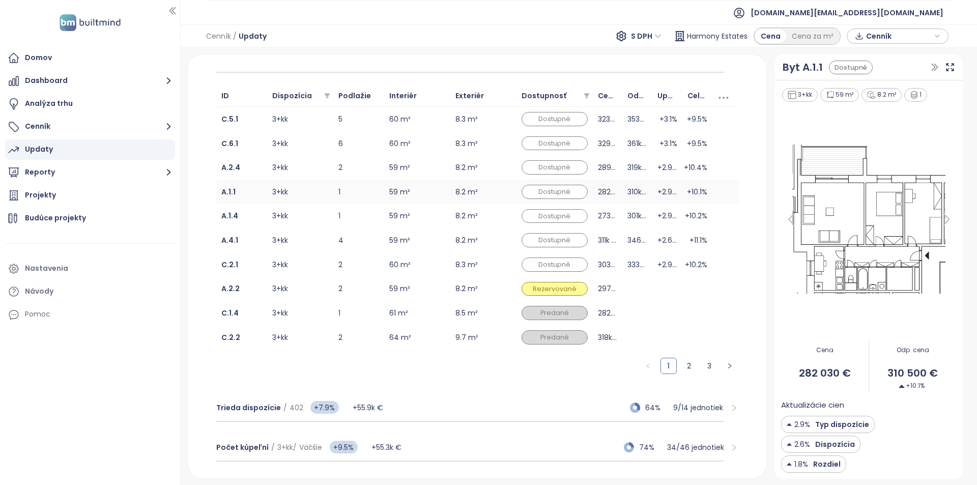
click at [334, 182] on td "1" at bounding box center [358, 192] width 51 height 24
click at [335, 215] on td "1" at bounding box center [358, 216] width 51 height 24
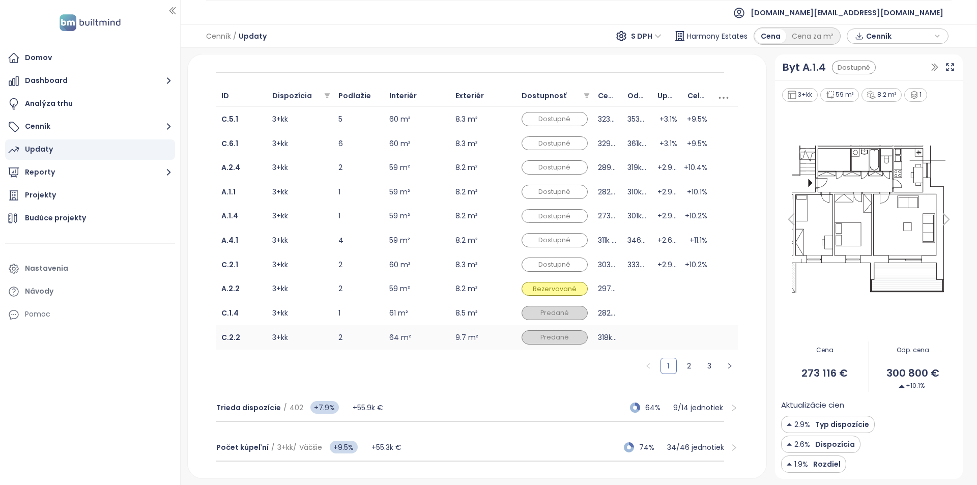
scroll to position [458, 0]
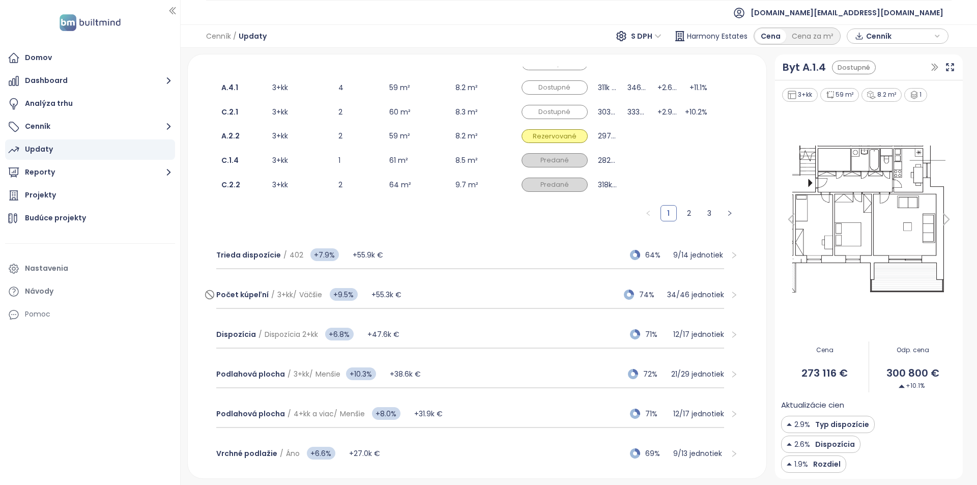
click at [458, 293] on div "Počet kúpeľní / 3+kk / Väčšie +9.5% +55.3k € 74% 34 / 46 jednotiek" at bounding box center [470, 294] width 508 height 27
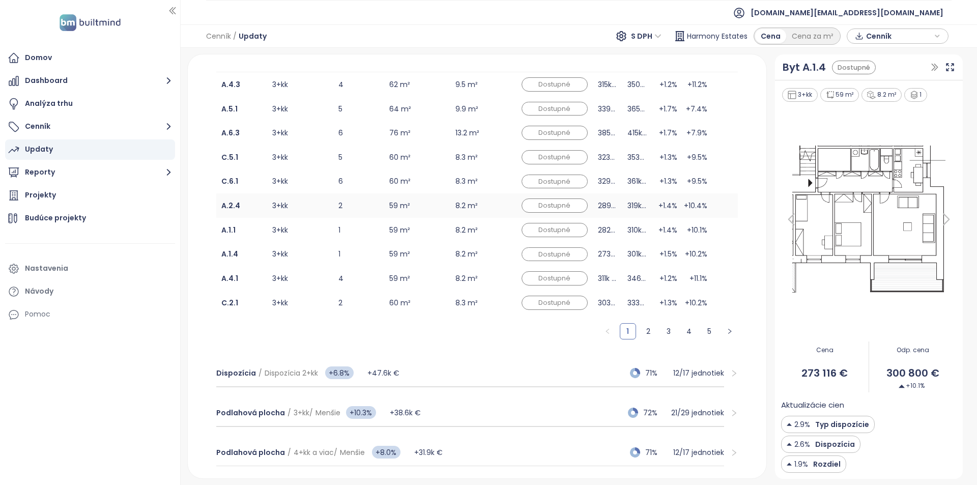
scroll to position [305, 0]
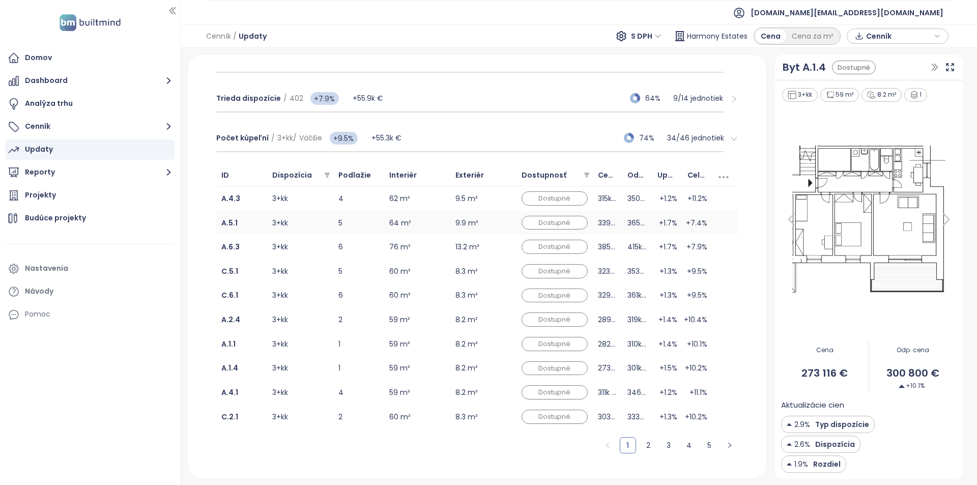
click at [350, 227] on td "5" at bounding box center [358, 223] width 51 height 24
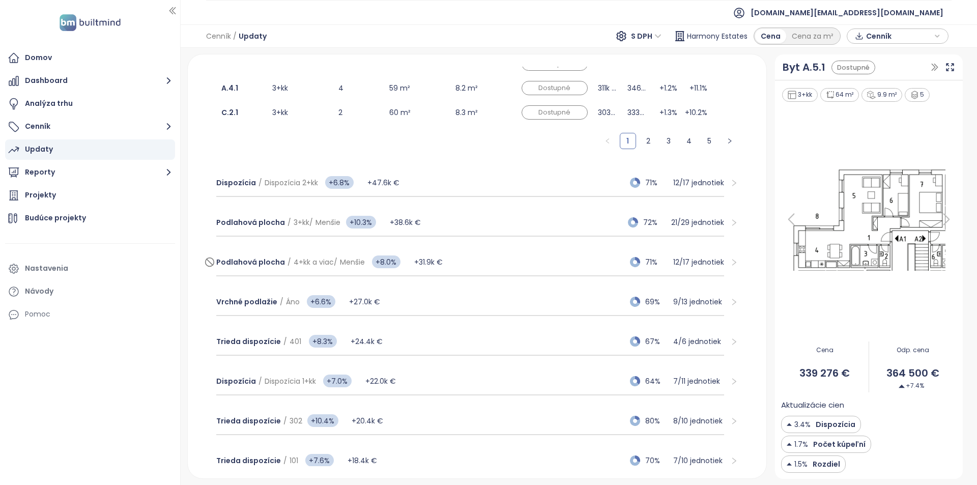
scroll to position [611, 0]
click at [441, 296] on div "Vrchné podlažie / Áno +6.6% +27.0k € 69% 9 / 13 jednotiek" at bounding box center [470, 301] width 508 height 27
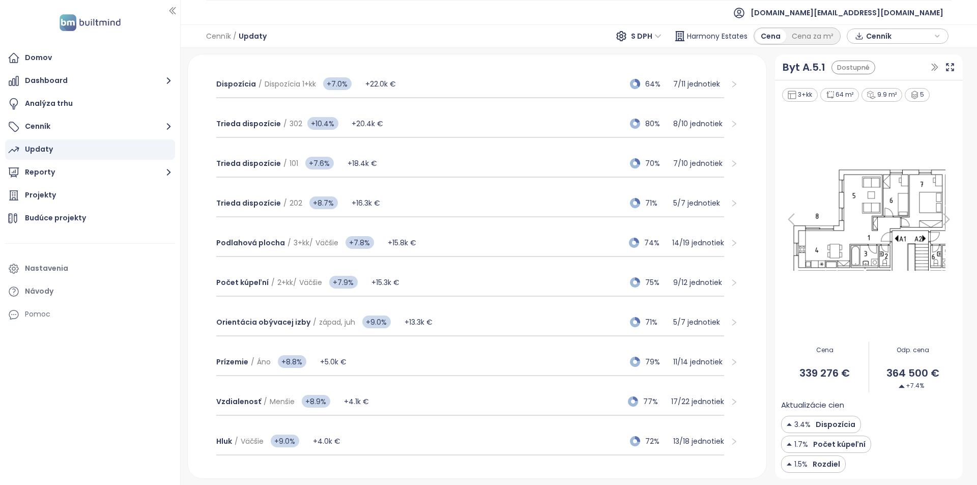
scroll to position [916, 0]
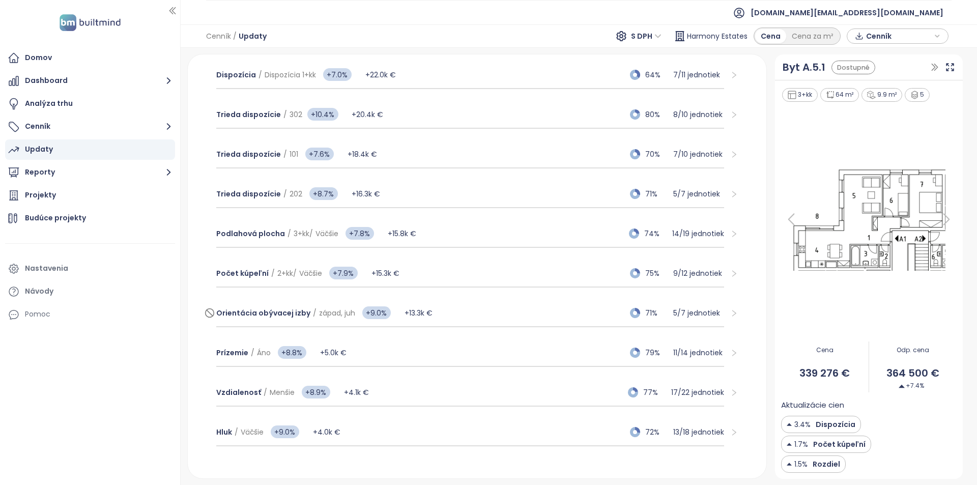
click at [443, 308] on div "Orientácia obývacej izby / západ, juh +9.0% +13.3k € 71% 5 / 7 jednotiek" at bounding box center [470, 313] width 508 height 27
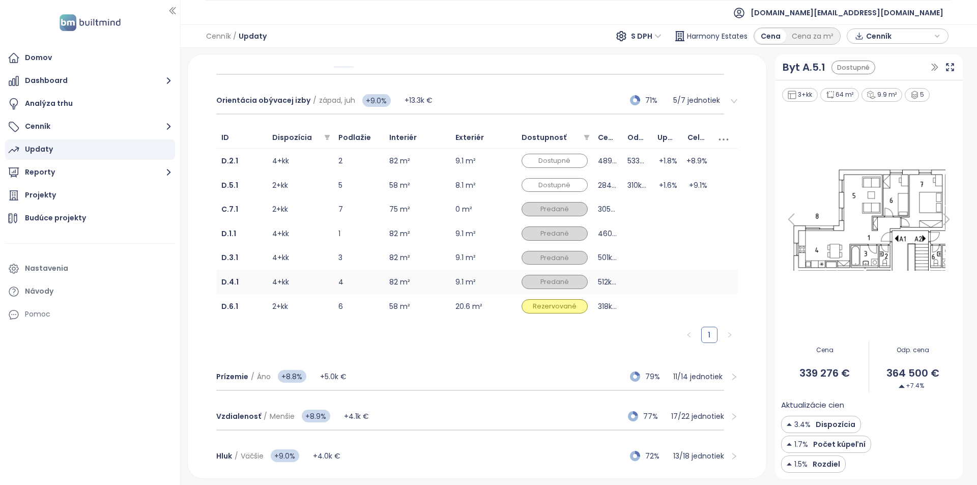
scroll to position [862, 0]
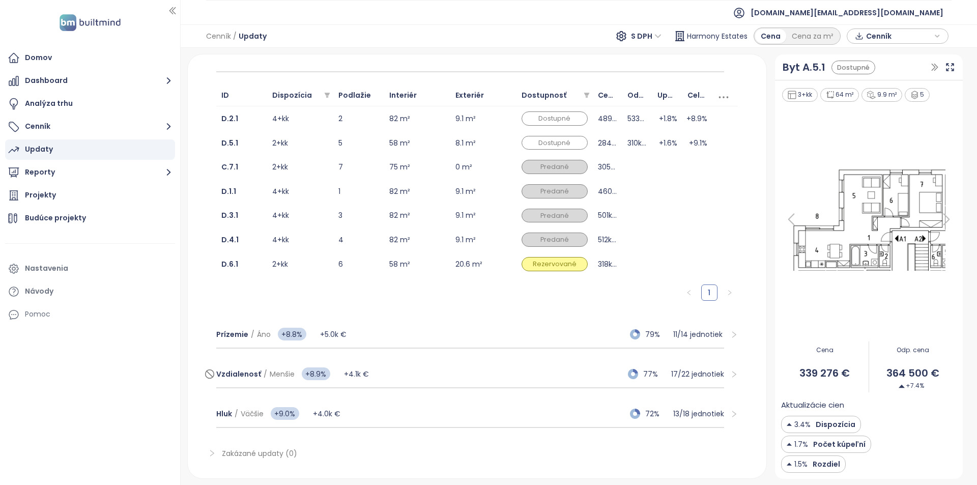
click at [422, 376] on div "Vzdialenosť / Menšie +8.9% +4.1k € 77% 17 / 22 jednotiek" at bounding box center [470, 374] width 508 height 27
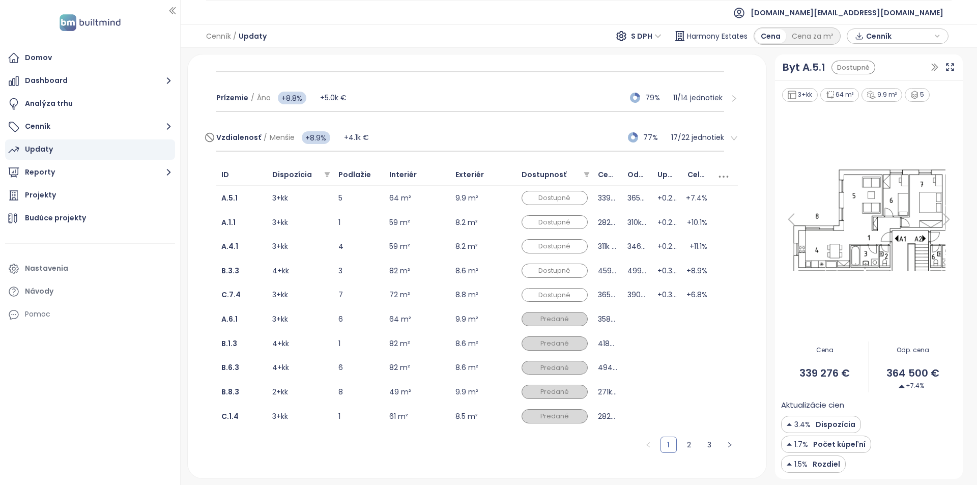
click at [450, 135] on div "Vzdialenosť / Menšie +8.9% +4.1k € 77% 17 / 22 jednotiek" at bounding box center [470, 137] width 508 height 27
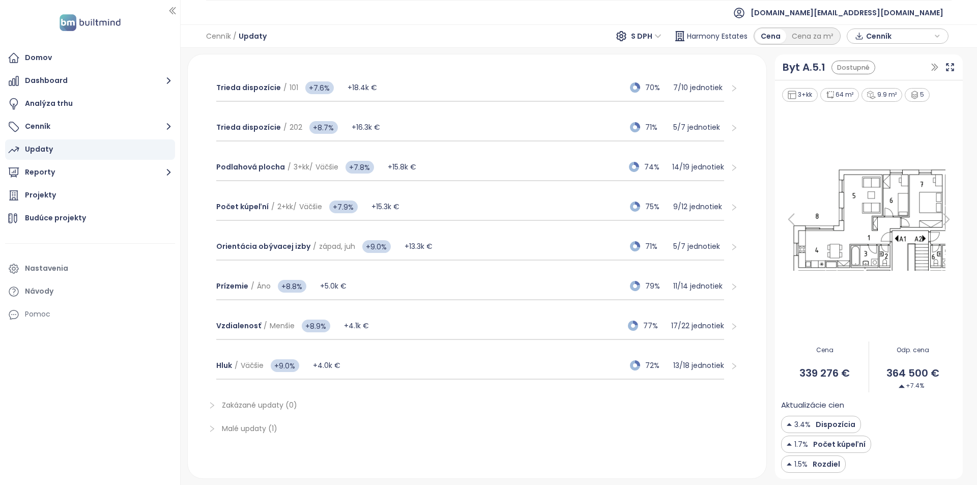
scroll to position [673, 0]
click at [397, 372] on div "Hluk / Väčšie +9.0% +4.0k € 72% 13 / 18 jednotiek" at bounding box center [470, 365] width 508 height 27
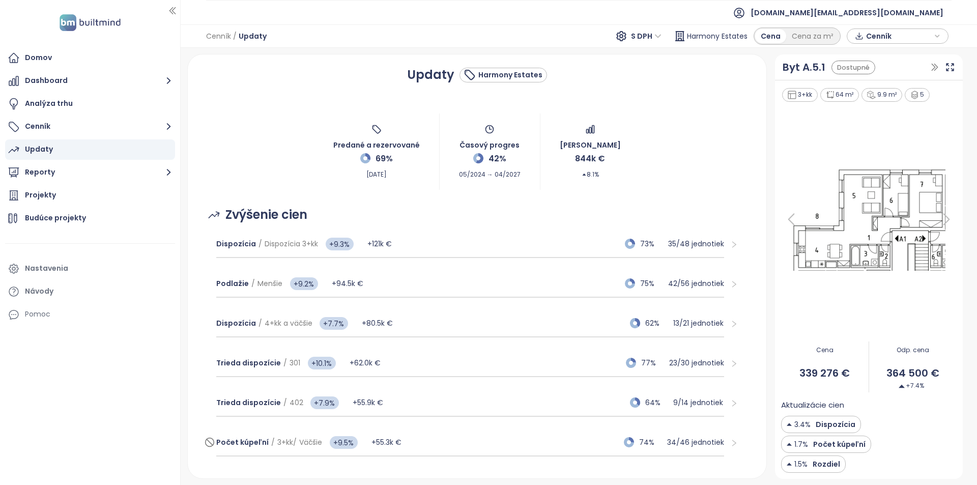
scroll to position [0, 0]
click at [912, 38] on span "Cenník" at bounding box center [899, 36] width 66 height 15
click at [878, 57] on span "XLSX" at bounding box center [881, 55] width 27 height 15
click at [903, 111] on div "Realpad CSV" at bounding box center [902, 108] width 60 height 11
click at [895, 59] on span "Realpad CSV" at bounding box center [897, 55] width 58 height 15
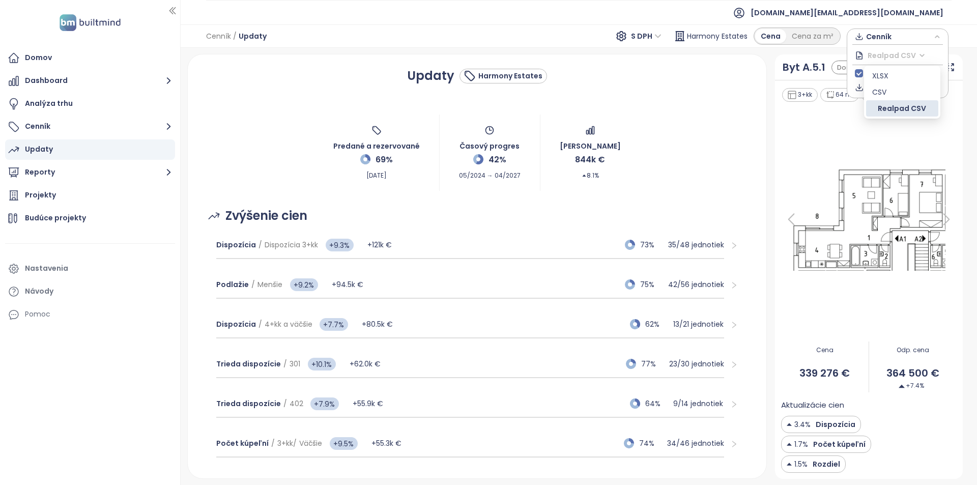
click at [844, 108] on div at bounding box center [869, 219] width 176 height 233
click at [888, 43] on span "Cenník" at bounding box center [899, 36] width 66 height 15
click at [897, 56] on span "Realpad CSV" at bounding box center [897, 55] width 58 height 15
click at [889, 110] on div "Realpad CSV" at bounding box center [902, 108] width 60 height 11
click at [891, 43] on span "Cenník" at bounding box center [899, 36] width 66 height 15
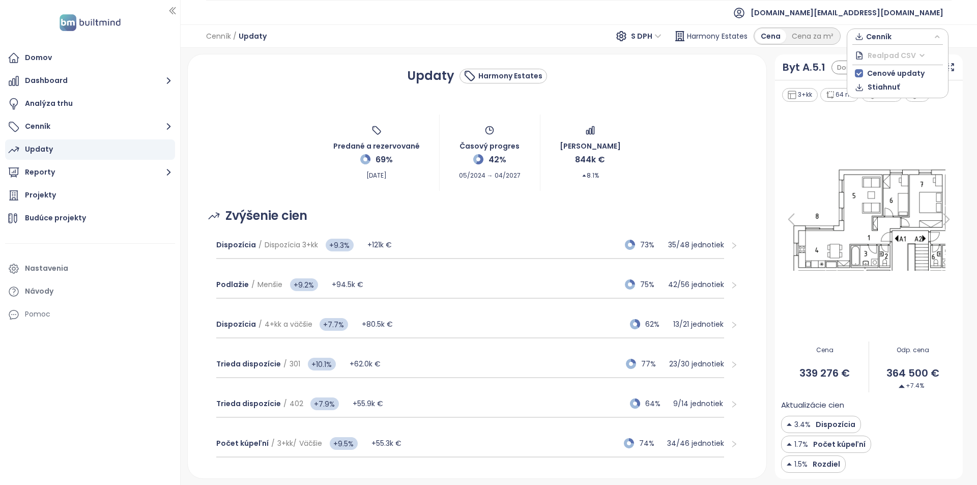
click at [906, 57] on span "Realpad CSV" at bounding box center [897, 55] width 58 height 15
click at [902, 72] on div "XLSX" at bounding box center [902, 75] width 60 height 11
click at [904, 38] on span "Cenník" at bounding box center [899, 36] width 66 height 15
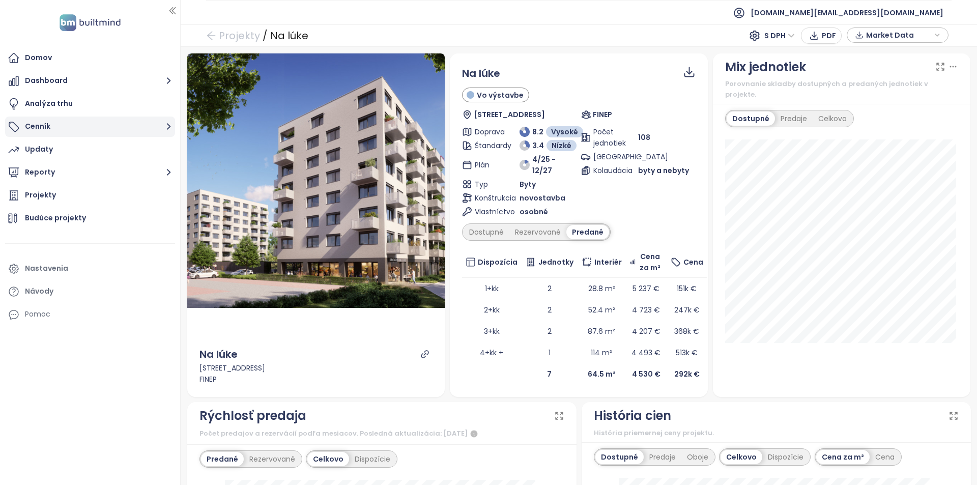
click at [126, 129] on button "Cenník" at bounding box center [90, 127] width 170 height 20
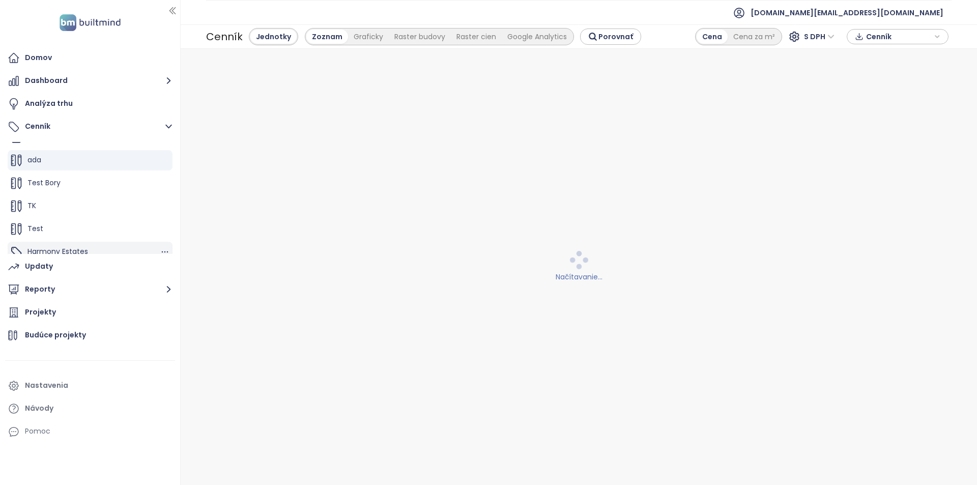
scroll to position [23, 0]
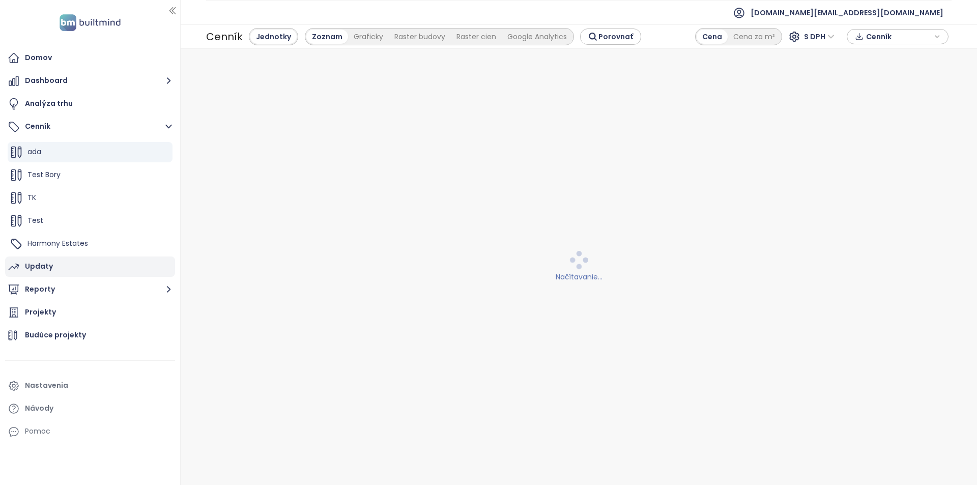
click at [119, 271] on div "Updaty" at bounding box center [90, 267] width 170 height 20
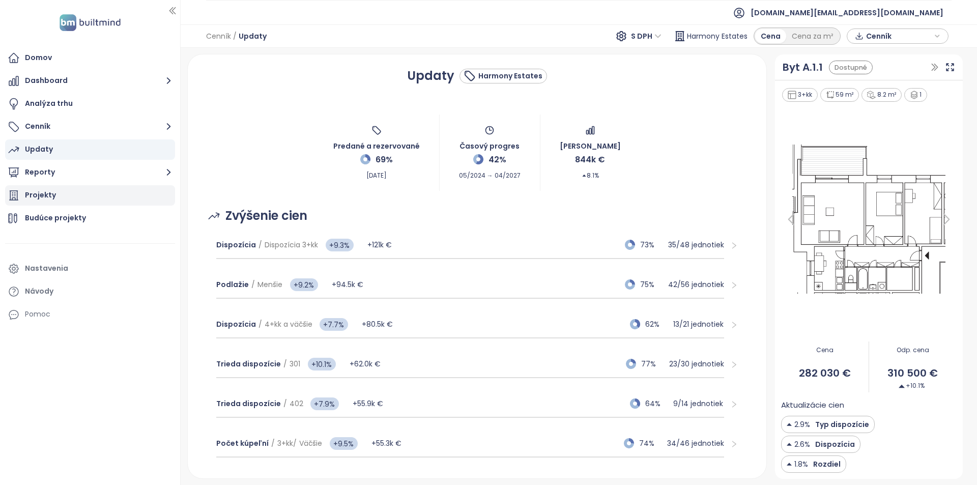
drag, startPoint x: 95, startPoint y: 197, endPoint x: 95, endPoint y: 202, distance: 5.1
click at [95, 197] on div "Projekty" at bounding box center [90, 195] width 170 height 20
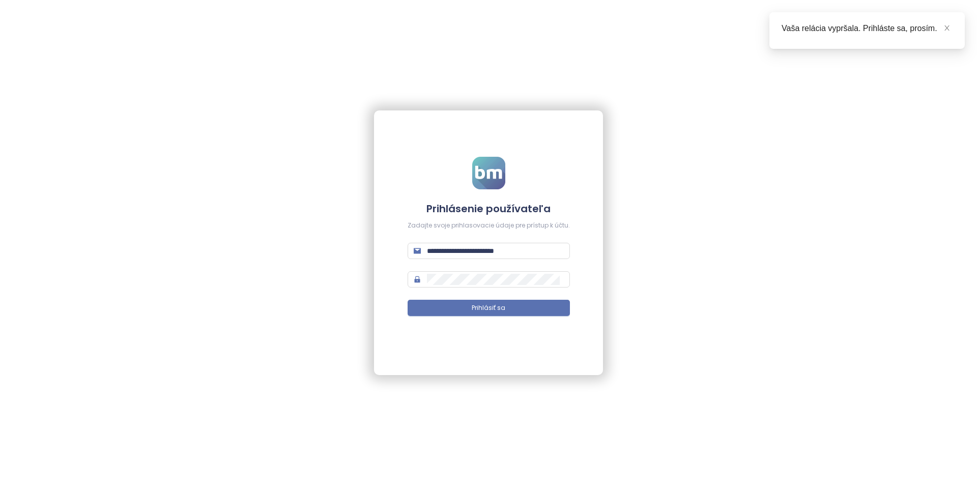
click at [476, 262] on form "**********" at bounding box center [489, 243] width 162 height 172
click at [474, 250] on input "**********" at bounding box center [495, 250] width 137 height 11
type input "********"
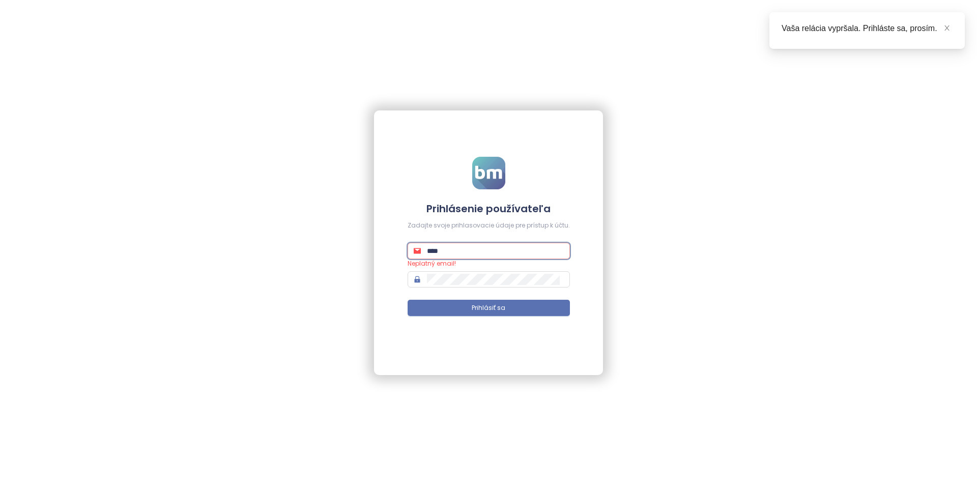
type input "*****"
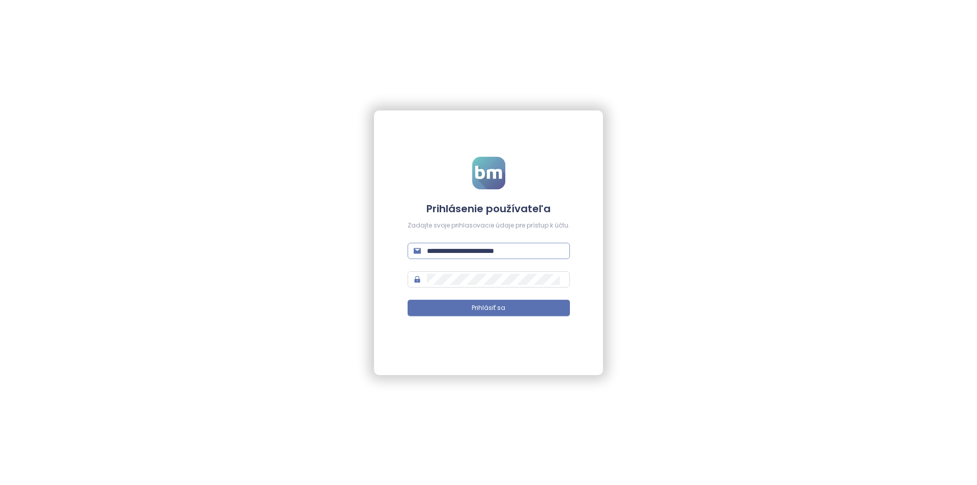
click at [460, 245] on input "**********" at bounding box center [495, 250] width 137 height 11
type input "**********"
click at [408, 300] on button "Prihlásiť sa" at bounding box center [489, 308] width 162 height 16
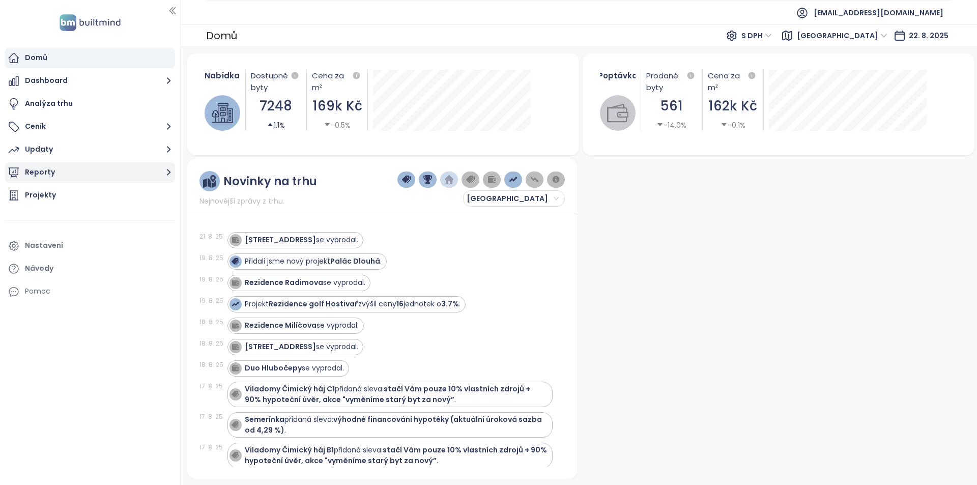
click at [81, 174] on button "Reporty" at bounding box center [90, 172] width 170 height 20
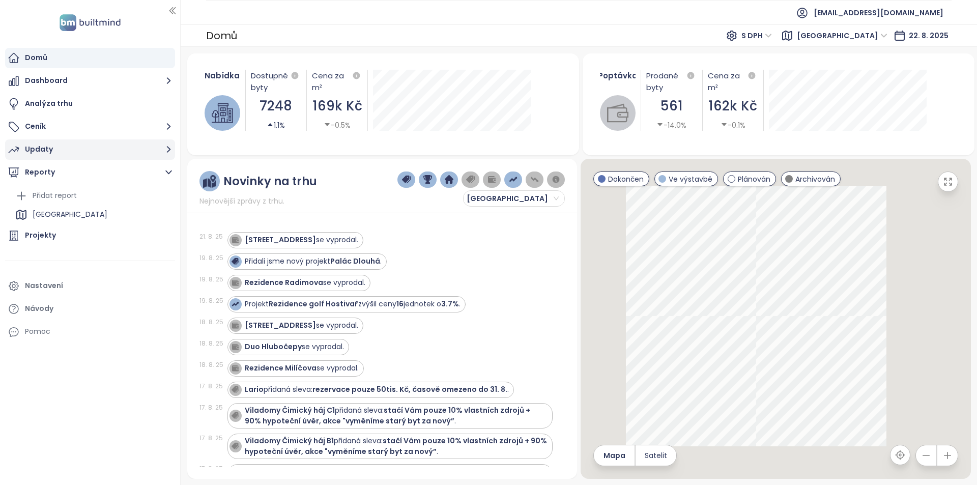
click at [49, 146] on div "Updaty" at bounding box center [39, 149] width 28 height 13
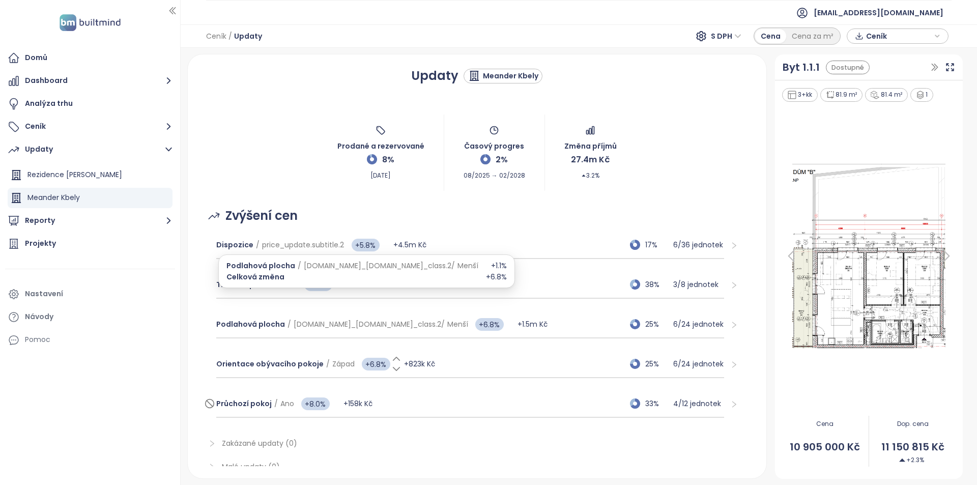
scroll to position [38, 0]
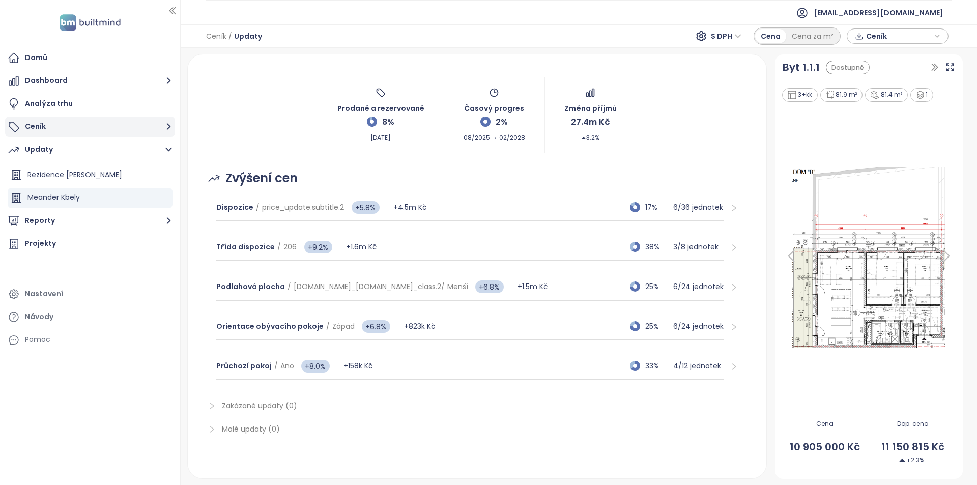
click at [68, 125] on button "Ceník" at bounding box center [90, 127] width 170 height 20
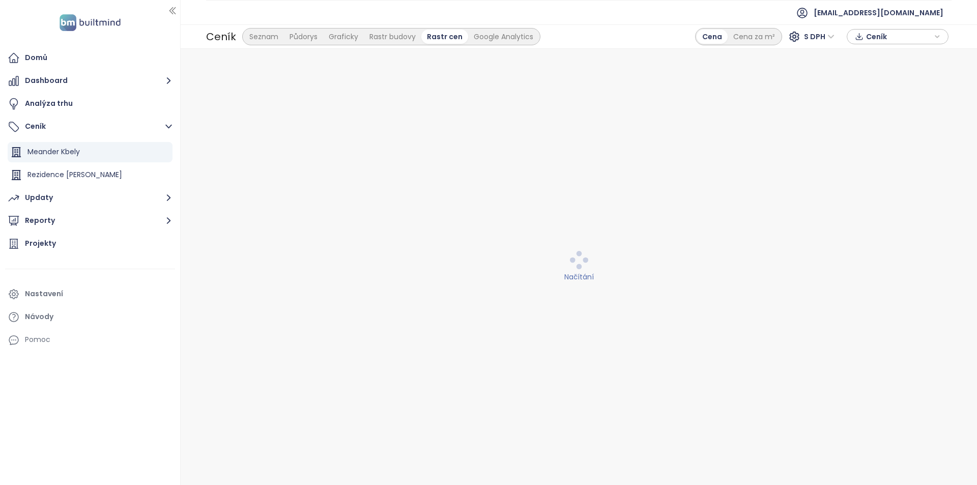
click at [262, 44] on div "Seznam Půdorys Graficky Rastr budovy Rastr cen Google Analytics" at bounding box center [391, 36] width 298 height 17
click at [265, 37] on div "Seznam" at bounding box center [264, 37] width 40 height 14
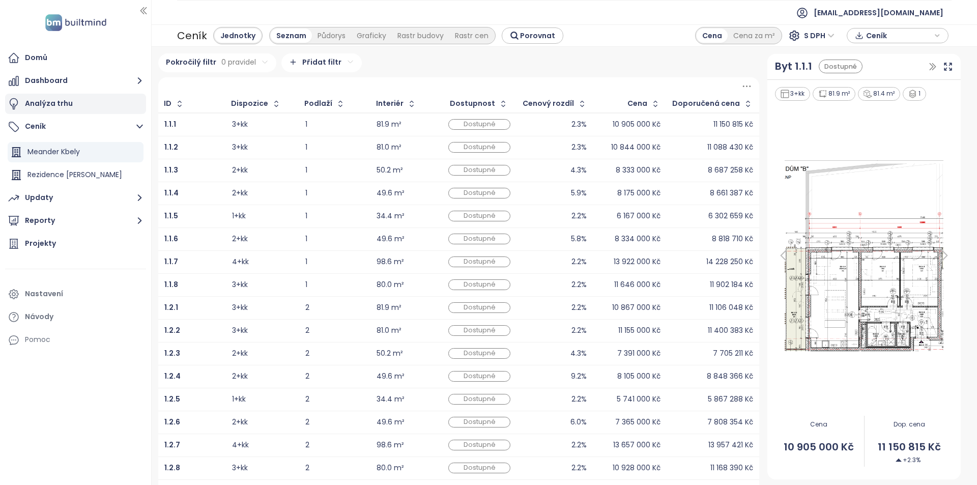
drag, startPoint x: 177, startPoint y: 118, endPoint x: 152, endPoint y: 112, distance: 26.1
click at [152, 112] on div at bounding box center [150, 242] width 5 height 485
click at [52, 199] on button "Updaty" at bounding box center [75, 198] width 141 height 20
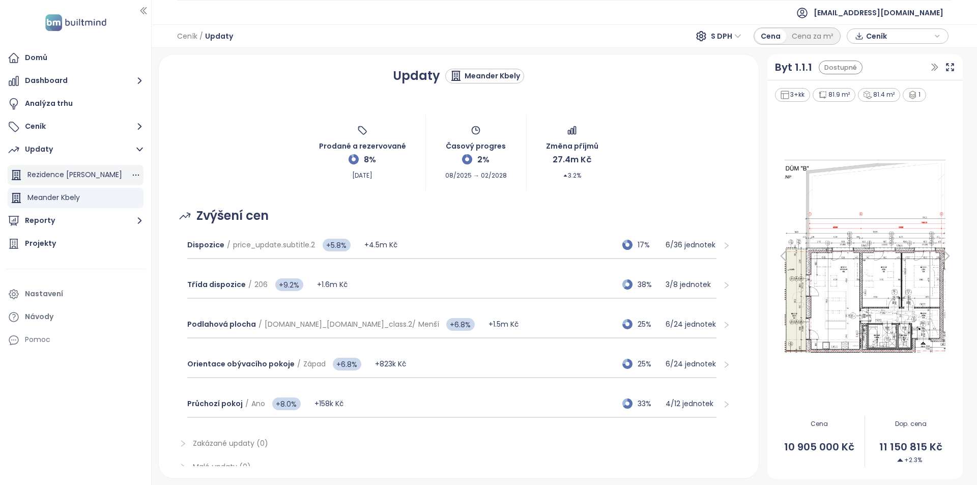
click at [103, 180] on div "Rezidence [PERSON_NAME]" at bounding box center [76, 175] width 136 height 20
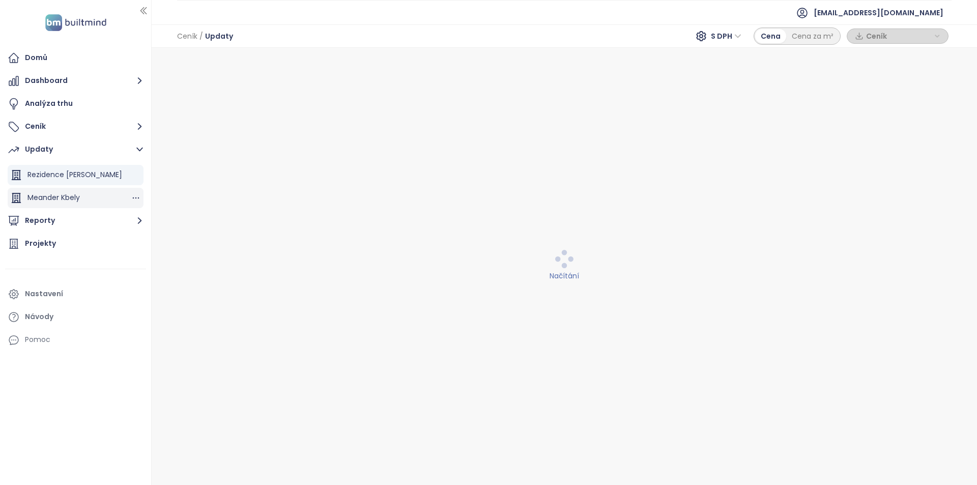
click at [92, 200] on div "Meander Kbely" at bounding box center [76, 198] width 136 height 20
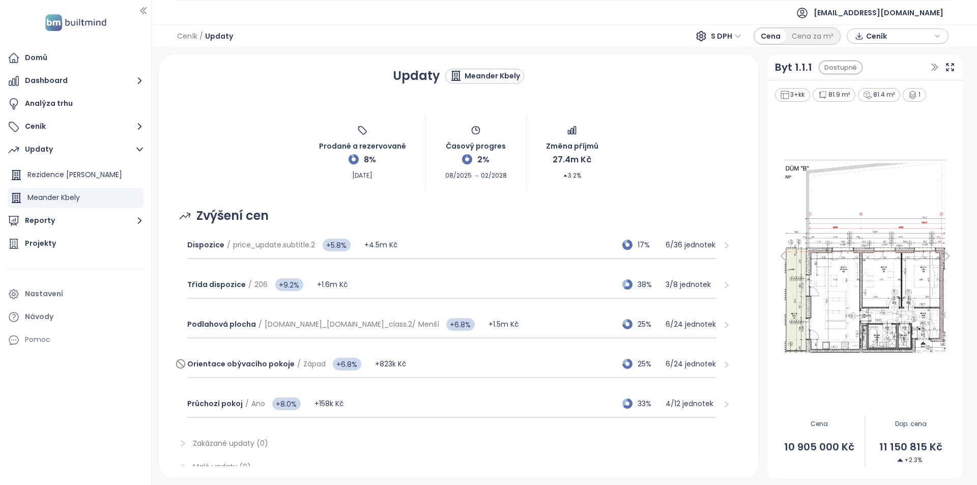
scroll to position [38, 0]
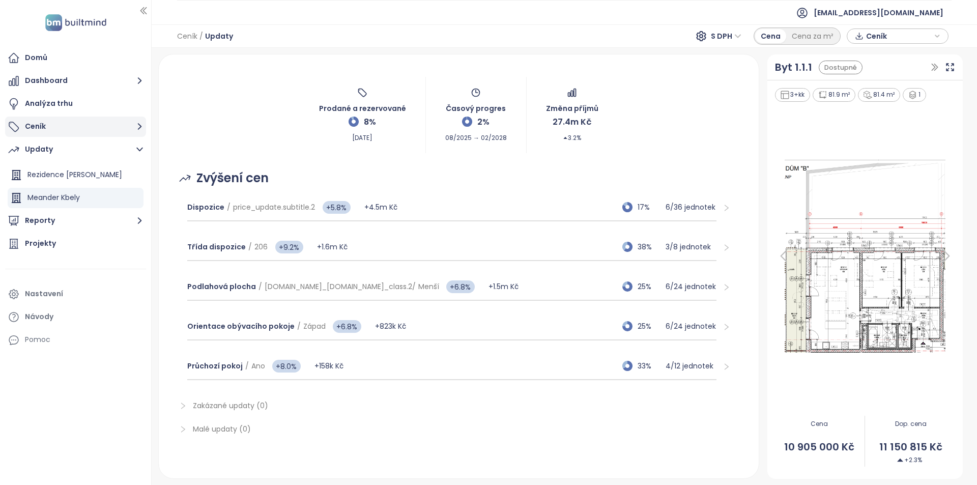
click at [47, 130] on button "Ceník" at bounding box center [75, 127] width 141 height 20
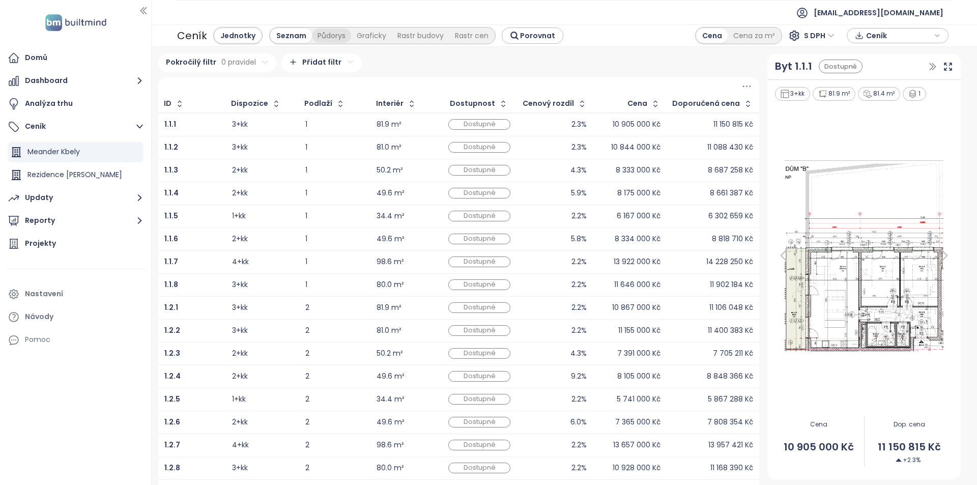
click at [329, 33] on div "Půdorys" at bounding box center [331, 36] width 39 height 14
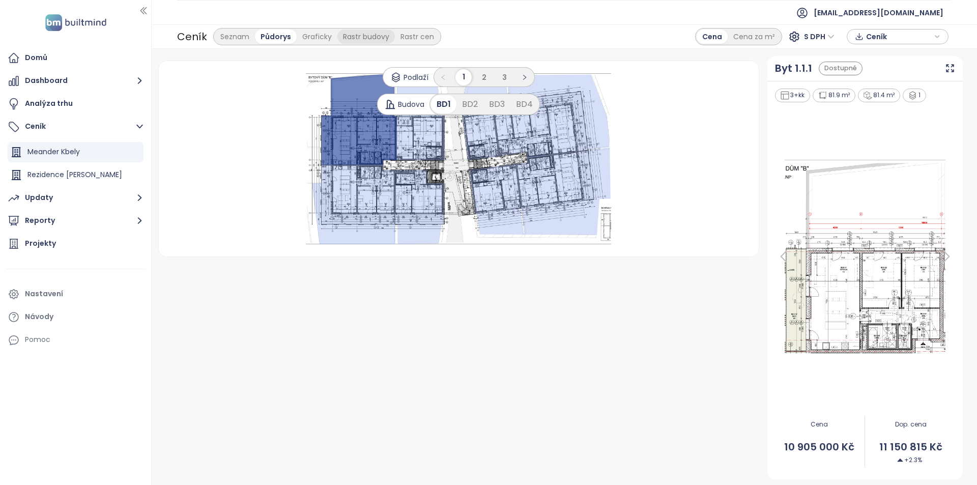
click at [367, 33] on div "Rastr budovy" at bounding box center [366, 37] width 58 height 14
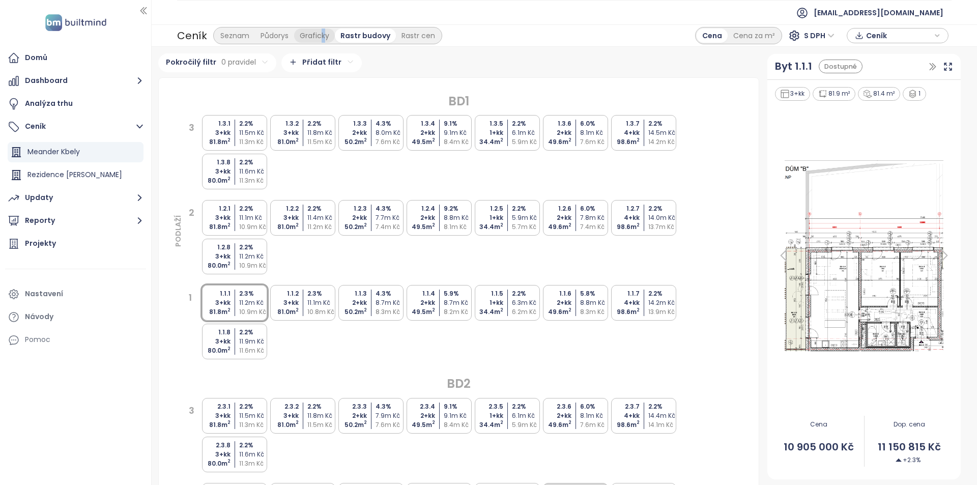
click at [321, 39] on div "Graficky" at bounding box center [314, 36] width 41 height 14
click at [321, 40] on div "Graficky" at bounding box center [314, 36] width 41 height 14
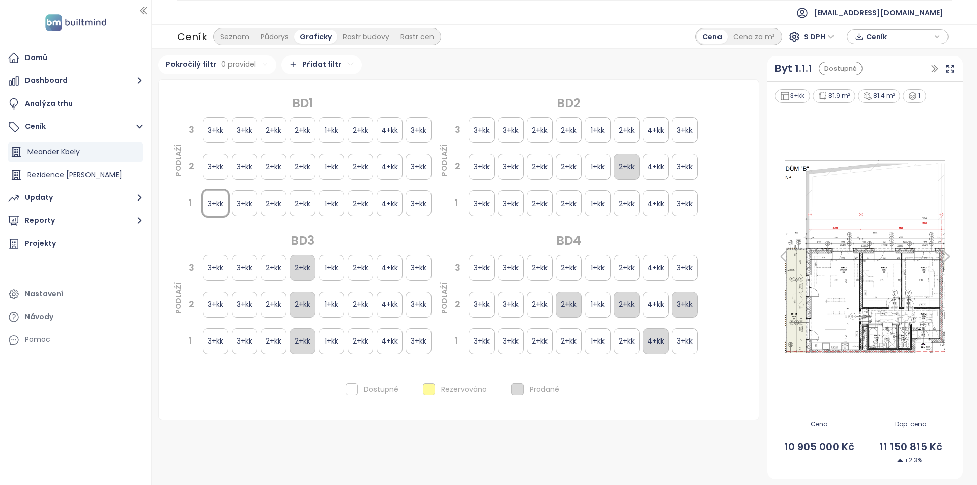
click at [314, 274] on div "2+kk" at bounding box center [303, 268] width 26 height 26
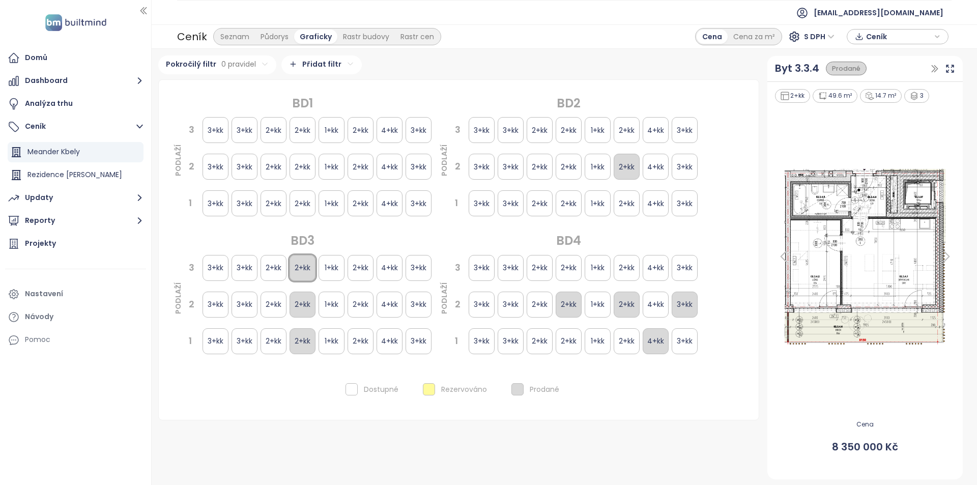
click at [309, 302] on div "2+kk" at bounding box center [303, 305] width 26 height 26
click at [575, 309] on div "2+kk" at bounding box center [569, 305] width 26 height 26
click at [651, 311] on div "4+kk" at bounding box center [656, 305] width 26 height 26
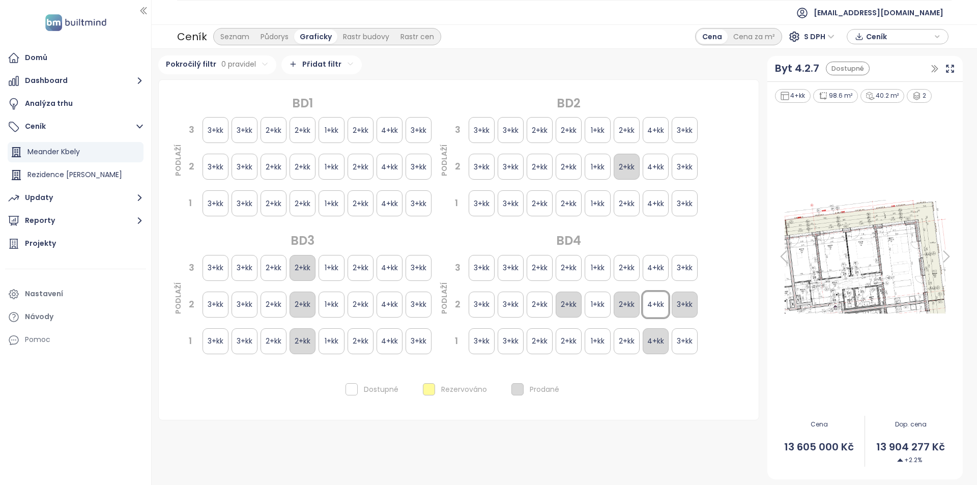
click at [632, 310] on div "2+kk" at bounding box center [627, 305] width 26 height 26
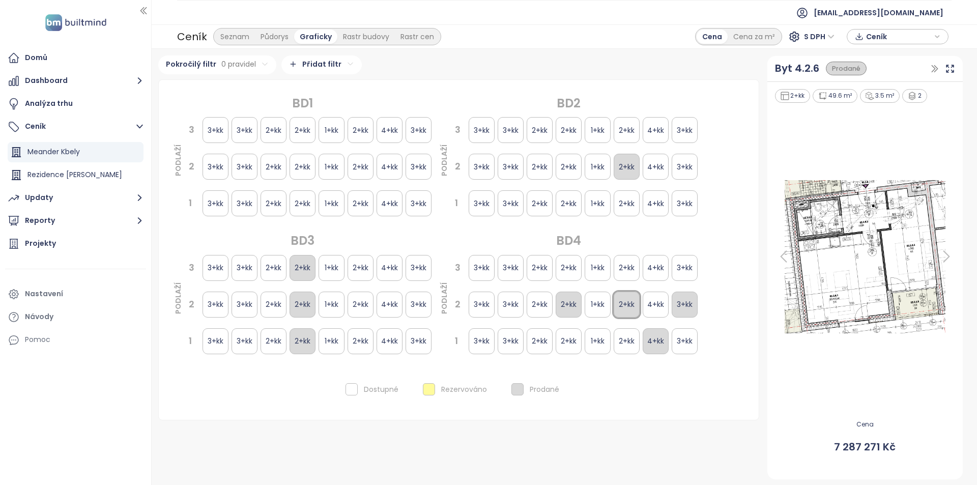
click at [691, 309] on div "3+kk" at bounding box center [685, 305] width 26 height 26
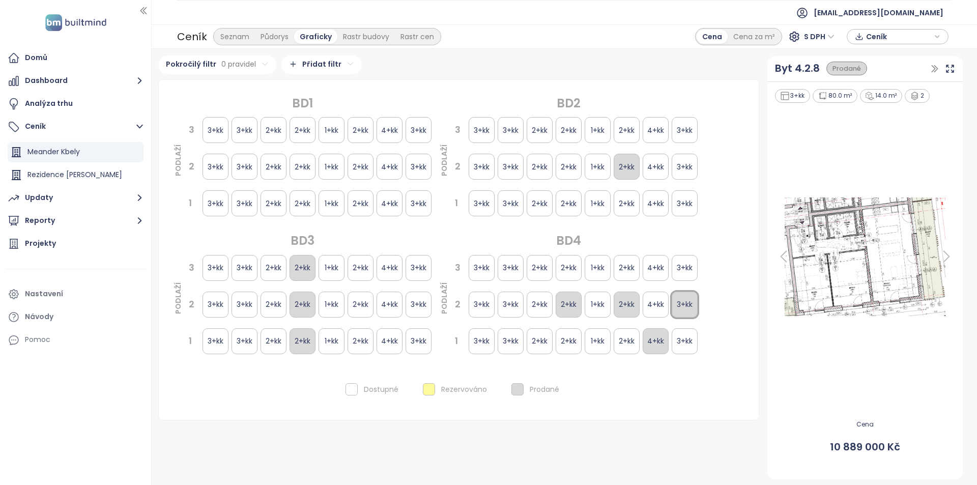
click at [657, 343] on div "4+kk" at bounding box center [656, 341] width 26 height 26
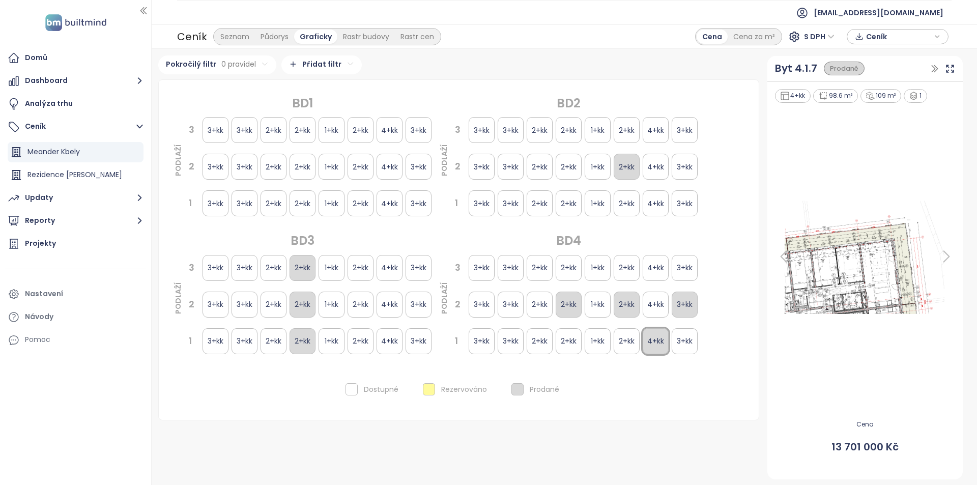
click at [694, 310] on div "3+kk" at bounding box center [685, 305] width 26 height 26
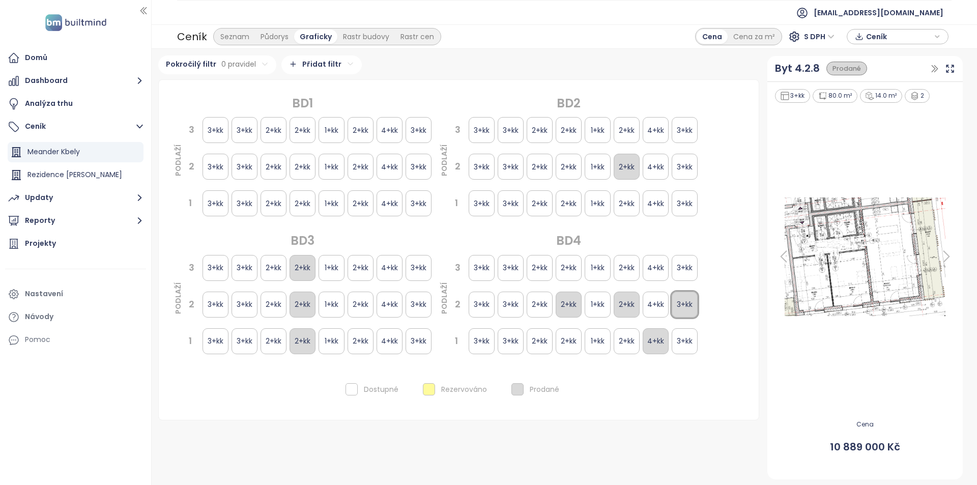
drag, startPoint x: 627, startPoint y: 313, endPoint x: 612, endPoint y: 313, distance: 14.8
click at [626, 313] on div "2+kk" at bounding box center [627, 305] width 26 height 26
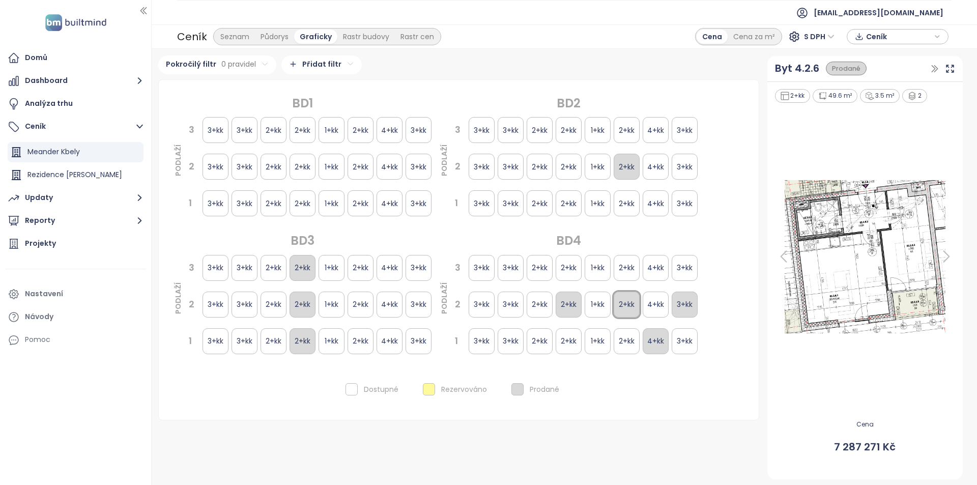
click at [570, 313] on div "2+kk" at bounding box center [569, 305] width 26 height 26
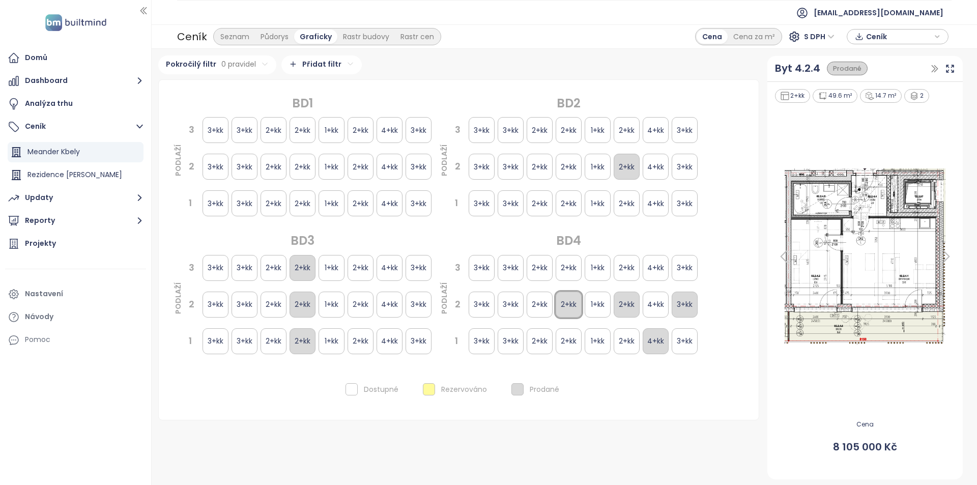
click at [302, 305] on div "2+kk" at bounding box center [303, 305] width 26 height 26
click at [306, 263] on div "2+kk" at bounding box center [303, 268] width 26 height 26
click at [308, 328] on div "2+kk" at bounding box center [303, 341] width 26 height 26
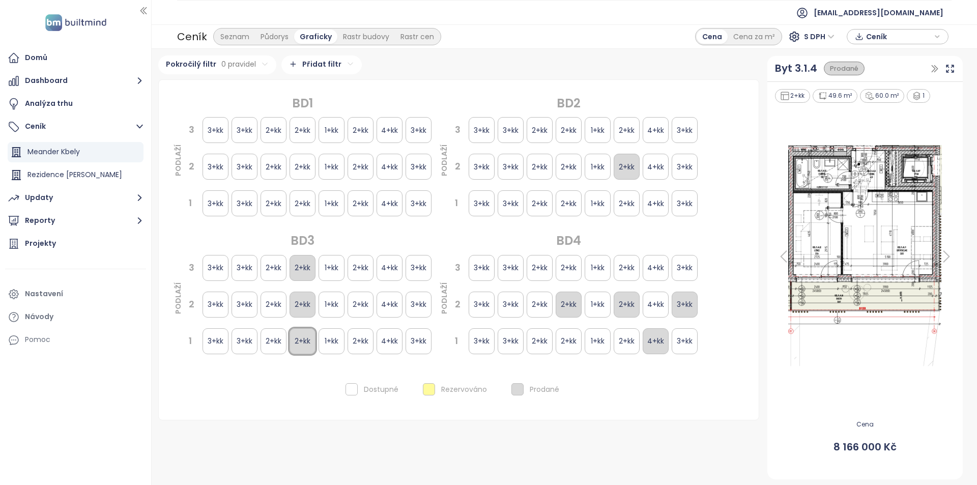
click at [572, 307] on div "2+kk" at bounding box center [569, 305] width 26 height 26
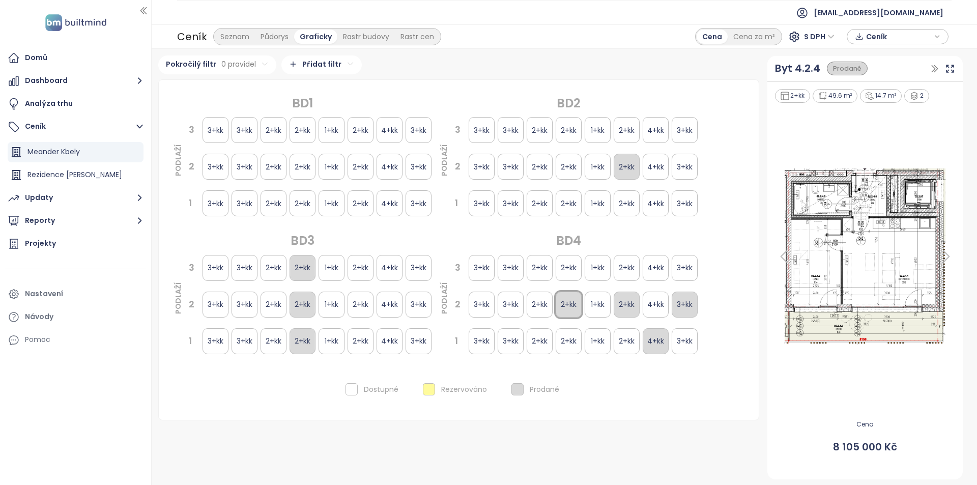
click at [545, 307] on div "2+kk" at bounding box center [540, 305] width 26 height 26
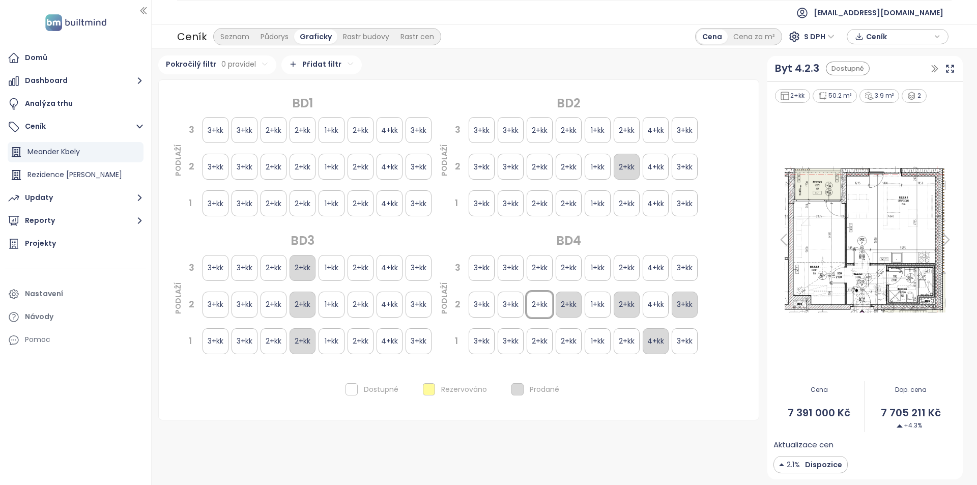
click at [581, 305] on div "2+kk" at bounding box center [569, 305] width 26 height 26
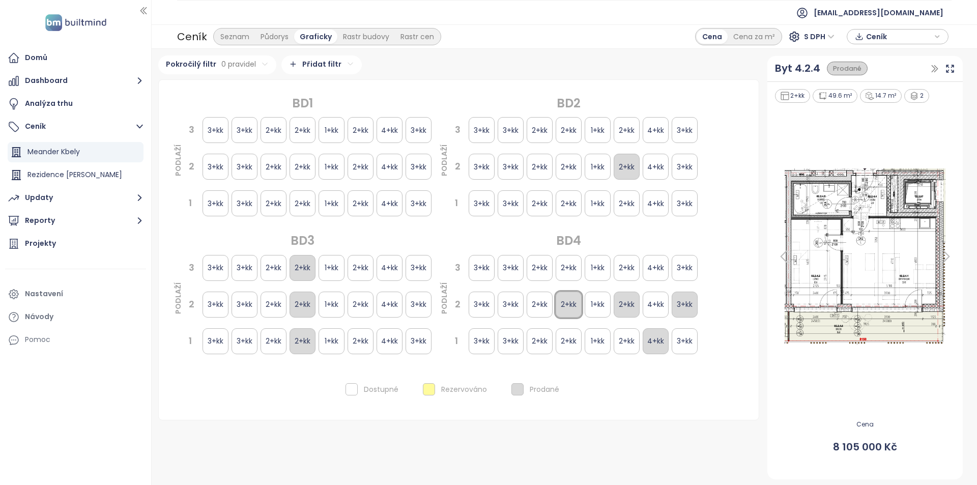
click at [872, 227] on img at bounding box center [865, 256] width 183 height 182
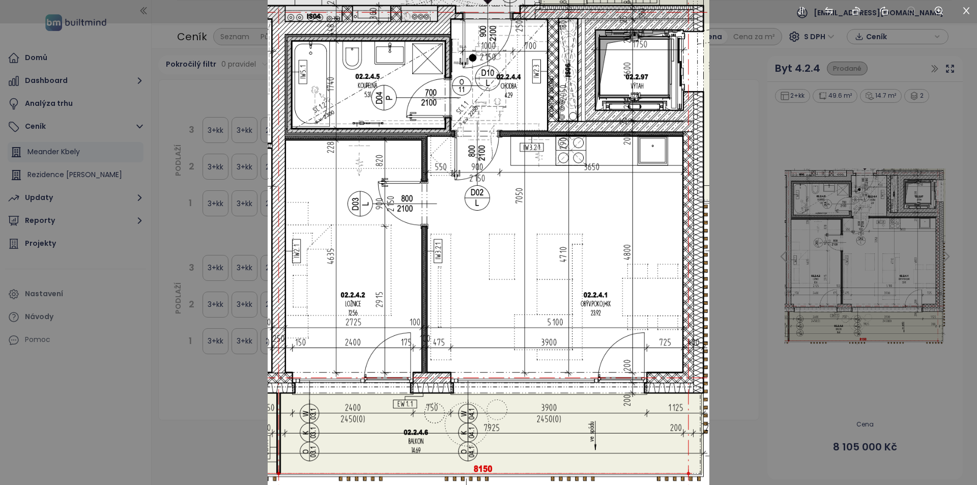
click at [790, 326] on div at bounding box center [488, 242] width 977 height 485
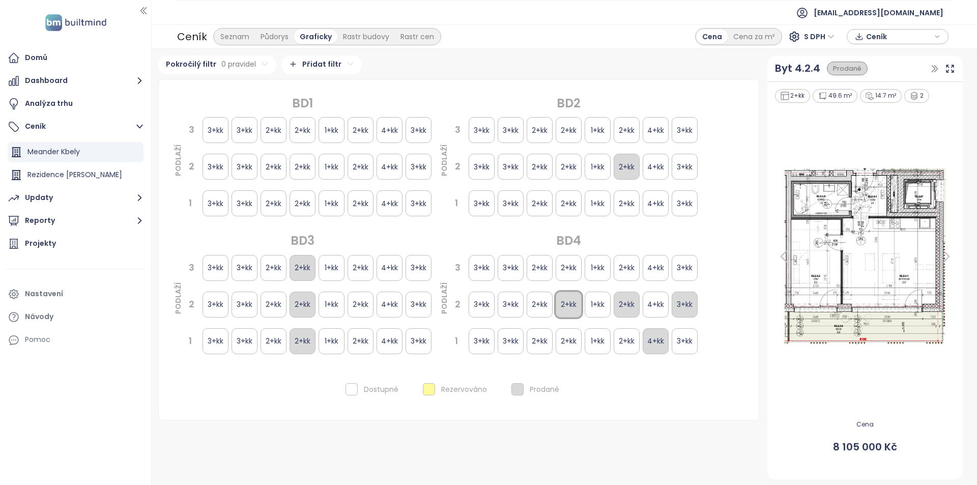
click at [628, 303] on div "2+kk" at bounding box center [627, 305] width 26 height 26
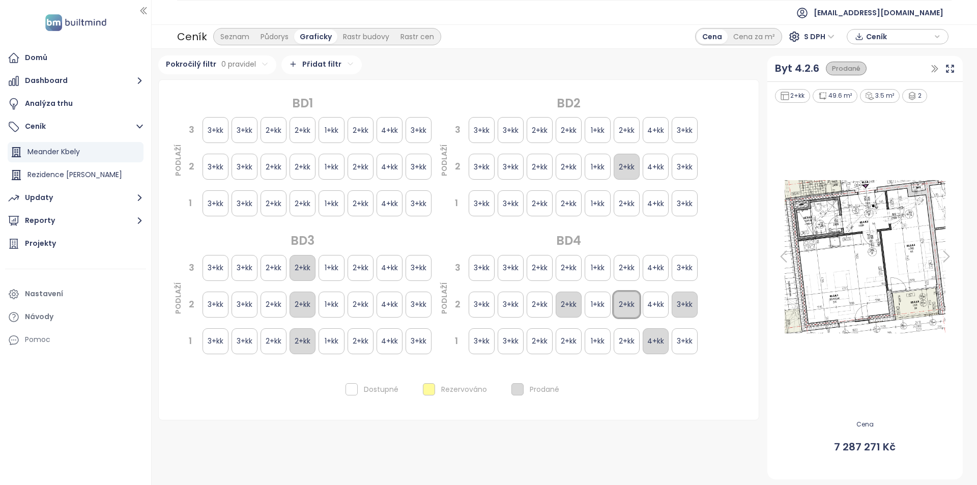
click at [697, 305] on div "3+kk" at bounding box center [685, 305] width 26 height 26
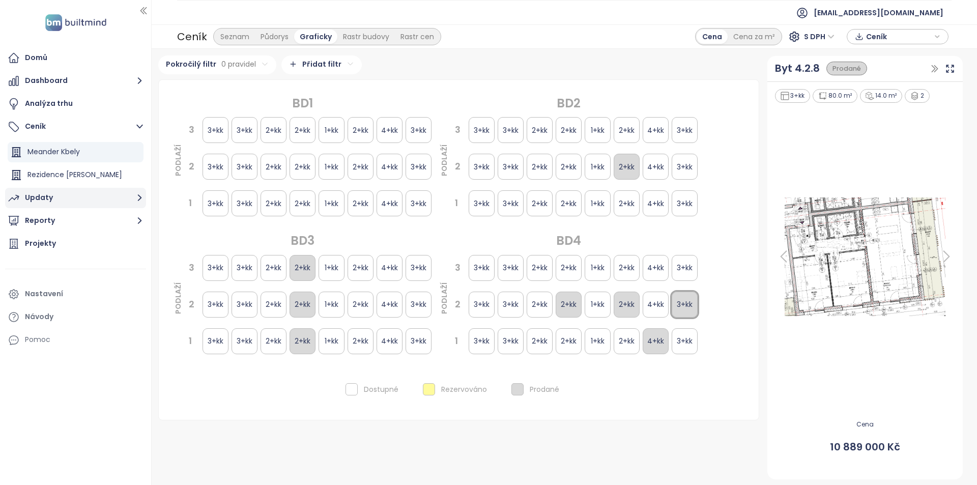
click at [45, 201] on div "Updaty" at bounding box center [39, 197] width 28 height 13
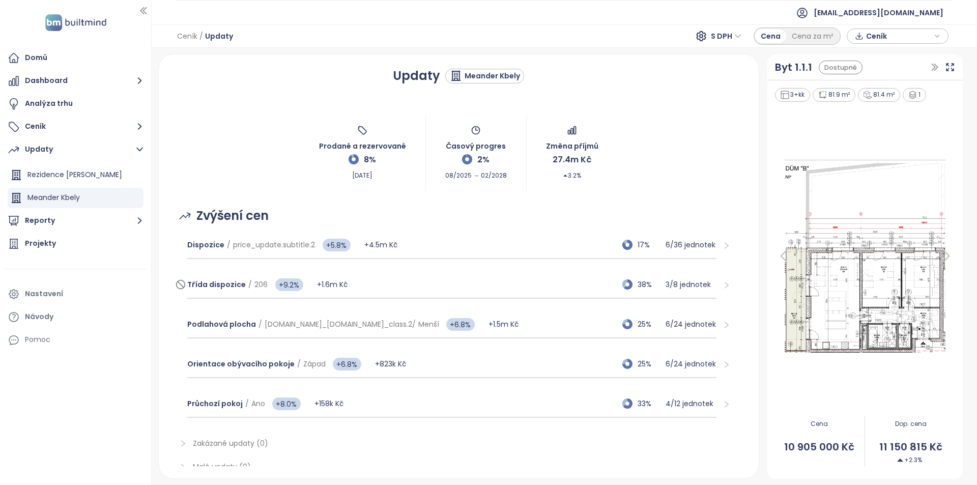
click at [575, 279] on div "Třída dispozice / 206 +9.2% +1.6m Kč 38% 3 / 8 jednotek" at bounding box center [452, 284] width 530 height 27
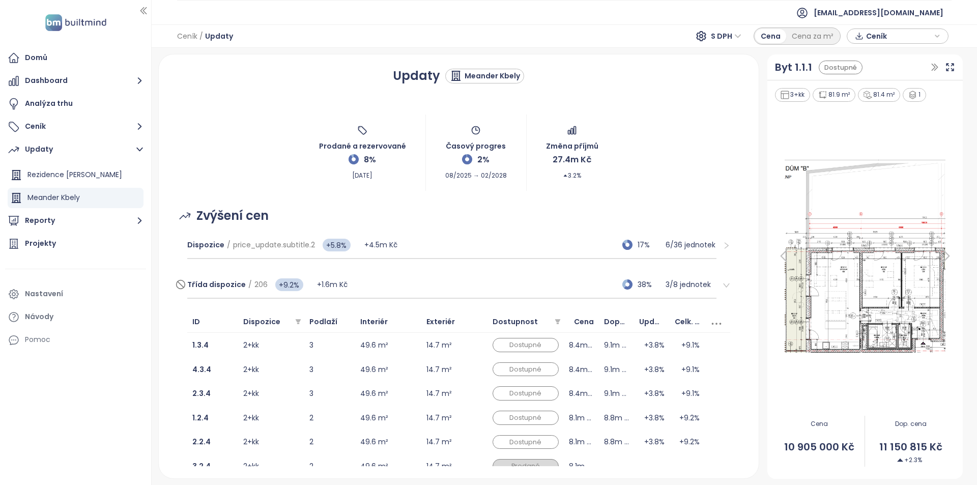
click at [417, 280] on div "Třída dispozice / 206 +9.2% +1.6m Kč 38% 3 / 8 jednotek" at bounding box center [452, 284] width 530 height 27
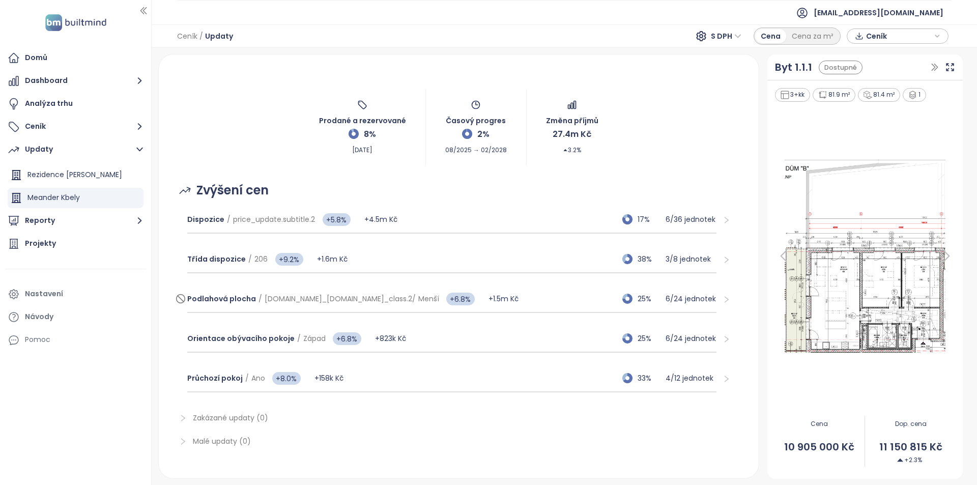
scroll to position [38, 0]
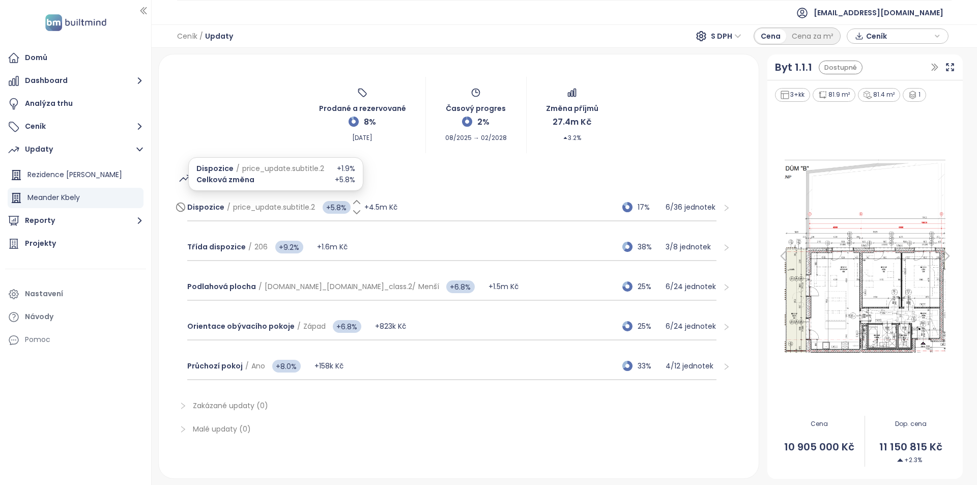
click at [333, 205] on span "+5.8%" at bounding box center [337, 207] width 28 height 13
click at [333, 206] on input "***" at bounding box center [335, 208] width 31 height 14
click at [419, 181] on div "Zvýšení cen" at bounding box center [459, 177] width 576 height 19
click at [325, 208] on span "+5.8%" at bounding box center [337, 207] width 28 height 13
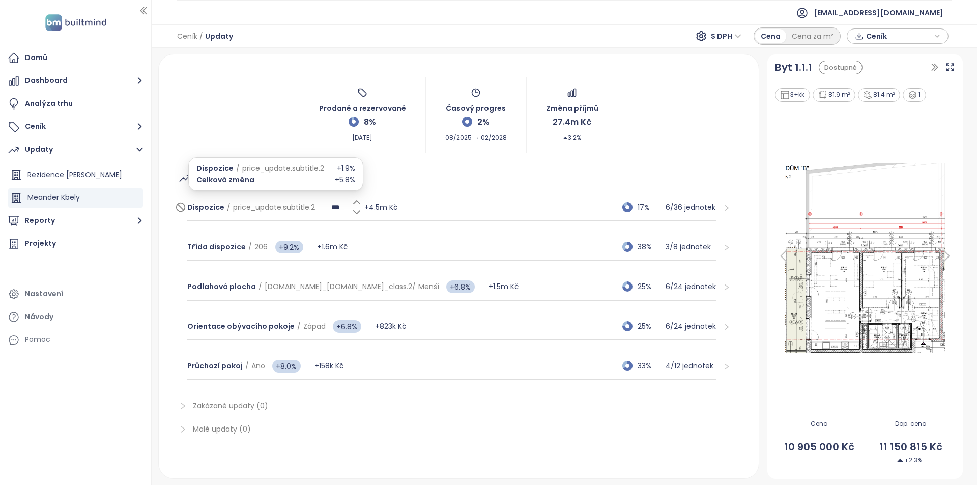
click at [325, 208] on input "***" at bounding box center [335, 208] width 31 height 14
type input "***"
click at [336, 172] on div "Zvýšení cen" at bounding box center [459, 177] width 576 height 19
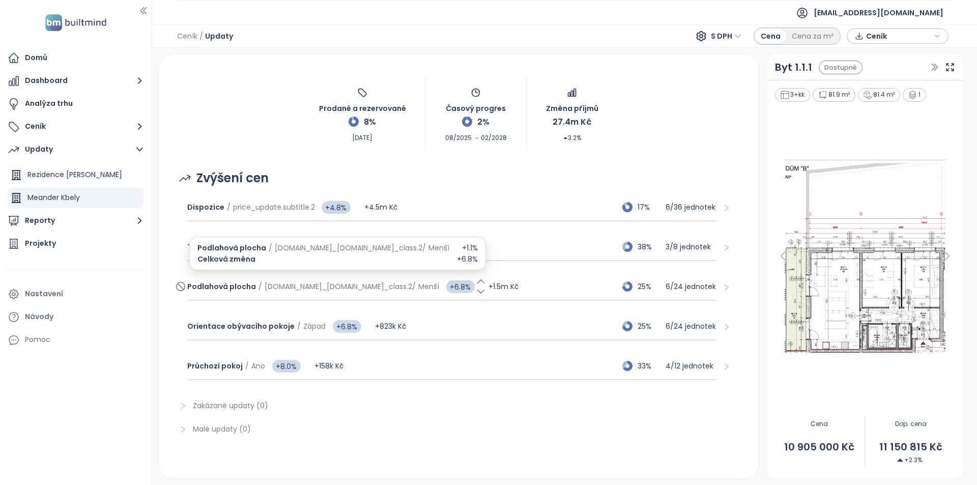
click at [444, 290] on div "+6.8%" at bounding box center [459, 286] width 31 height 11
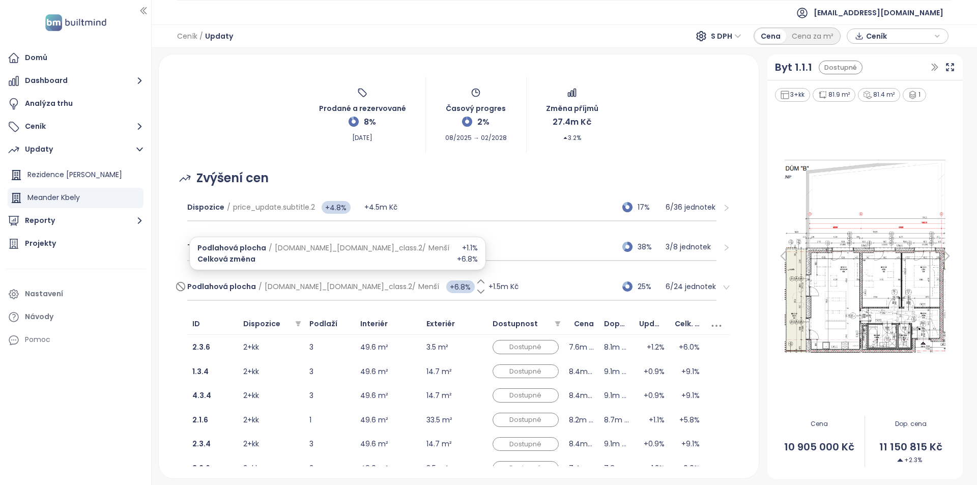
click at [446, 285] on span "+6.8%" at bounding box center [460, 286] width 29 height 13
click at [444, 285] on input "***" at bounding box center [459, 287] width 31 height 14
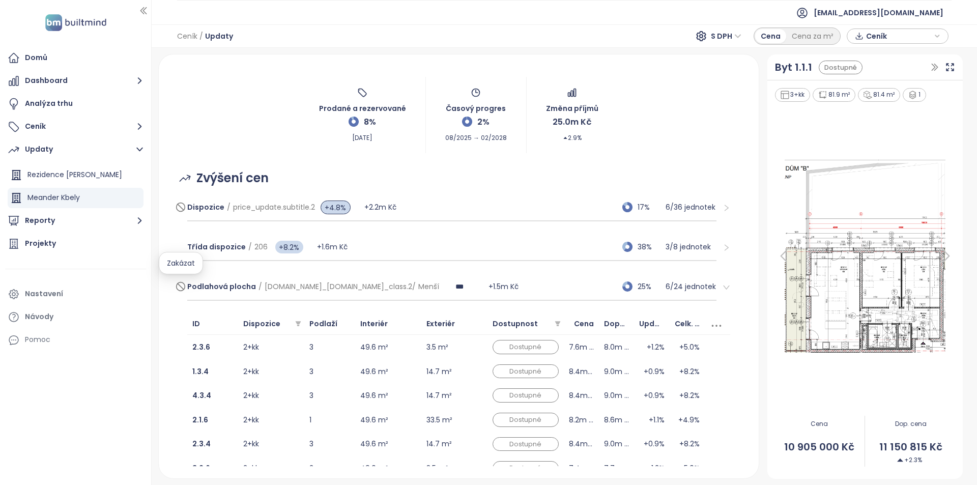
click at [181, 281] on icon at bounding box center [181, 286] width 10 height 12
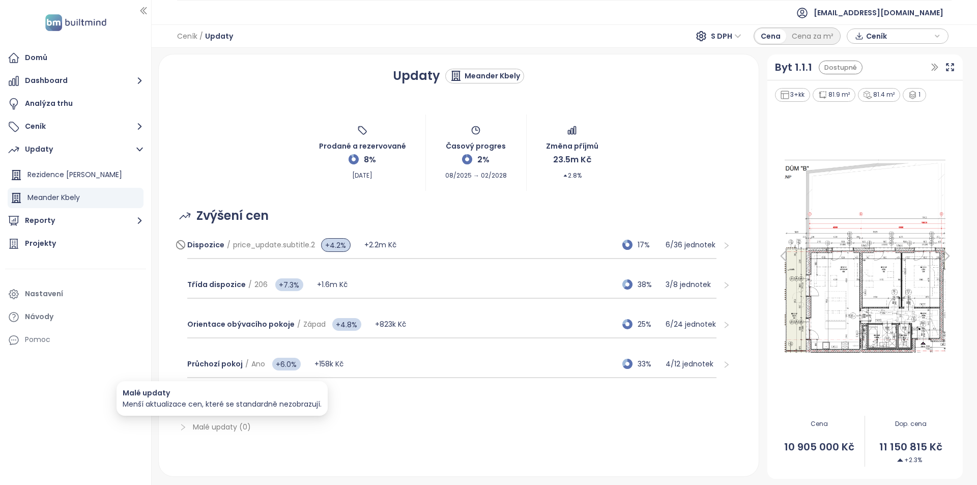
click at [222, 427] on span "Malé updaty (0)" at bounding box center [222, 427] width 58 height 10
click at [214, 404] on span "Zakázané updaty (1)" at bounding box center [229, 404] width 73 height 10
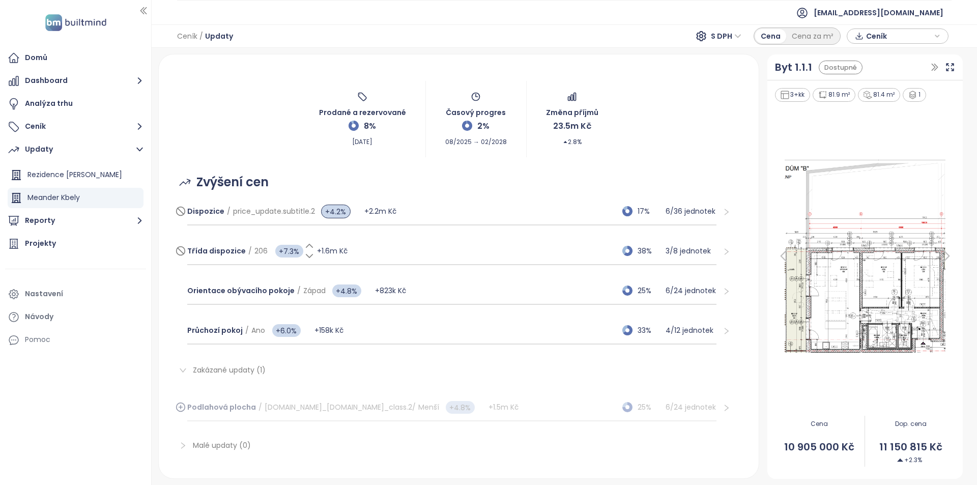
scroll to position [50, 0]
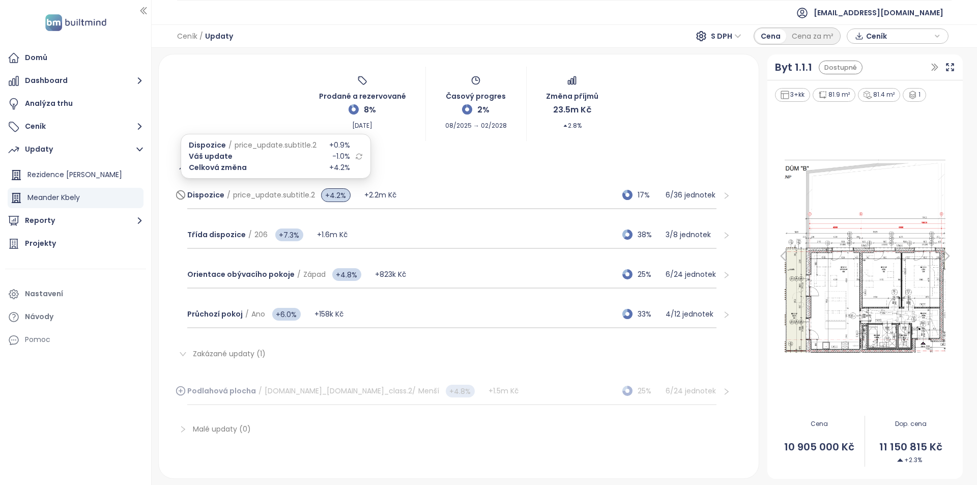
click at [355, 158] on icon at bounding box center [359, 157] width 8 height 8
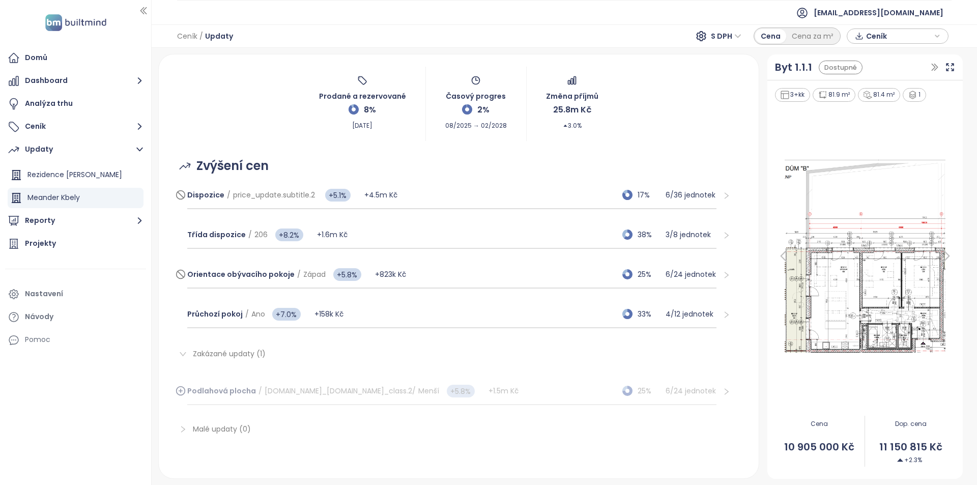
click at [555, 284] on div "Orientace obývacího pokoje / Západ +5.8% +823k Kč 25% 6 / 24 jednotek" at bounding box center [452, 274] width 530 height 27
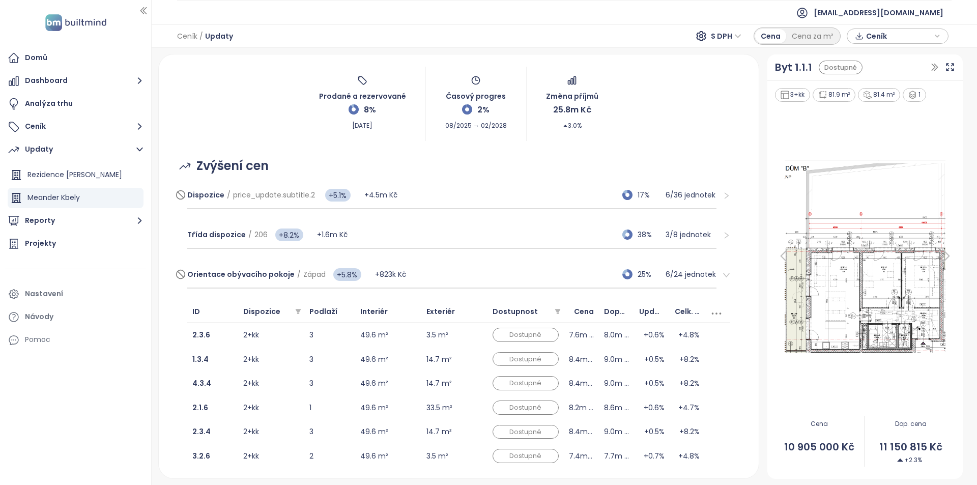
click at [571, 276] on div "Orientace obývacího pokoje / Západ +5.8% +823k Kč 25% 6 / 24 jednotek" at bounding box center [452, 274] width 530 height 27
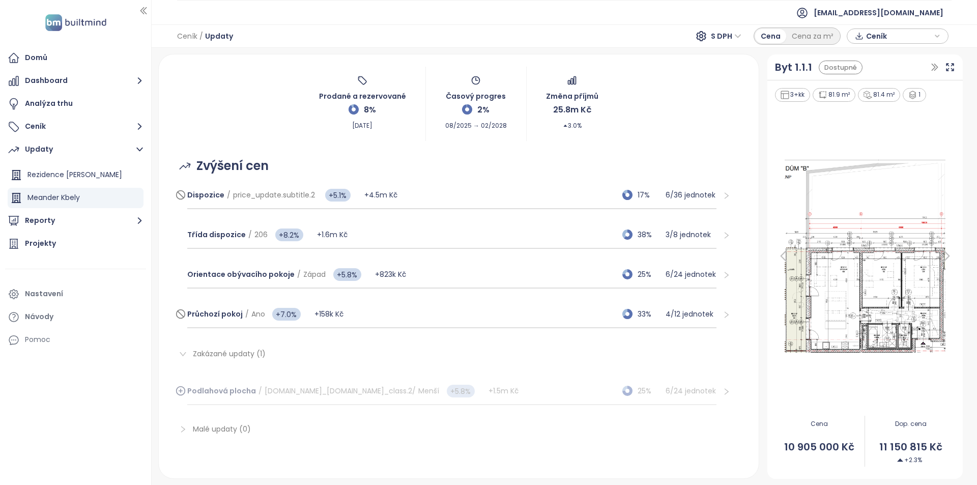
click at [572, 323] on div "Průchozí pokoj / Ano +7.0% +158k Kč 33% 4 / 12 jednotek" at bounding box center [452, 314] width 530 height 27
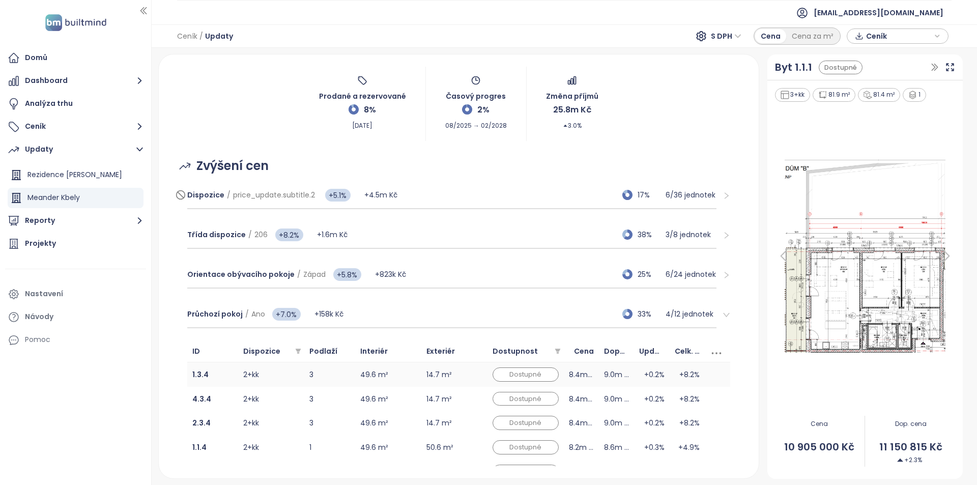
click at [494, 377] on div "Dostupné" at bounding box center [526, 375] width 66 height 14
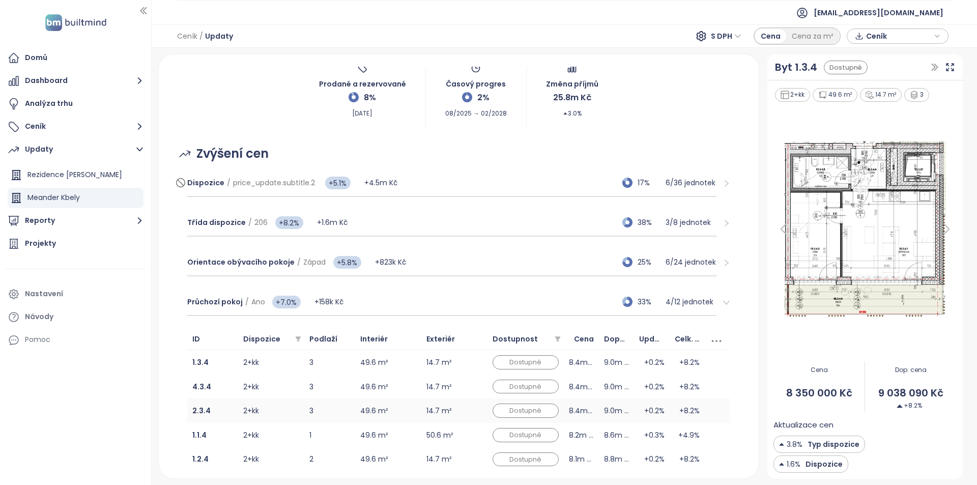
scroll to position [101, 0]
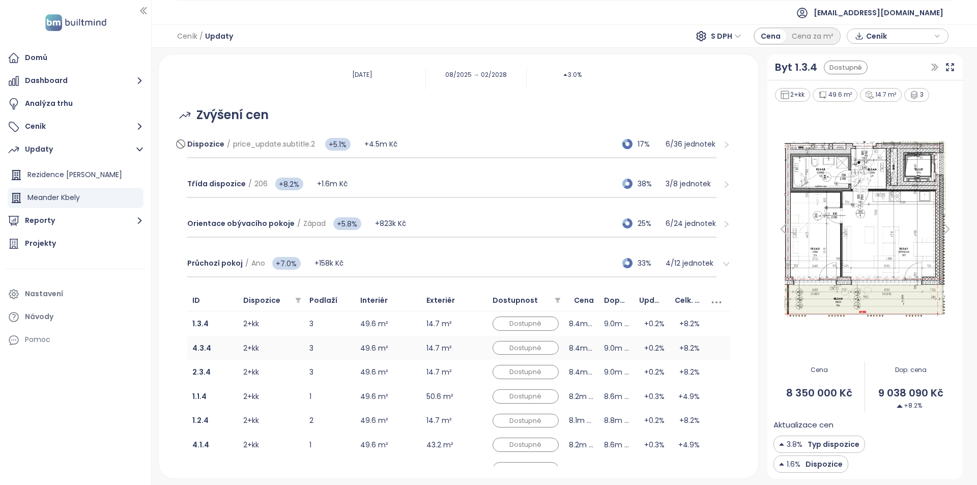
click at [467, 353] on td "14.7 m²" at bounding box center [454, 348] width 66 height 24
click at [468, 376] on td "14.7 m²" at bounding box center [454, 372] width 66 height 24
click at [469, 397] on td "50.6 m²" at bounding box center [454, 396] width 66 height 24
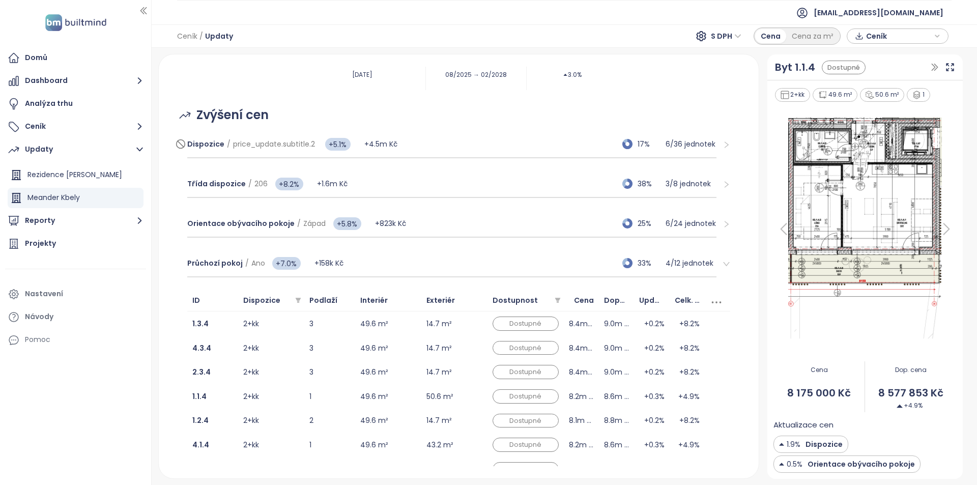
scroll to position [253, 0]
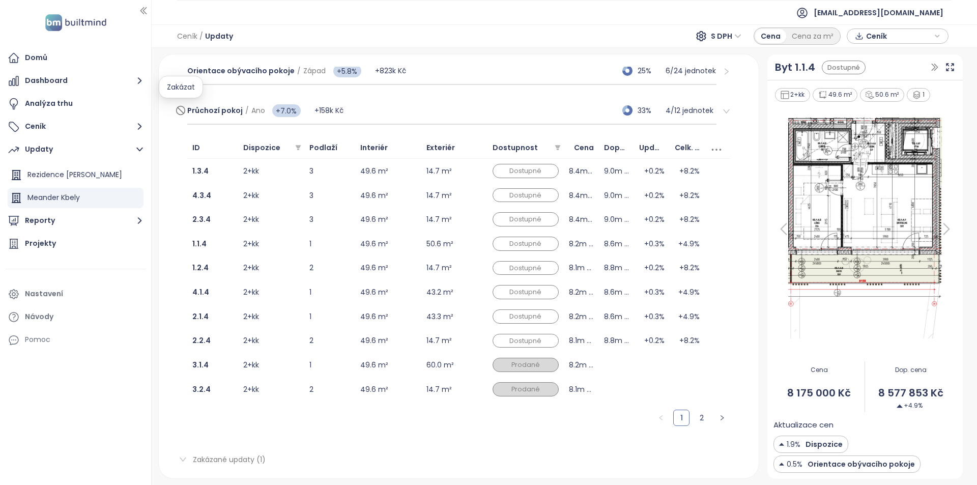
click at [182, 111] on icon at bounding box center [181, 110] width 6 height 6
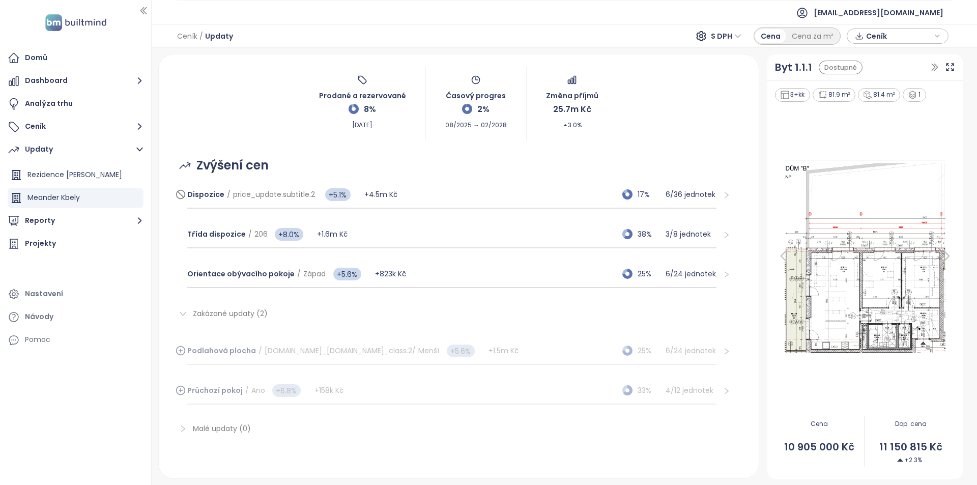
scroll to position [50, 0]
click at [183, 352] on icon at bounding box center [181, 351] width 10 height 12
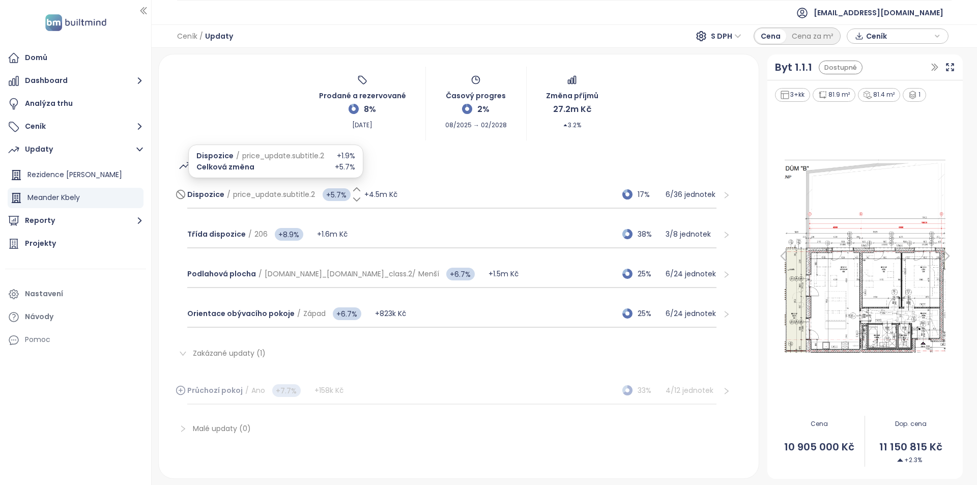
click at [331, 196] on span "+5.7%" at bounding box center [337, 194] width 28 height 13
click at [331, 196] on input "***" at bounding box center [335, 195] width 31 height 14
type input "***"
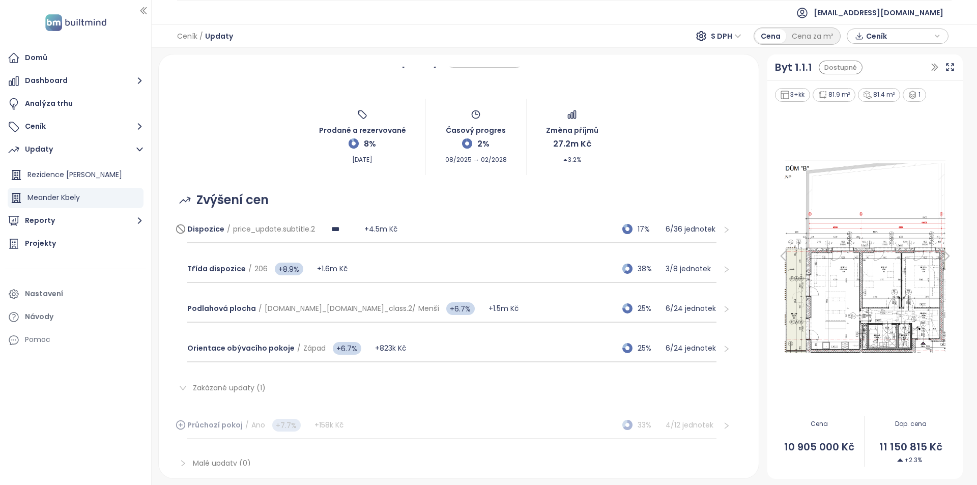
scroll to position [0, 0]
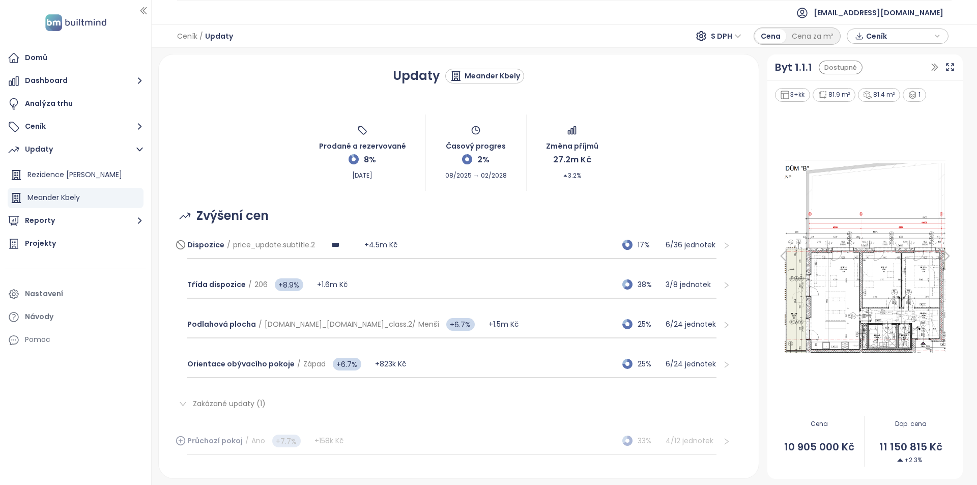
click at [271, 174] on div "Prodané a rezervované 8% Aug 20, 2025 Časový progres 2% 08/2025 → 02/2028 Změna…" at bounding box center [459, 153] width 576 height 76
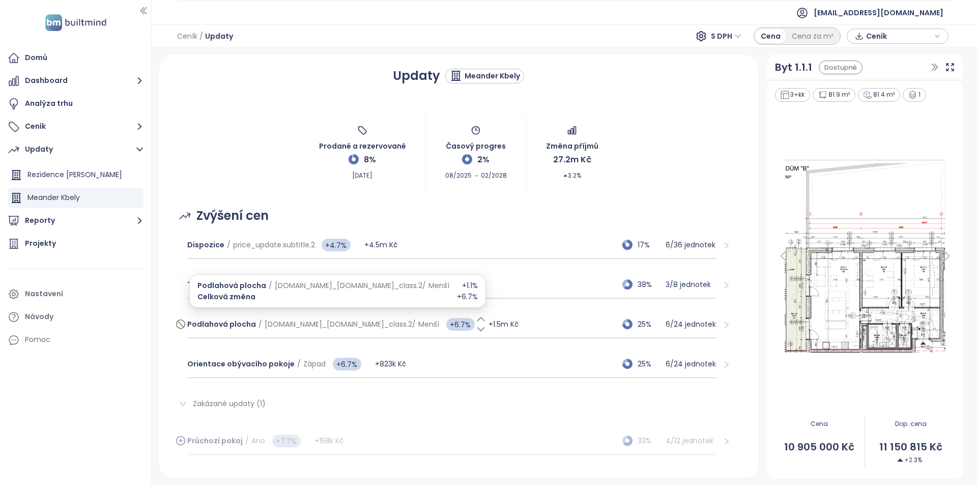
click at [446, 326] on span "+6.7%" at bounding box center [460, 324] width 29 height 13
click at [444, 326] on div at bounding box center [459, 324] width 31 height 13
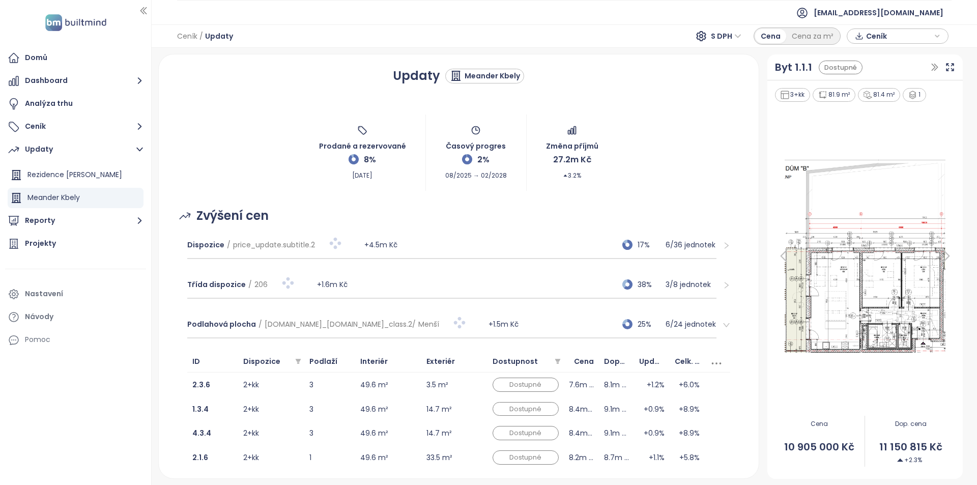
click at [396, 334] on div "Podlahová plocha / enums.house_parts.layout_class.2 / Menší +1.5m Kč 25% 6 / 24…" at bounding box center [452, 324] width 530 height 27
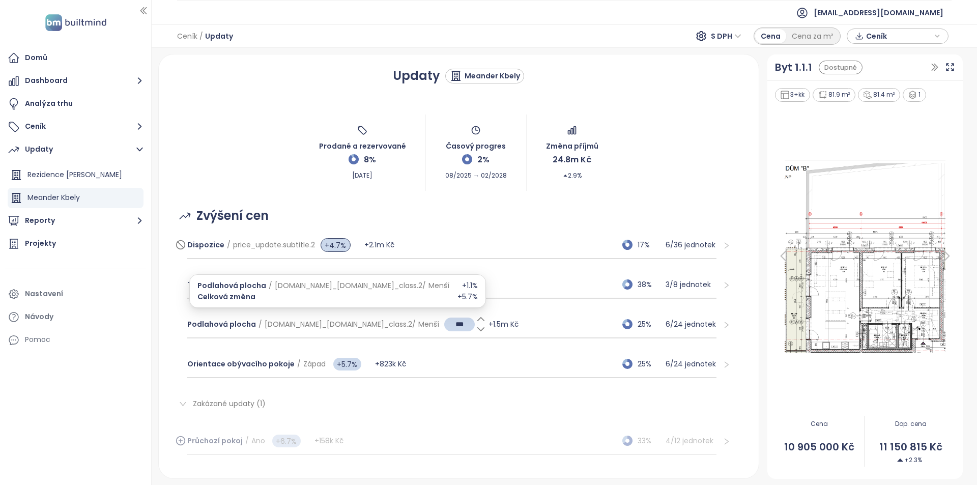
click at [444, 329] on input "***" at bounding box center [459, 325] width 31 height 14
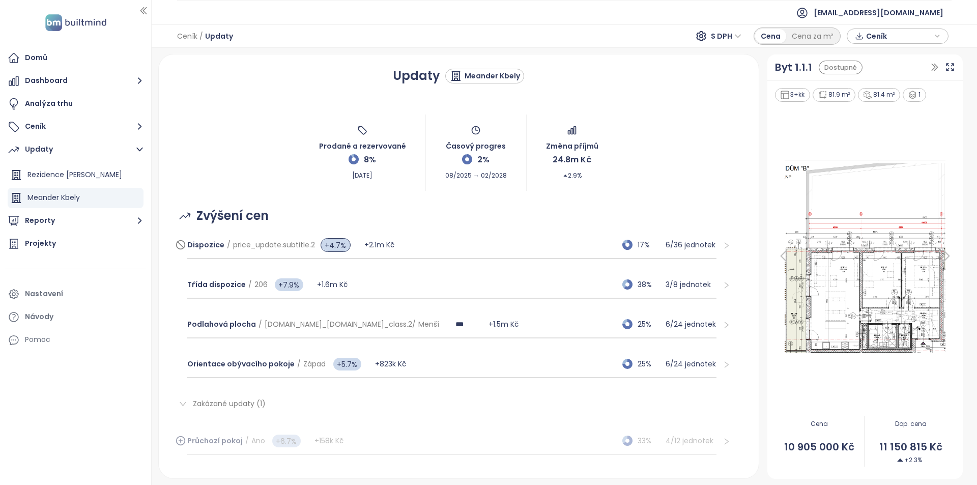
click at [269, 194] on div "Zvýšení cen Dispozice / price_update.subtitle.2 +4.7% +2.1m Kč 17% 6 / 36 jedno…" at bounding box center [459, 353] width 576 height 325
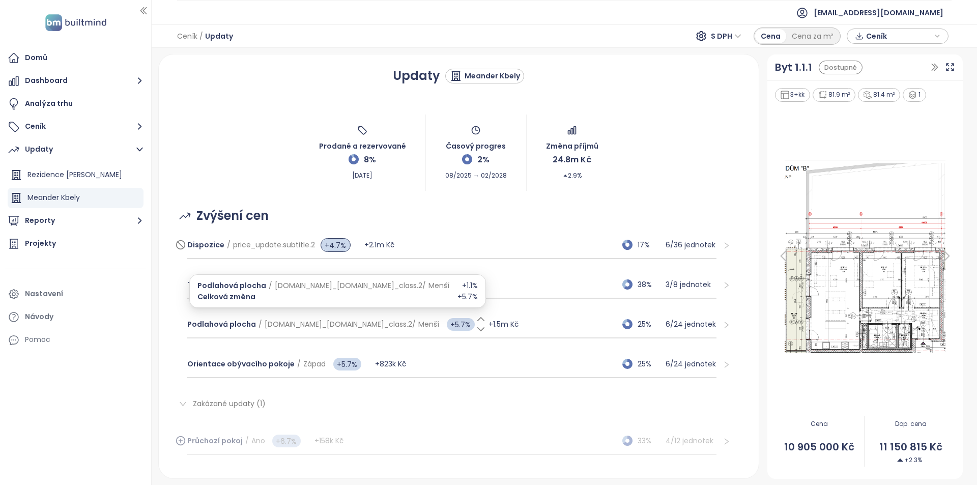
click at [447, 328] on span "+5.7%" at bounding box center [461, 324] width 28 height 13
click at [444, 328] on input "***" at bounding box center [459, 325] width 31 height 14
click at [444, 326] on input "***" at bounding box center [459, 325] width 31 height 14
type input "***"
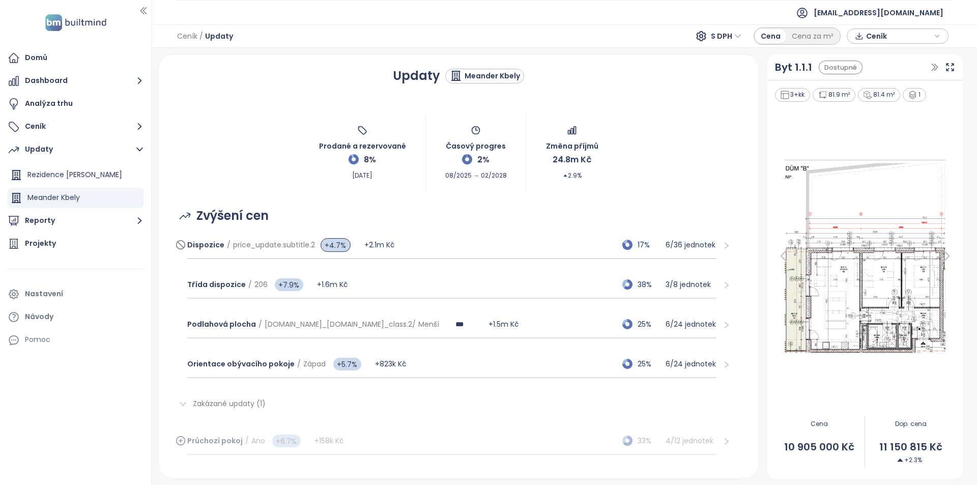
click at [519, 205] on div "Zvýšení cen Dispozice / price_update.subtitle.2 +4.7% +2.1m Kč 17% 6 / 36 jedno…" at bounding box center [459, 353] width 576 height 325
click at [787, 53] on div "Updaty Meander Kbely Prodané a rezervované 8% Aug 20, 2025 Časový progres 2% 08…" at bounding box center [565, 266] width 826 height 437
click at [791, 66] on div "Byt 1.1.1" at bounding box center [793, 68] width 37 height 16
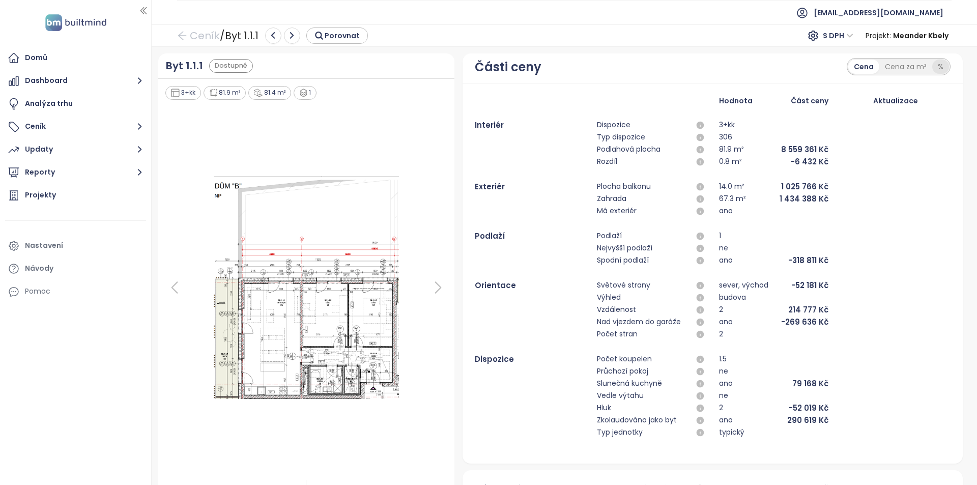
click at [932, 71] on div "%" at bounding box center [940, 67] width 17 height 14
click at [866, 72] on div "Cena" at bounding box center [863, 67] width 31 height 14
click at [423, 277] on div at bounding box center [306, 287] width 285 height 373
click at [432, 287] on icon at bounding box center [438, 287] width 20 height 20
click at [433, 289] on icon at bounding box center [438, 287] width 20 height 20
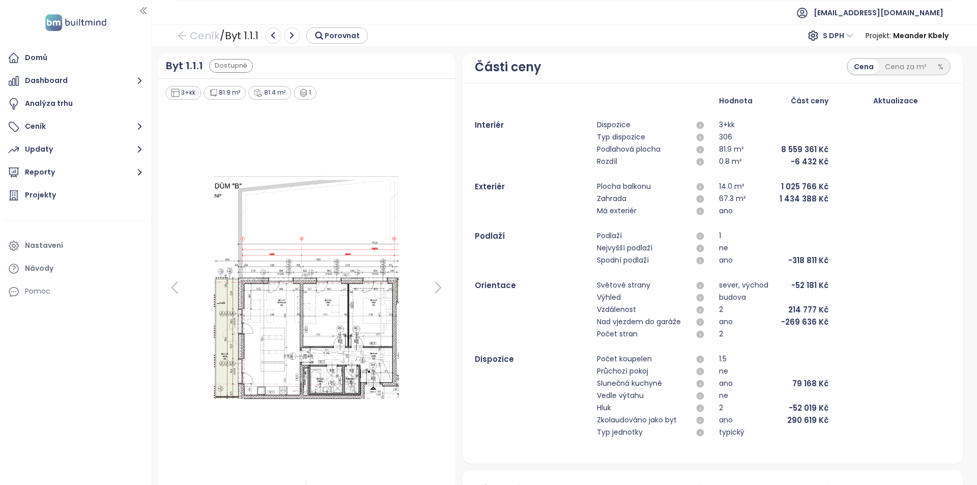
click at [56, 59] on div "Domů" at bounding box center [75, 58] width 141 height 20
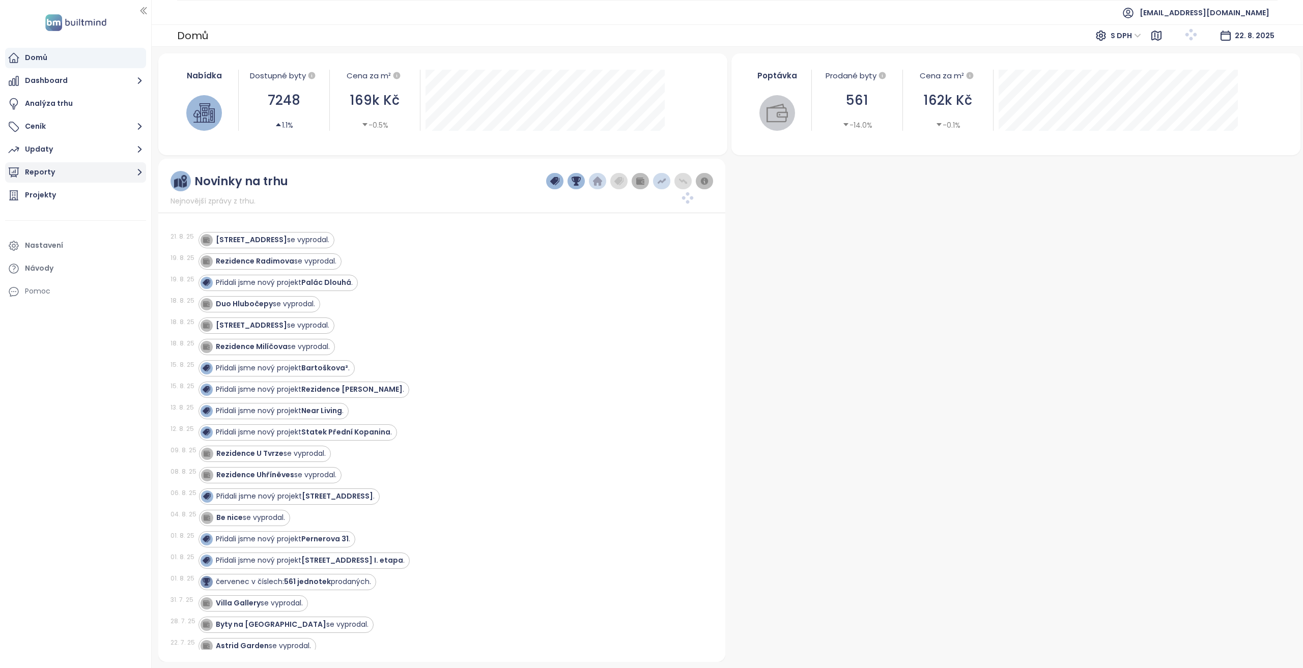
click at [60, 174] on button "Reporty" at bounding box center [75, 172] width 141 height 20
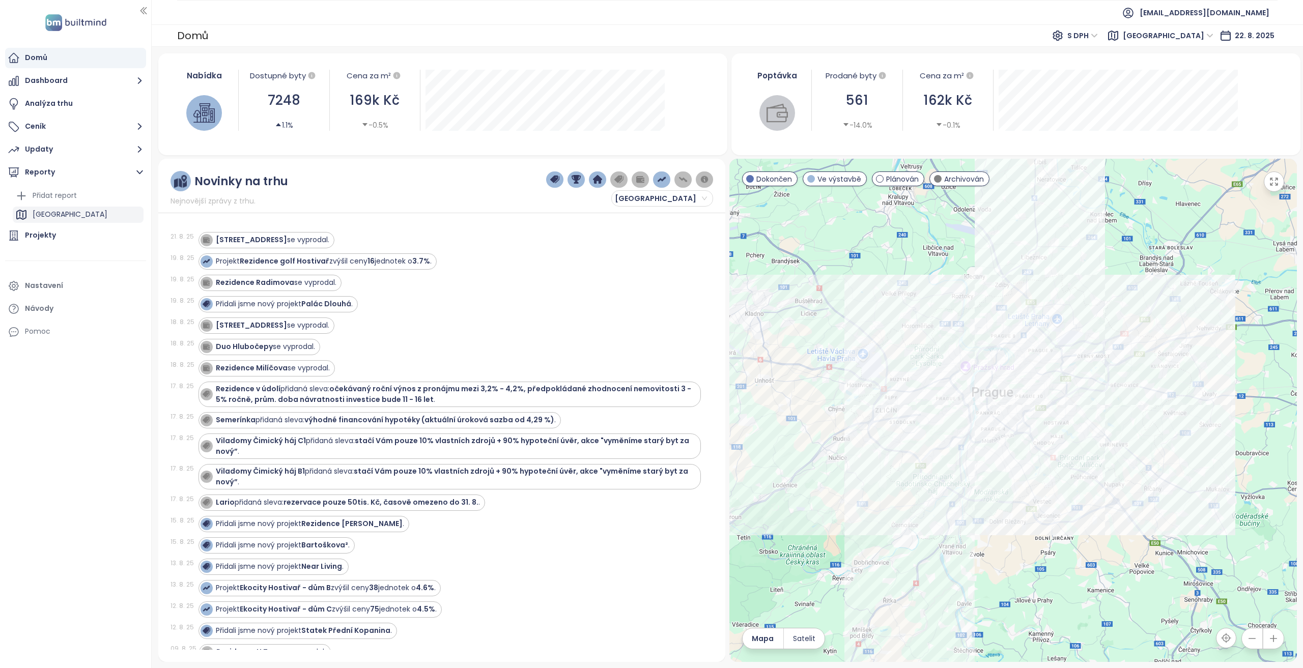
click at [62, 229] on div "Projekty" at bounding box center [75, 235] width 141 height 20
click at [62, 215] on div "[GEOGRAPHIC_DATA]" at bounding box center [78, 215] width 131 height 16
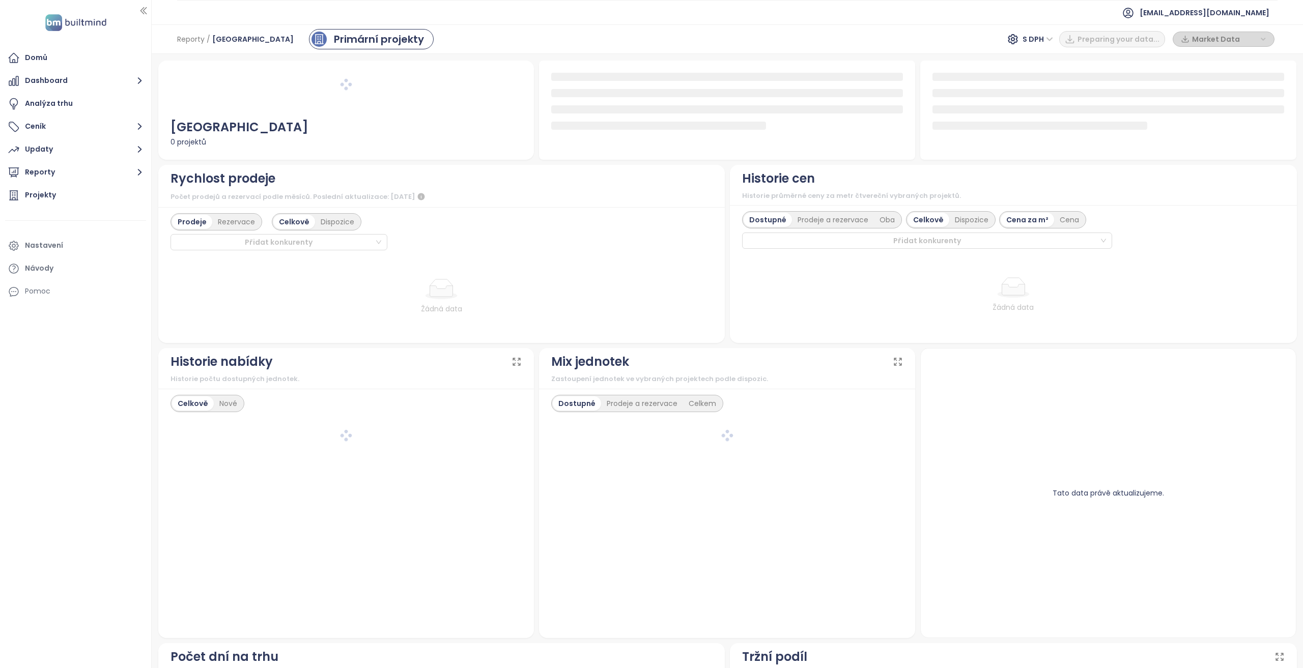
click at [62, 215] on li at bounding box center [75, 220] width 141 height 25
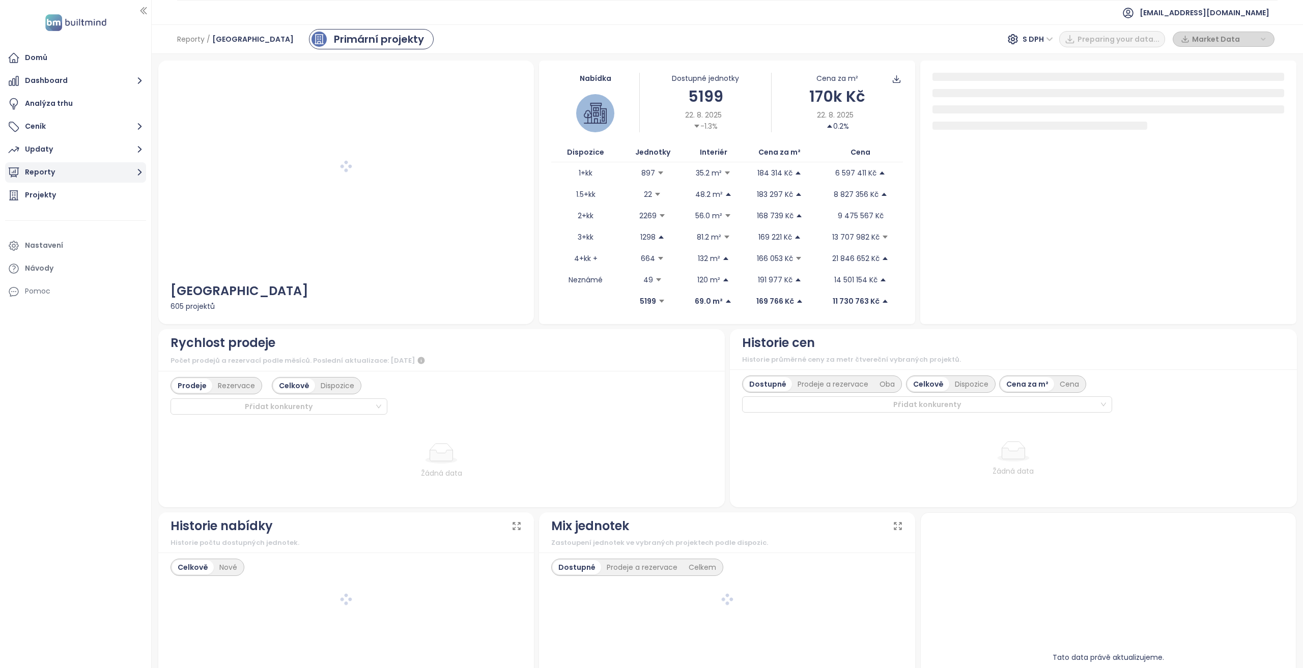
click at [77, 179] on button "Reporty" at bounding box center [75, 172] width 141 height 20
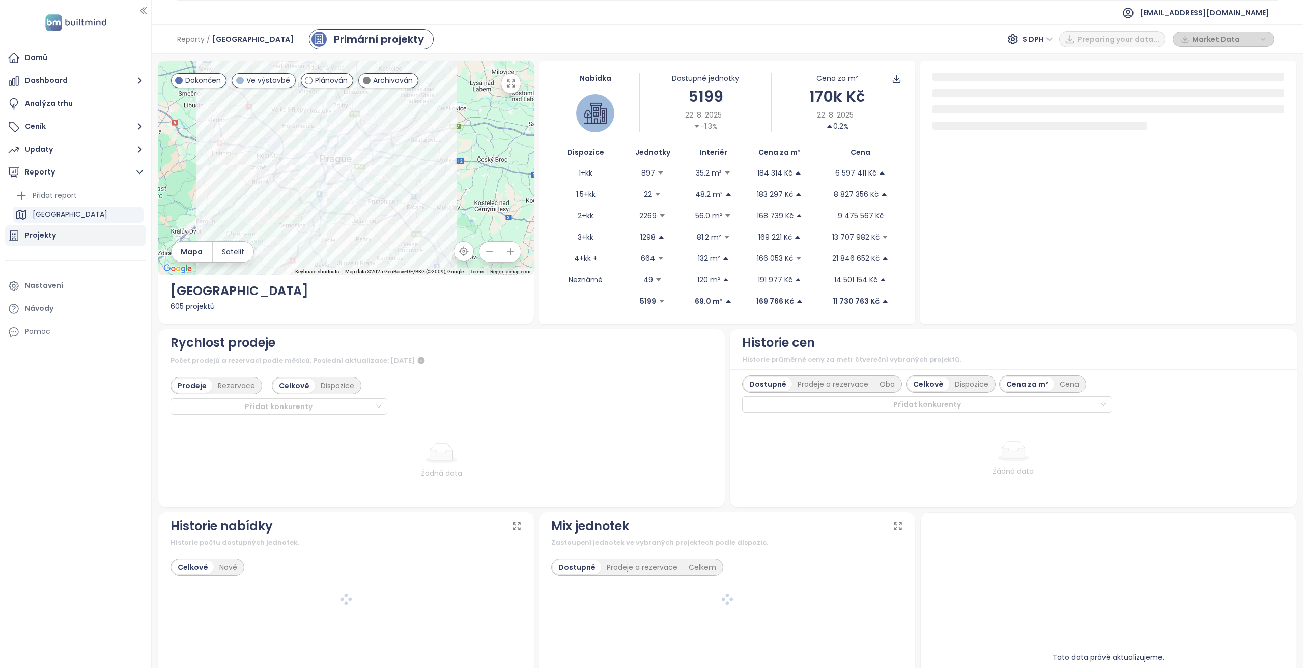
click at [67, 231] on div "Projekty" at bounding box center [75, 235] width 141 height 20
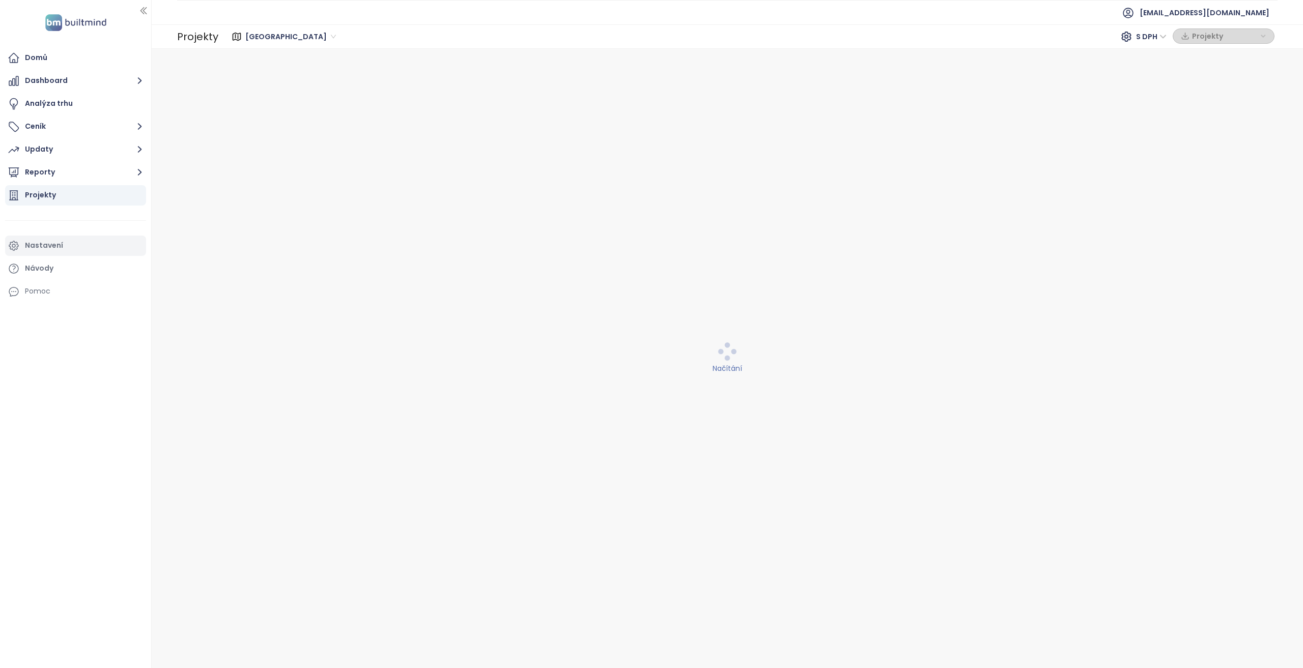
click at [64, 246] on div "Nastavení" at bounding box center [75, 246] width 141 height 20
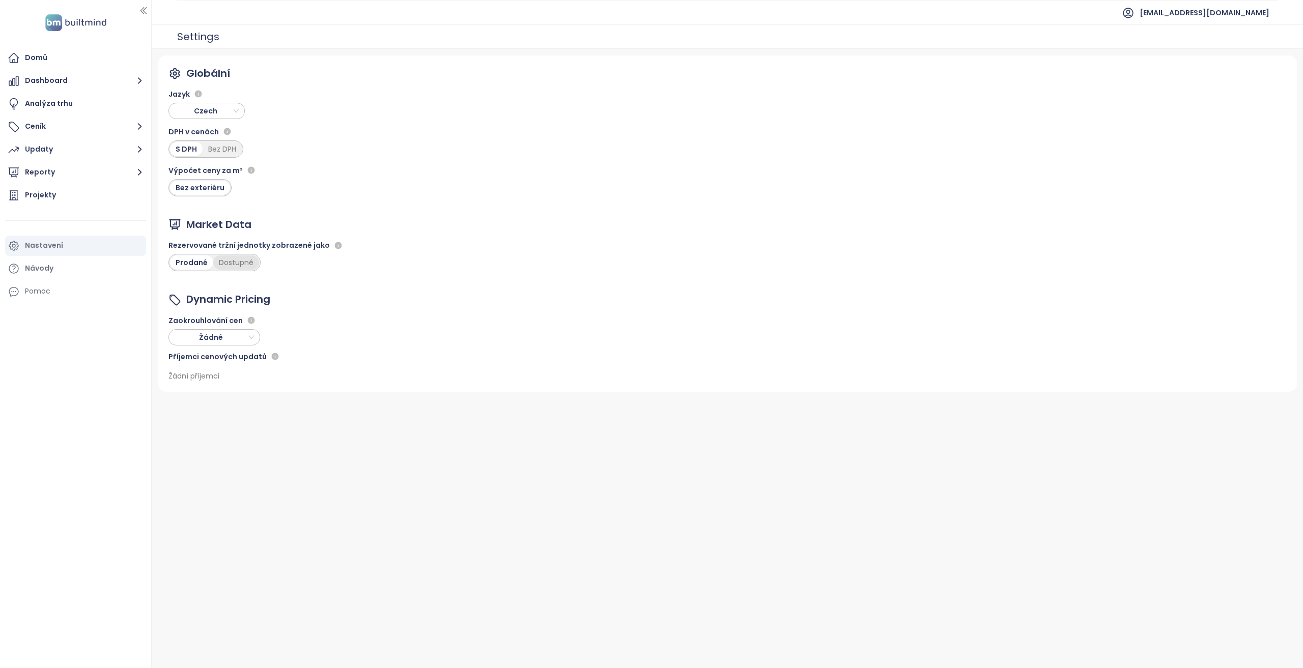
click at [225, 265] on div "Dostupné" at bounding box center [236, 263] width 46 height 14
click at [191, 265] on div "Prodané" at bounding box center [190, 263] width 41 height 14
click at [1204, 17] on span "[EMAIL_ADDRESS][DOMAIN_NAME]" at bounding box center [1205, 13] width 130 height 24
click at [1202, 40] on span "Odhlásit se" at bounding box center [1188, 41] width 40 height 10
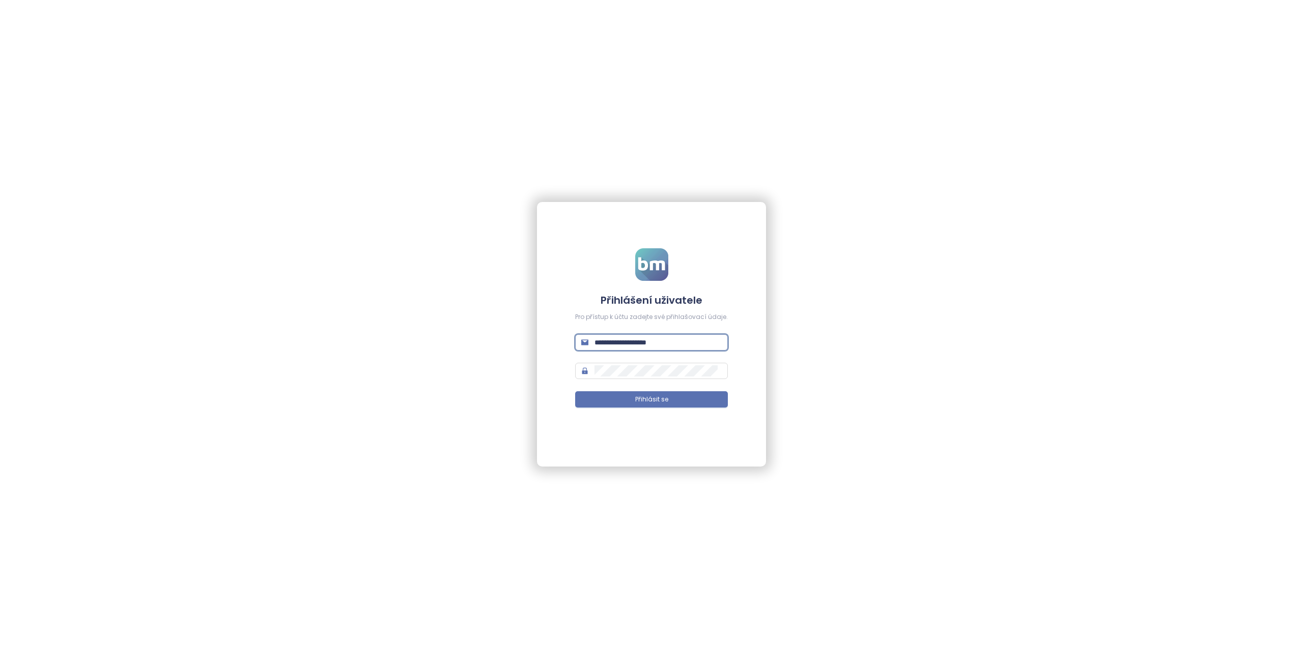
click at [685, 341] on input "**********" at bounding box center [658, 342] width 127 height 11
type input "**********"
click at [575, 391] on button "Přihlásit se" at bounding box center [651, 399] width 153 height 16
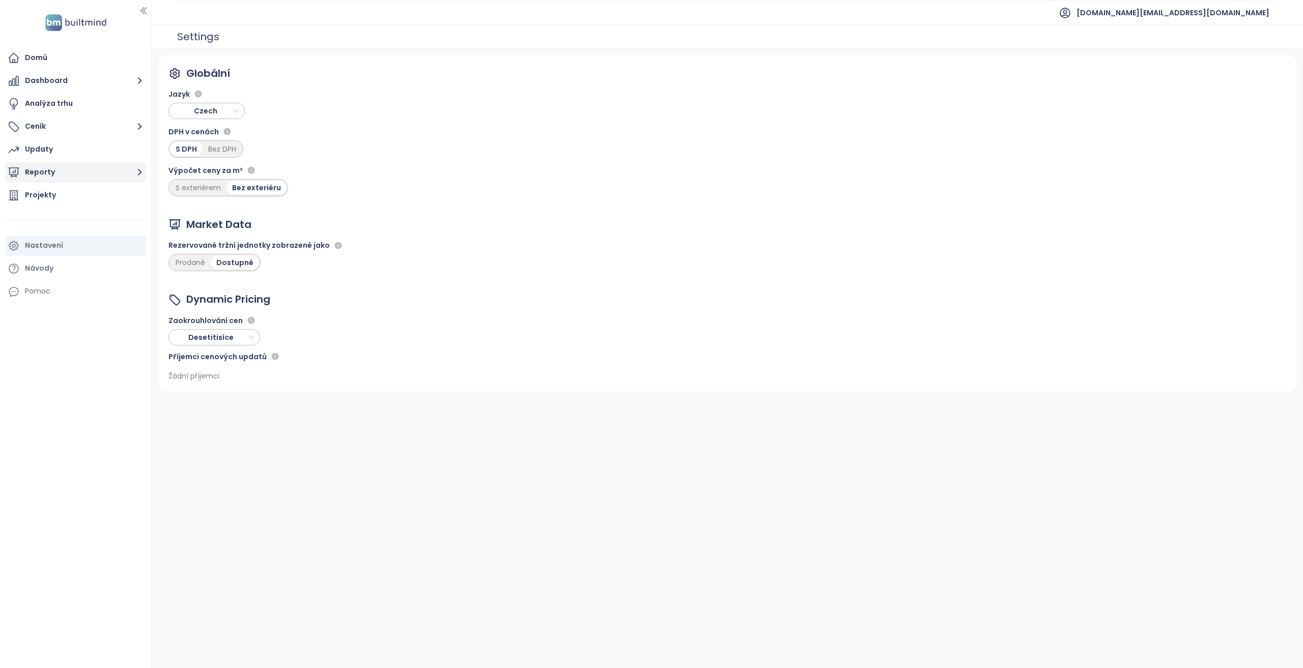
click at [48, 180] on button "Reporty" at bounding box center [75, 172] width 141 height 20
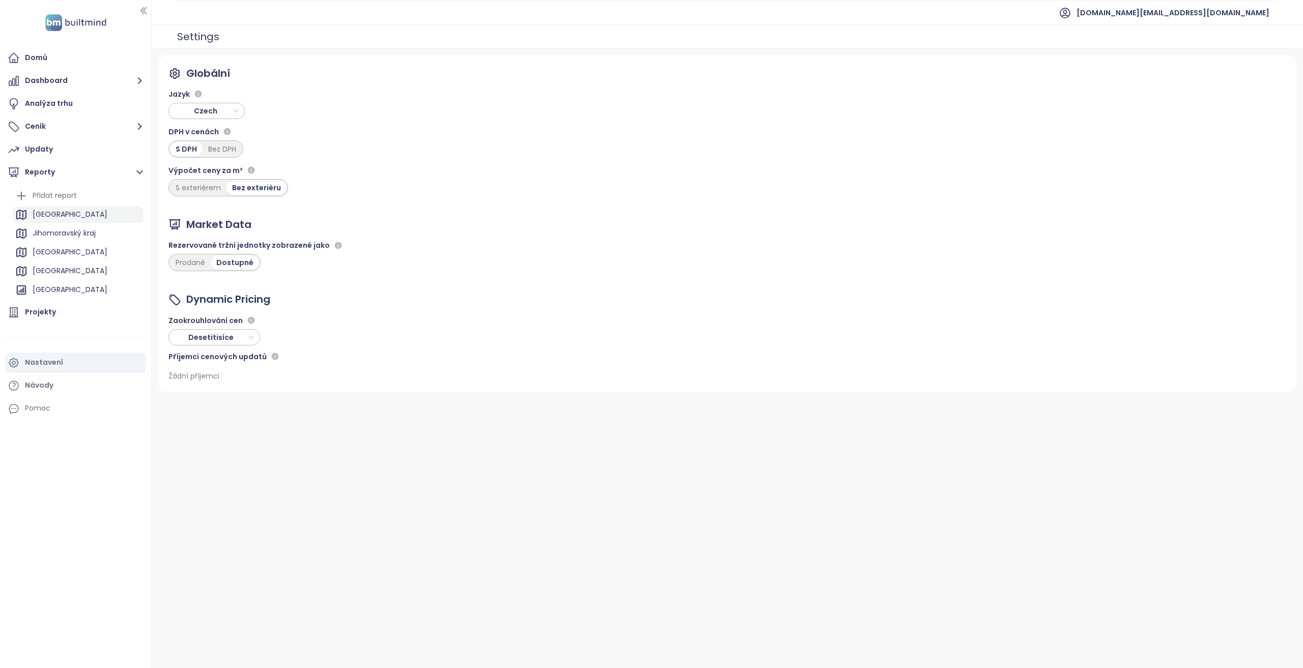
drag, startPoint x: 69, startPoint y: 216, endPoint x: 31, endPoint y: 220, distance: 38.9
click at [69, 216] on div "[GEOGRAPHIC_DATA]" at bounding box center [78, 215] width 131 height 16
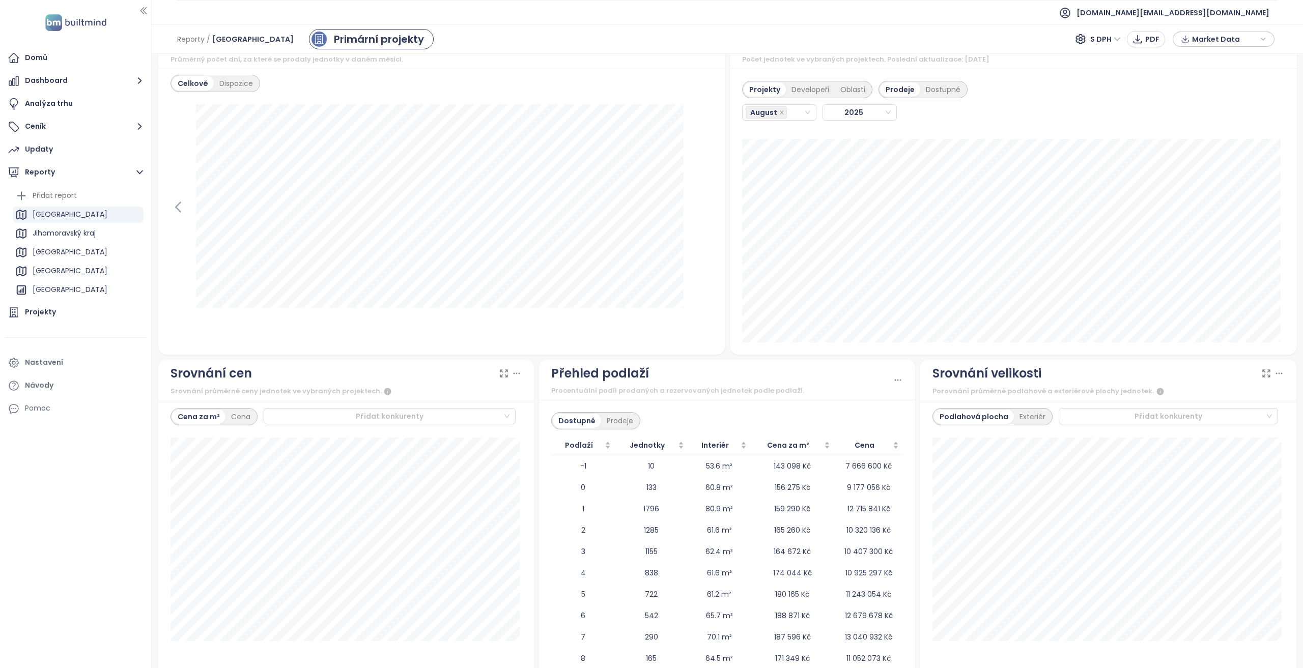
scroll to position [961, 0]
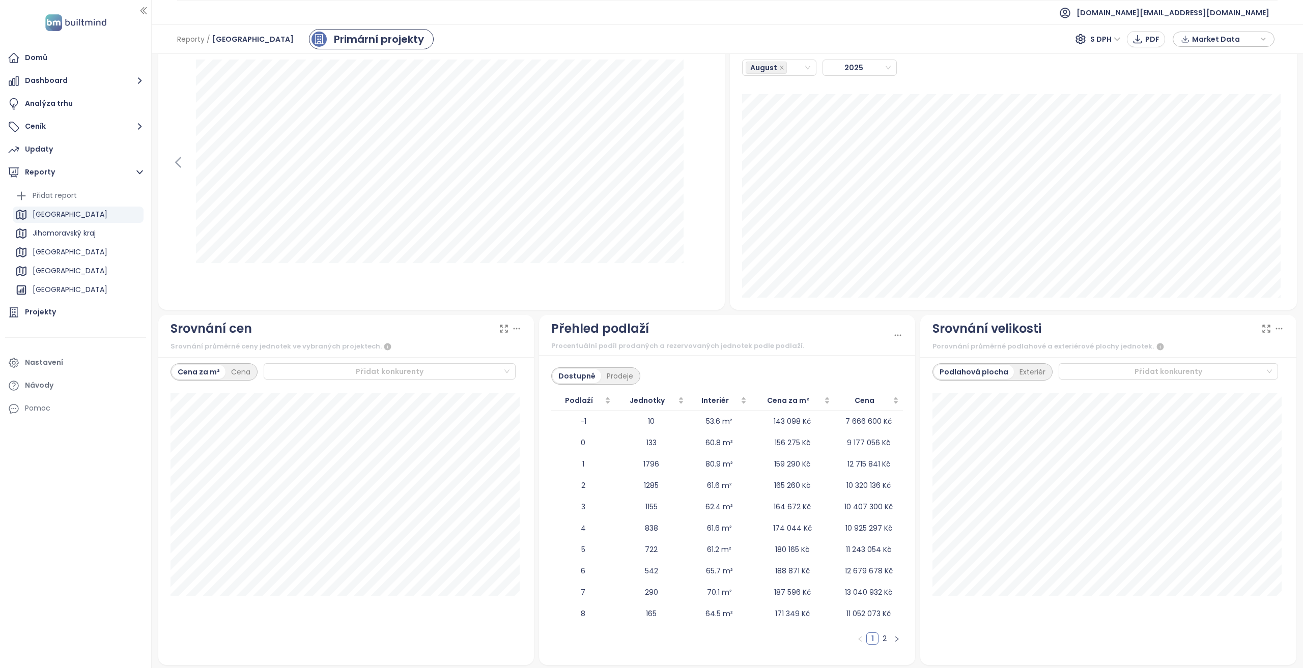
click at [180, 253] on div at bounding box center [442, 179] width 543 height 238
click at [881, 635] on link "2" at bounding box center [884, 638] width 11 height 11
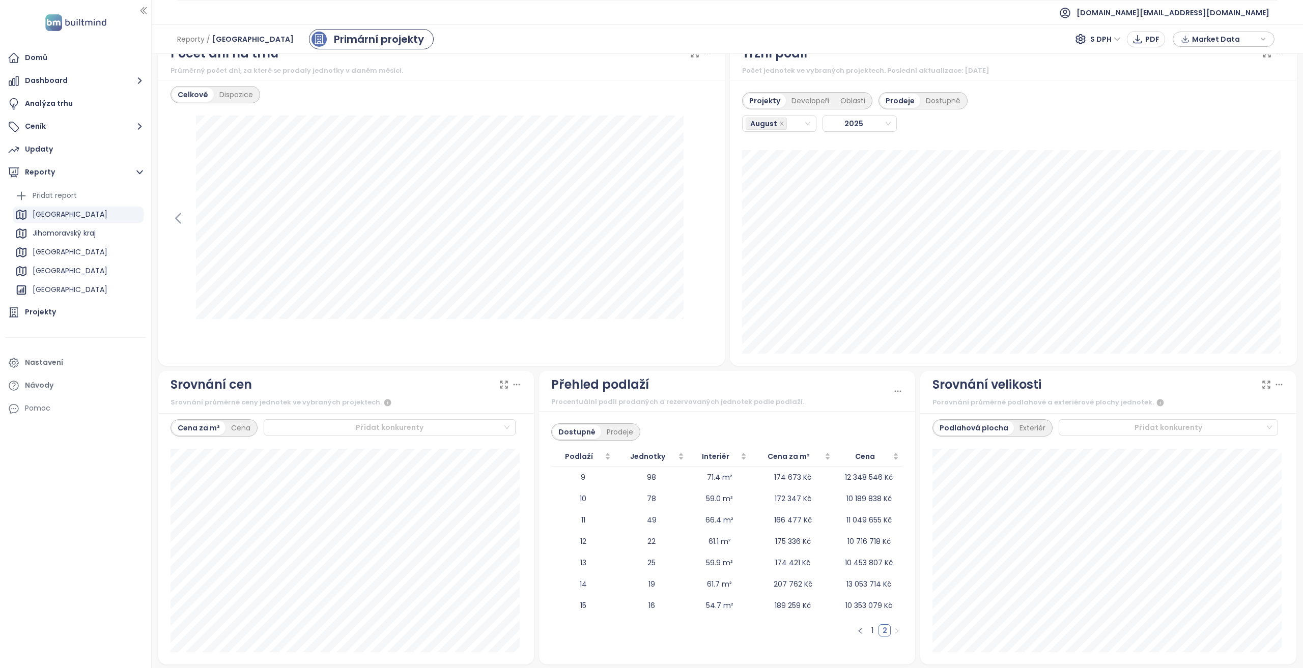
click at [867, 633] on link "1" at bounding box center [872, 630] width 11 height 11
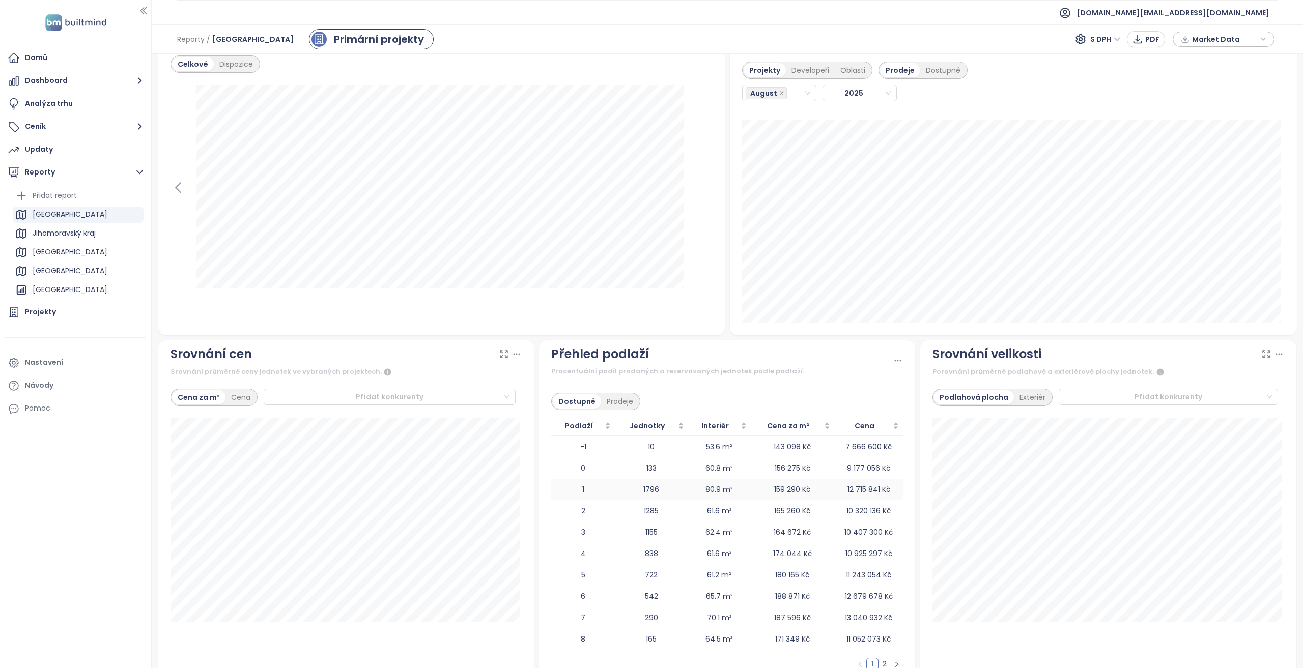
scroll to position [961, 0]
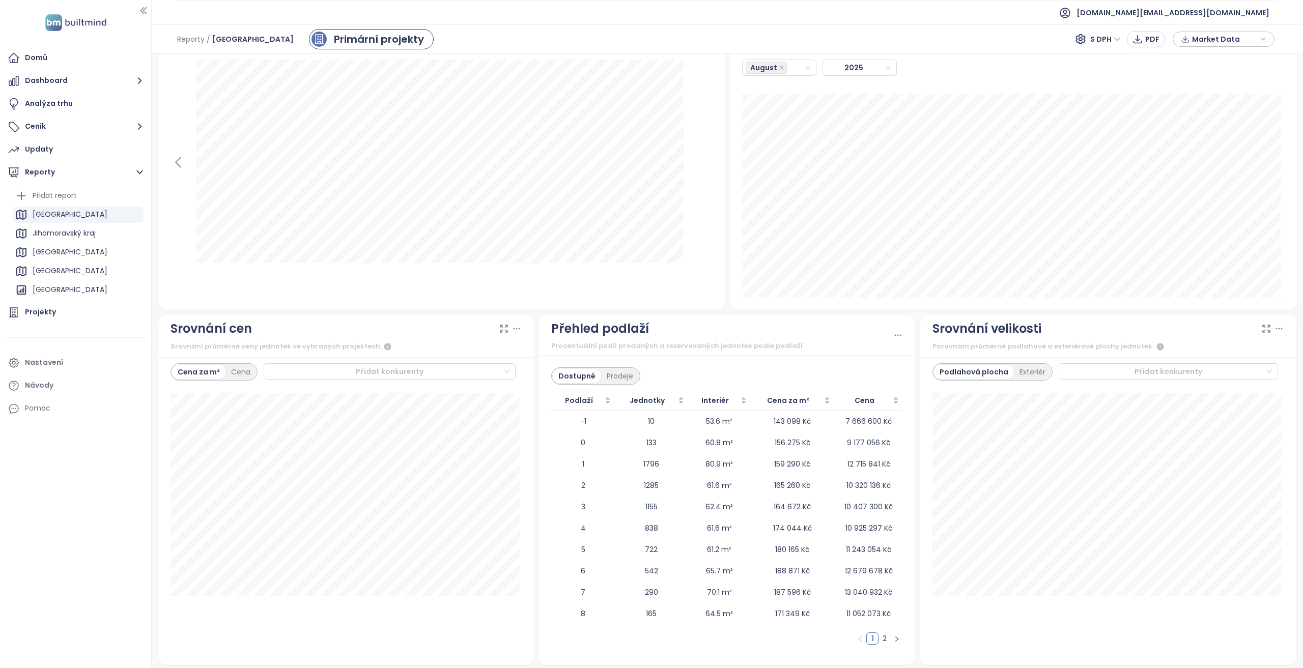
click at [879, 638] on link "2" at bounding box center [884, 638] width 11 height 11
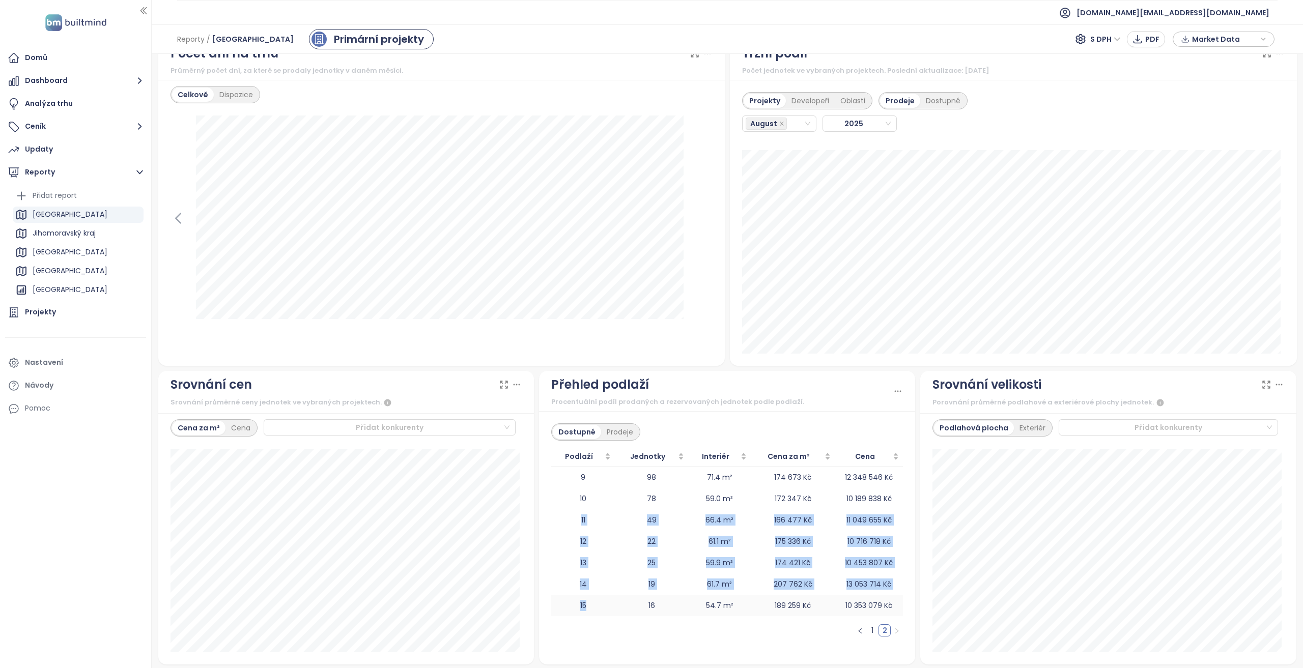
drag, startPoint x: 577, startPoint y: 519, endPoint x: 584, endPoint y: 598, distance: 79.2
click at [584, 598] on tbody "9 98 71.4 m² 174 673 Kč 12 348 546 Kč 10 78 59.0 m² 172 347 Kč 10 189 838 Kč 11…" at bounding box center [727, 542] width 352 height 150
click at [583, 599] on td "15" at bounding box center [582, 605] width 63 height 21
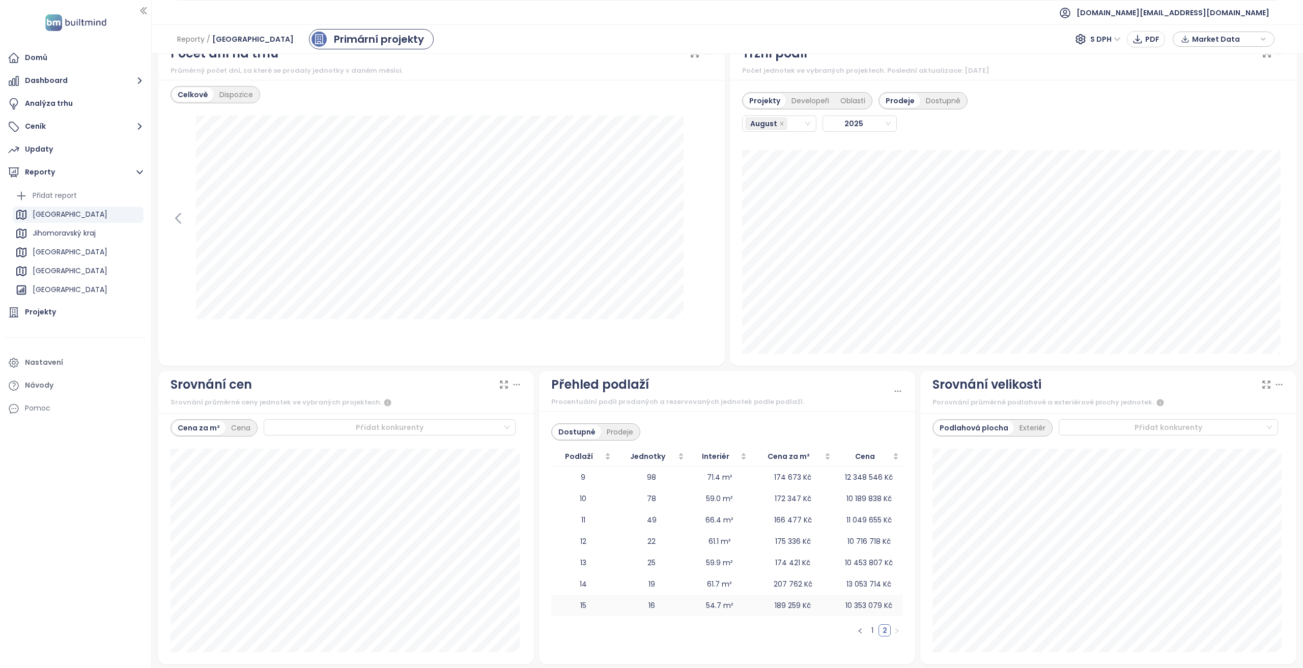
click at [583, 599] on td "15" at bounding box center [582, 605] width 63 height 21
